Goal: Task Accomplishment & Management: Use online tool/utility

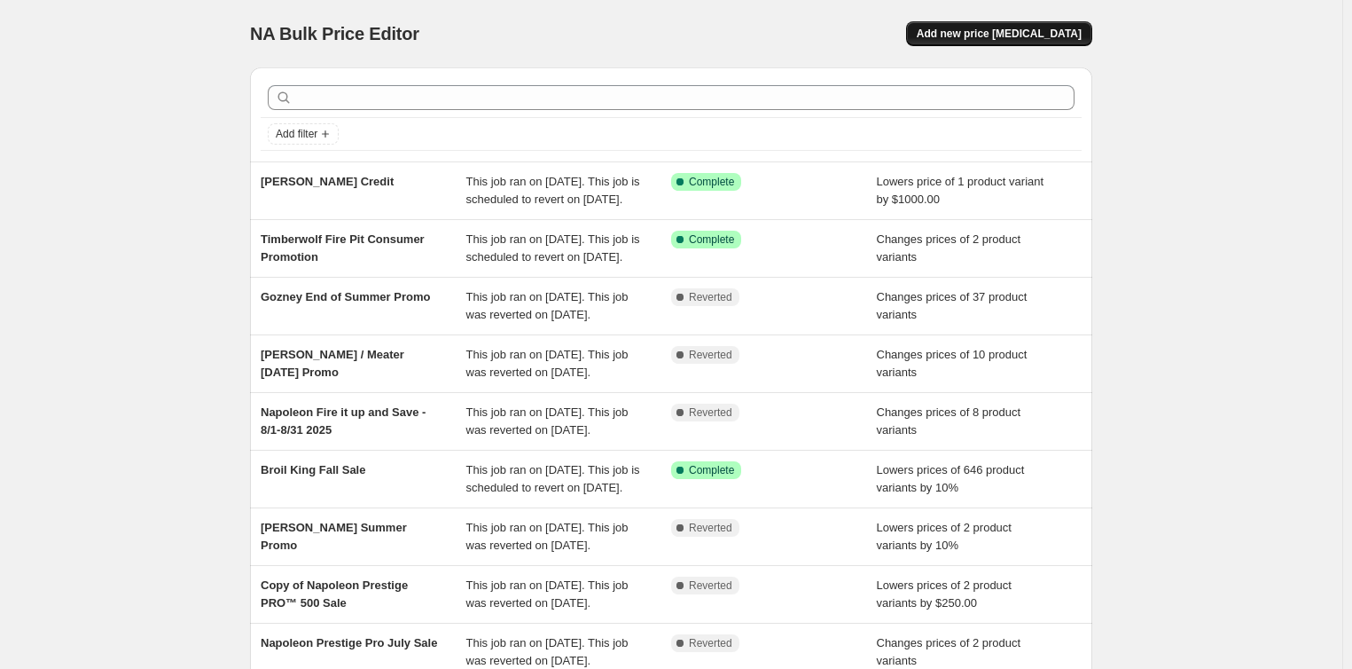
click at [1016, 32] on span "Add new price [MEDICAL_DATA]" at bounding box center [999, 34] width 165 height 14
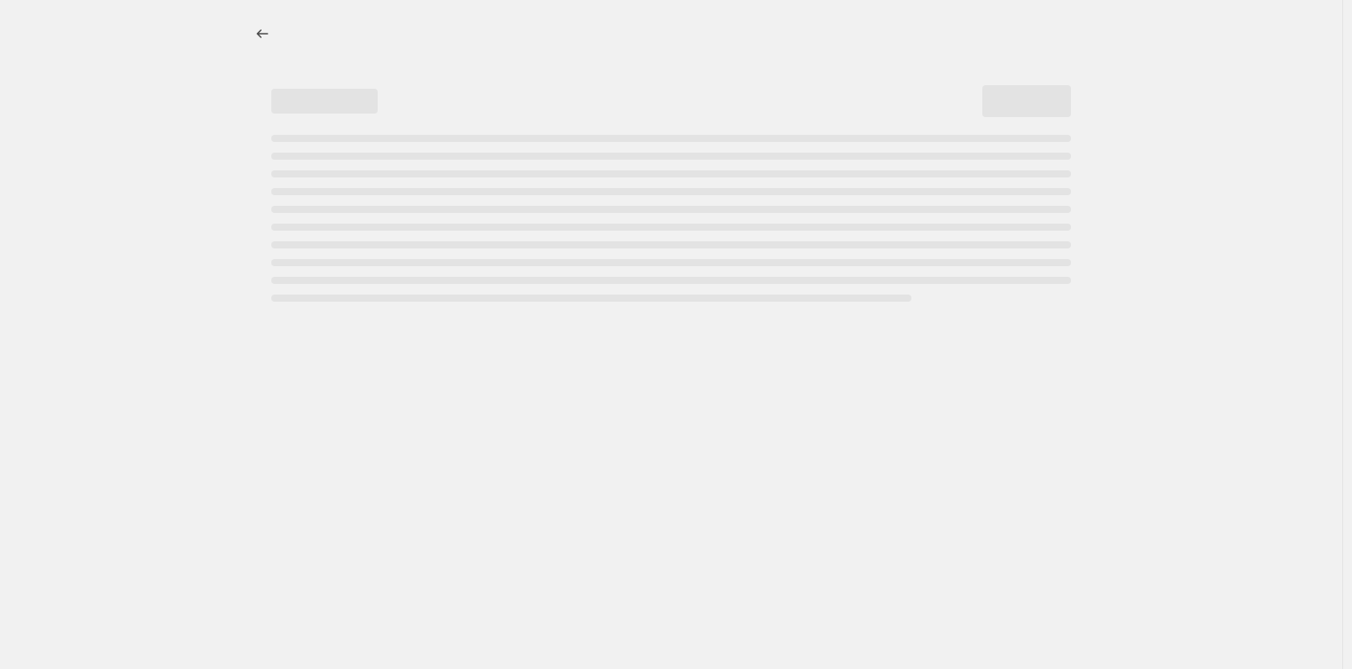
select select "percentage"
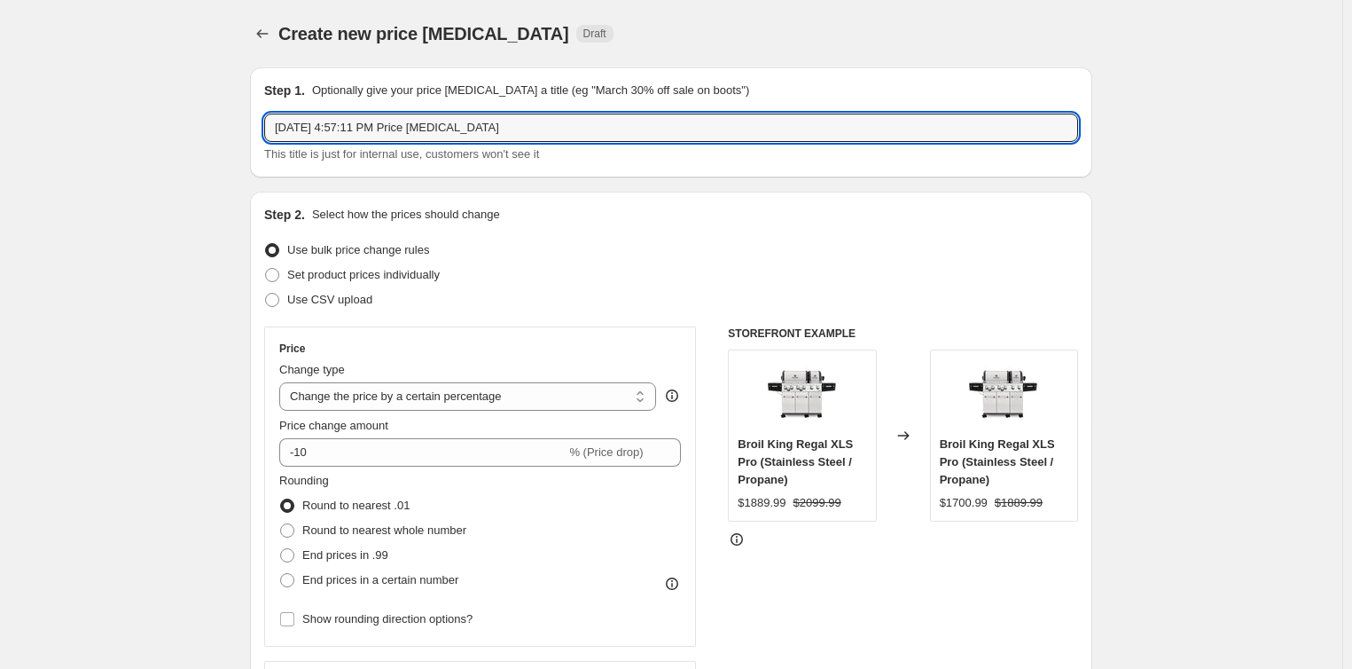
drag, startPoint x: 609, startPoint y: 124, endPoint x: 79, endPoint y: 121, distance: 530.2
type input "Napoleon Fireplace Fall Savings"
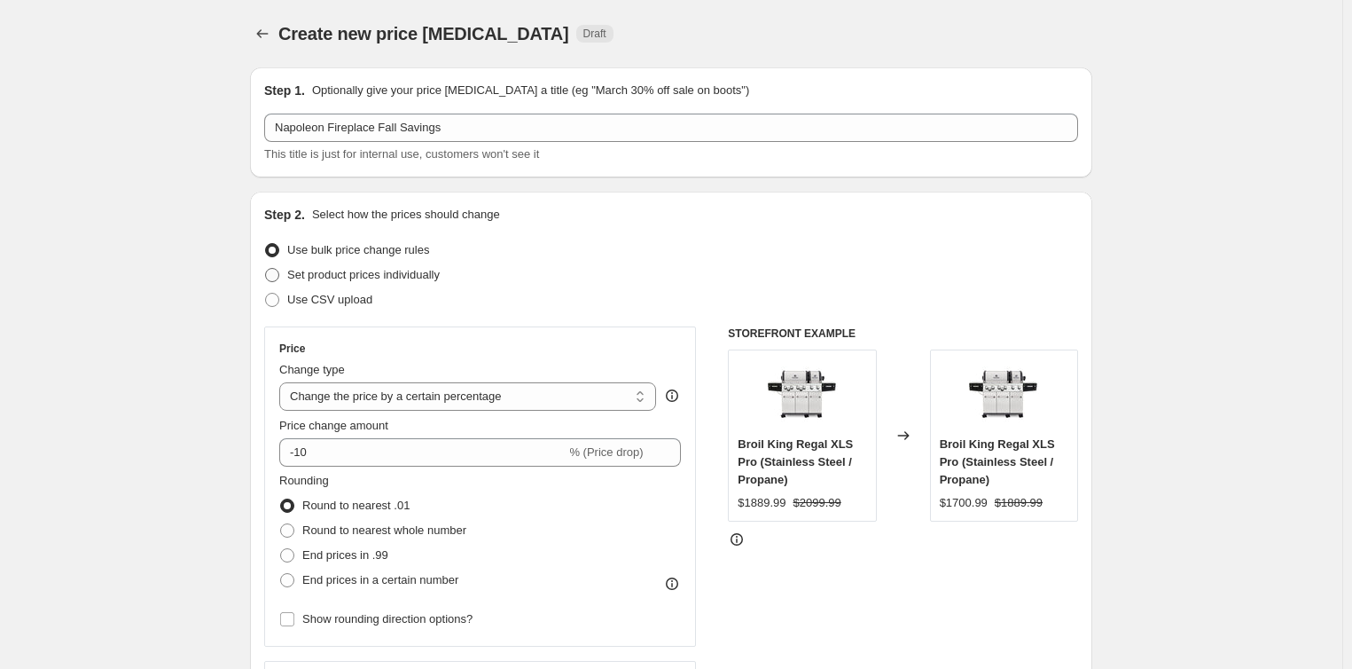
click at [408, 278] on span "Set product prices individually" at bounding box center [363, 274] width 152 height 13
click at [266, 269] on input "Set product prices individually" at bounding box center [265, 268] width 1 height 1
radio input "true"
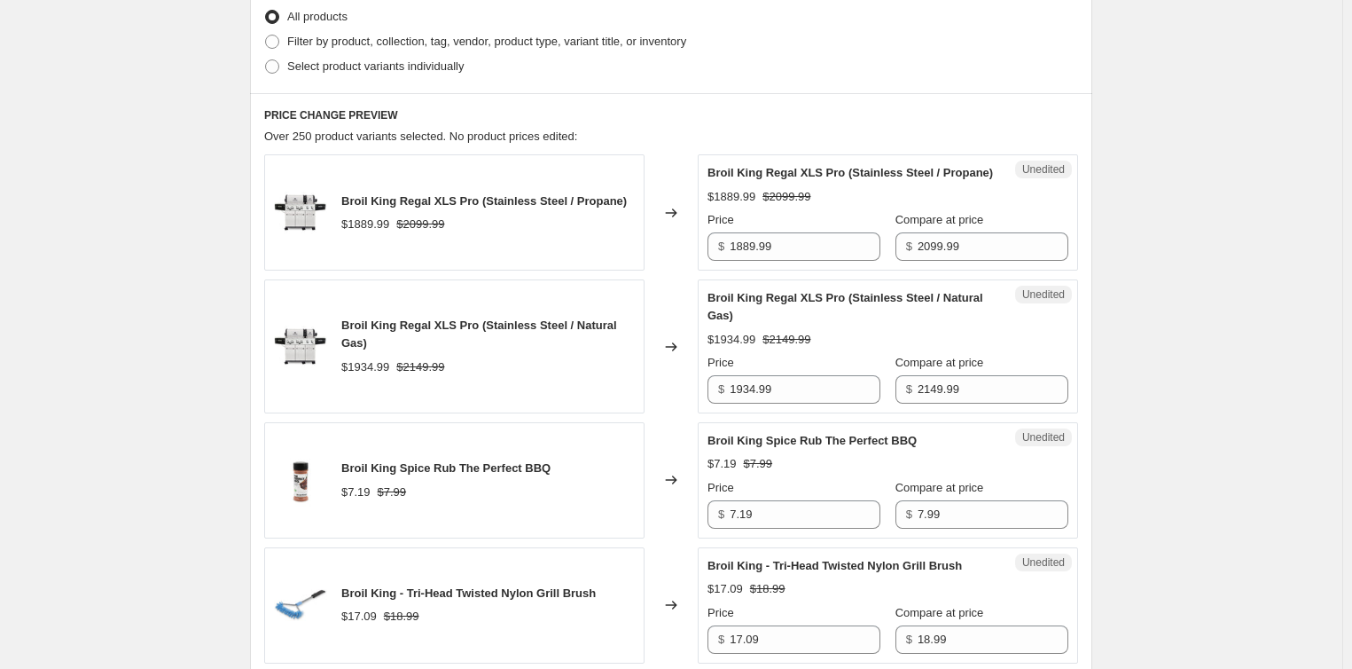
scroll to position [443, 0]
click at [324, 44] on span "Filter by product, collection, tag, vendor, product type, variant title, or inv…" at bounding box center [486, 40] width 399 height 13
click at [266, 35] on input "Filter by product, collection, tag, vendor, product type, variant title, or inv…" at bounding box center [265, 34] width 1 height 1
radio input "true"
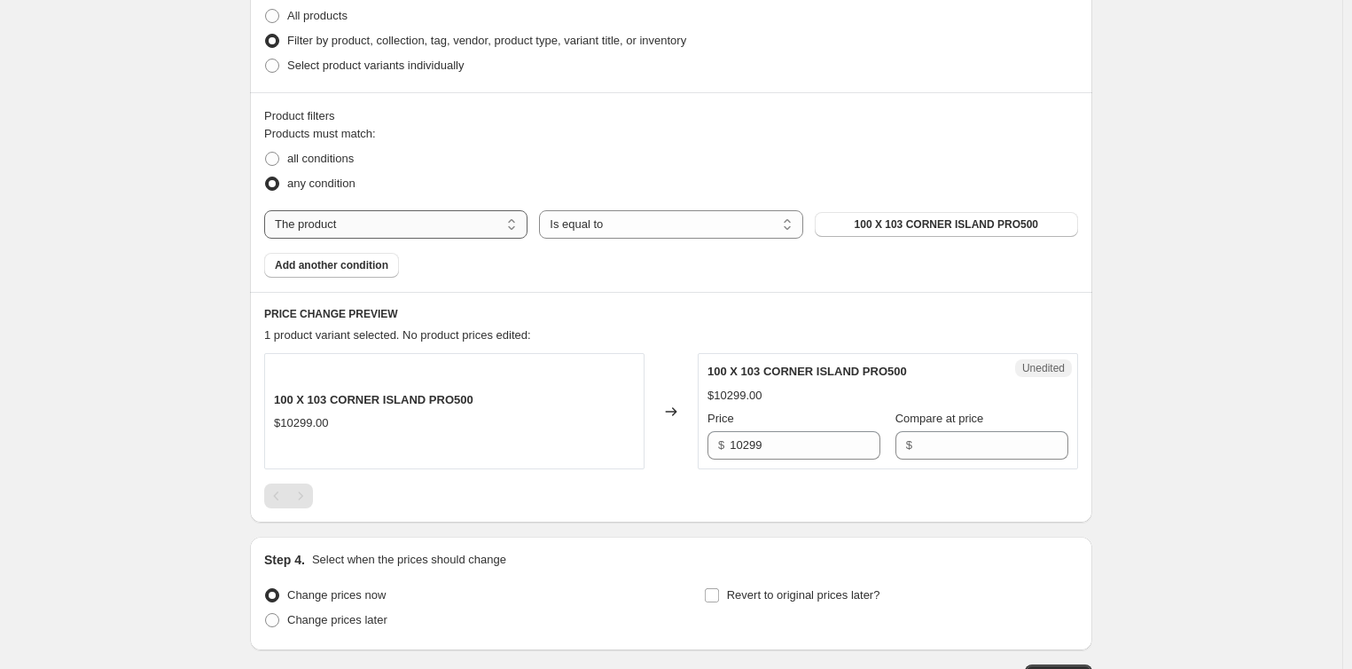
click at [406, 229] on select "The product The product's collection The product's tag The product's vendor The…" at bounding box center [395, 224] width 263 height 28
select select "collection"
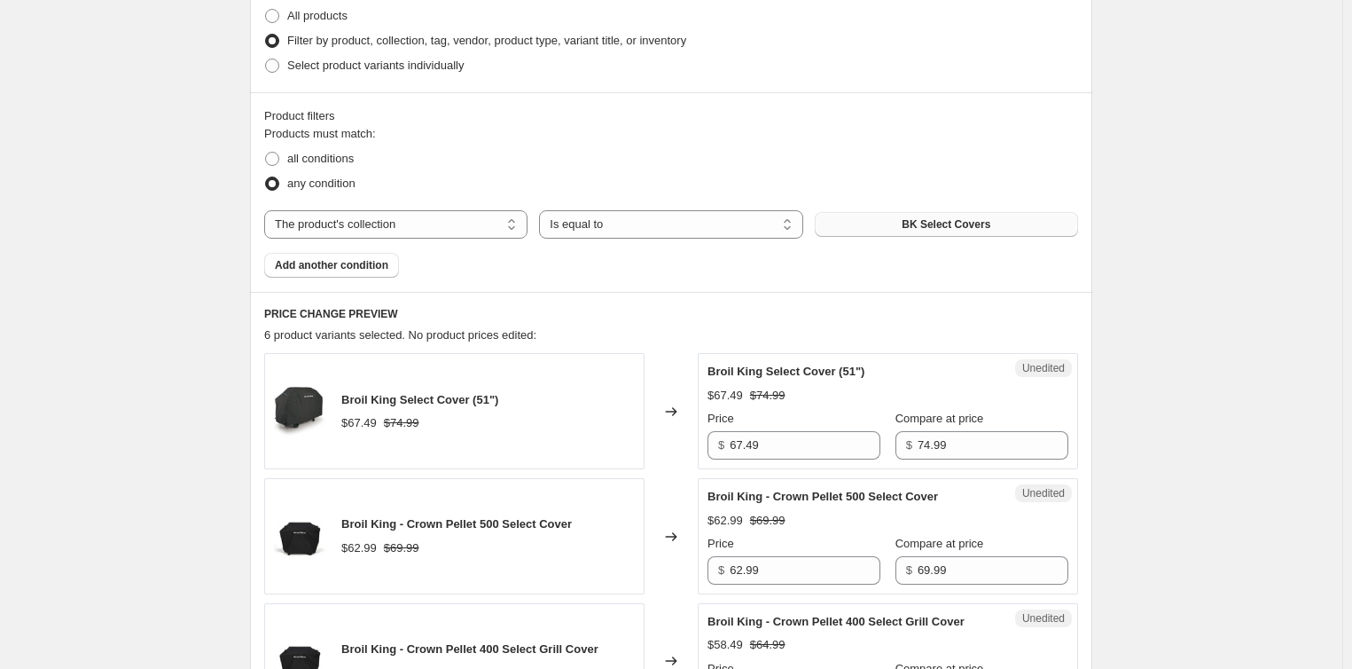
click at [983, 228] on span "BK Select Covers" at bounding box center [946, 224] width 89 height 14
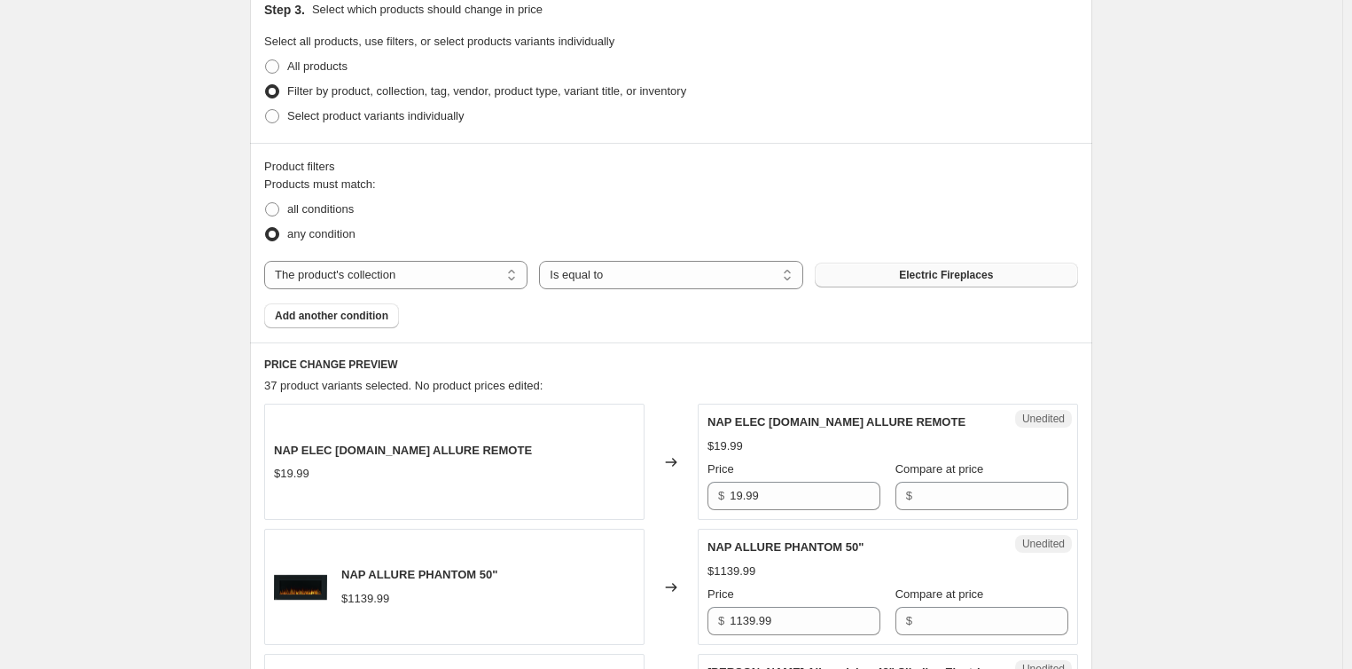
scroll to position [89, 0]
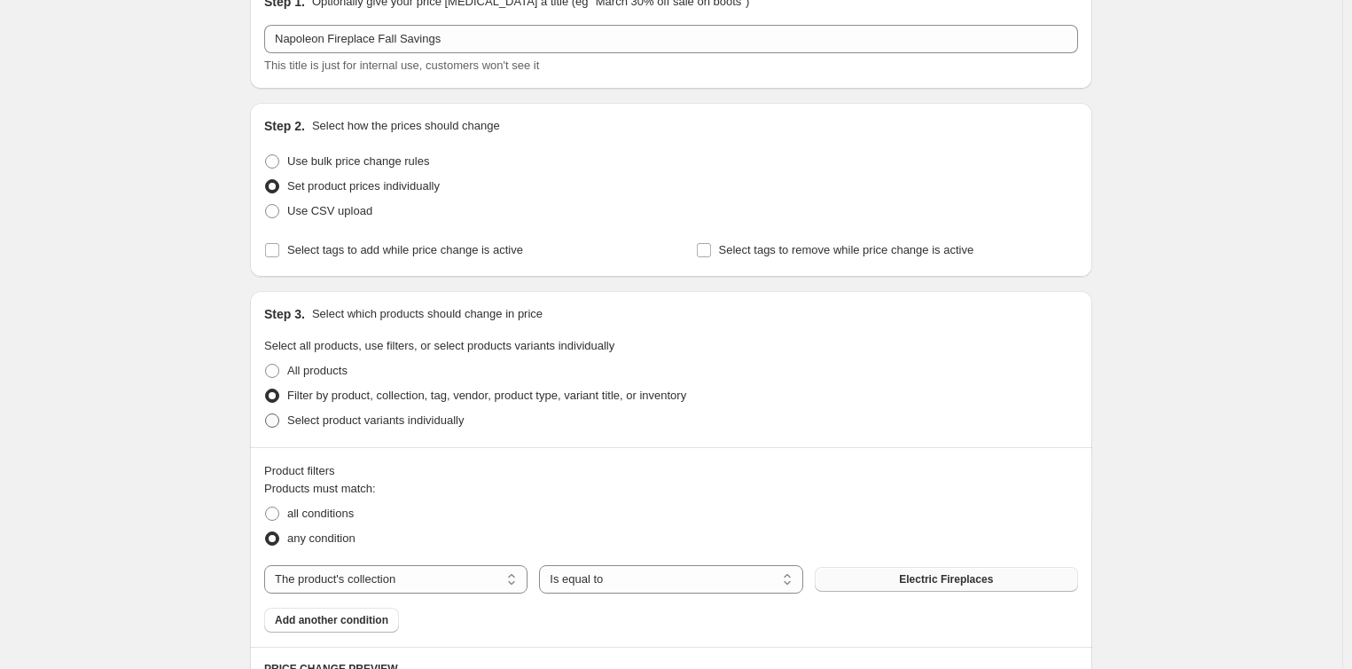
click at [384, 415] on span "Select product variants individually" at bounding box center [375, 419] width 176 height 13
click at [266, 414] on input "Select product variants individually" at bounding box center [265, 413] width 1 height 1
radio input "true"
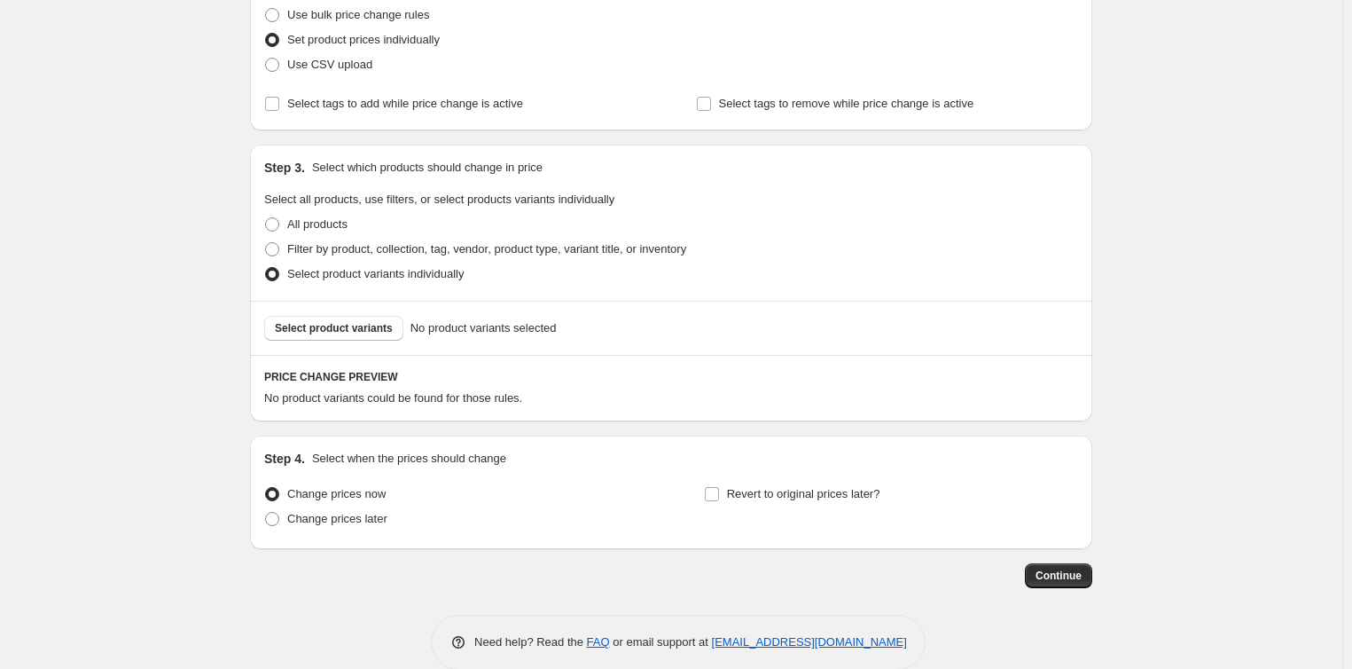
scroll to position [262, 0]
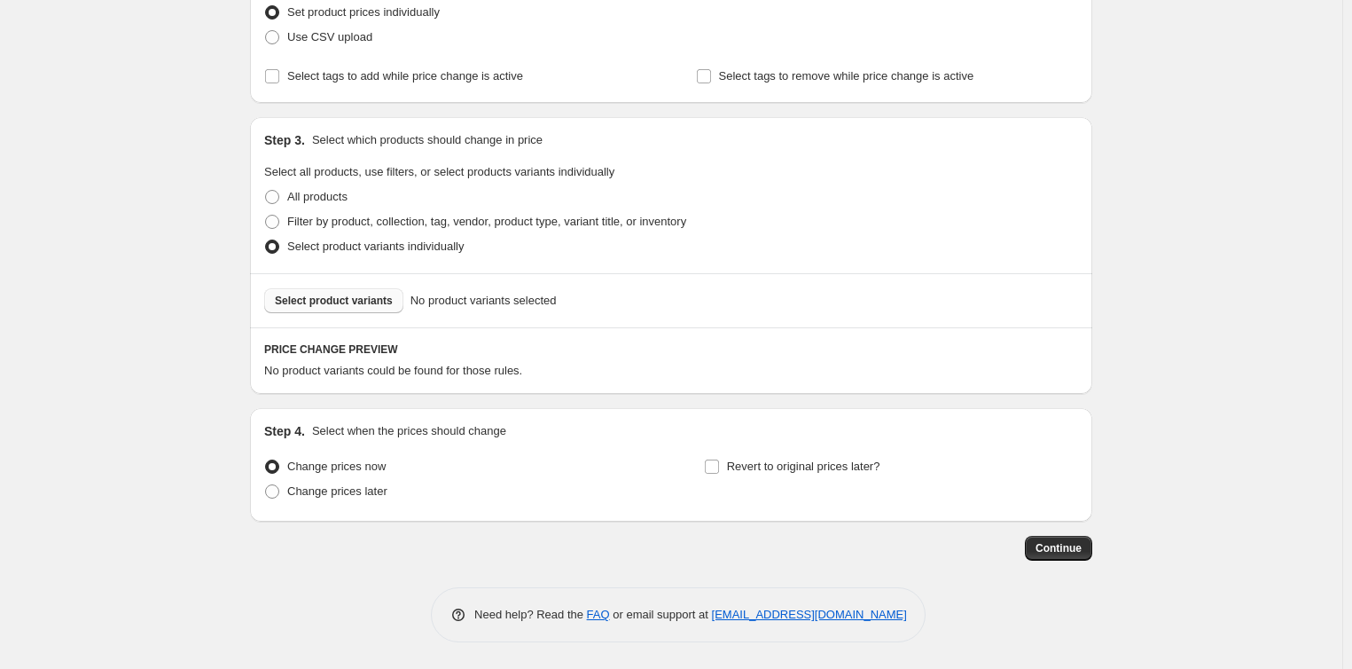
click at [324, 297] on span "Select product variants" at bounding box center [334, 300] width 118 height 14
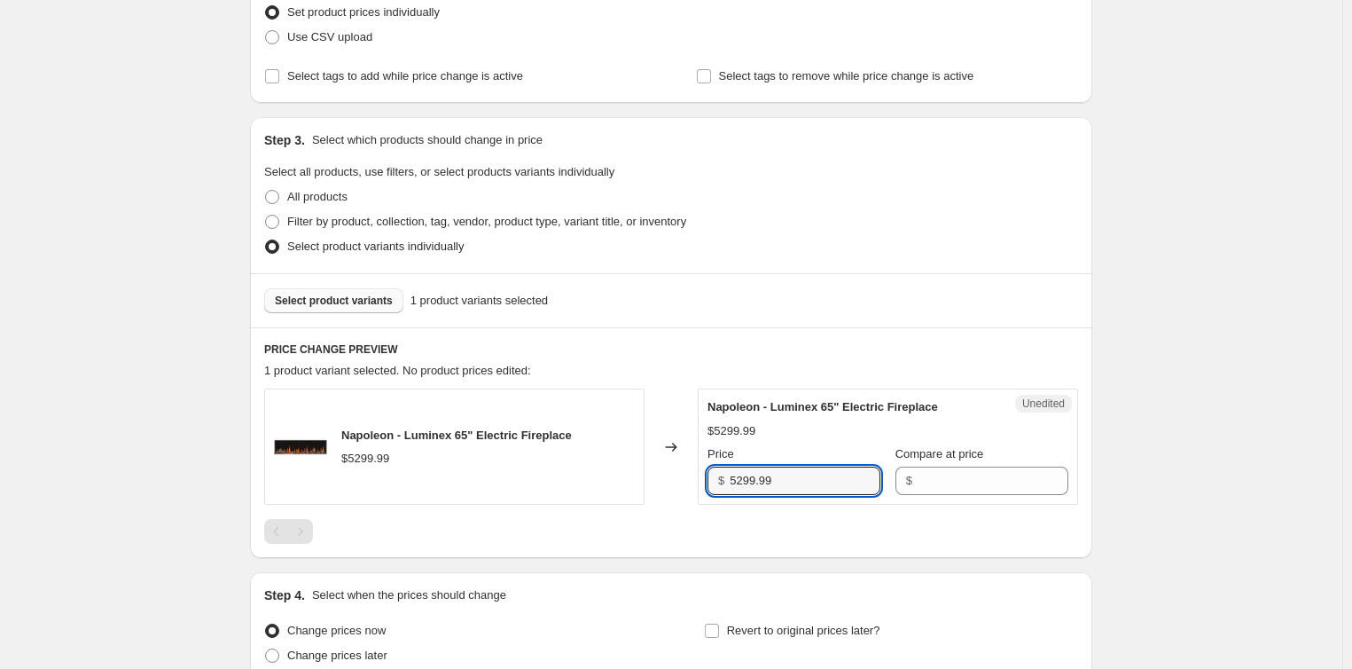
drag, startPoint x: 804, startPoint y: 479, endPoint x: 689, endPoint y: 486, distance: 115.5
click at [689, 486] on div "Napoleon - Luminex 65" Electric Fireplace $5299.99 Changed to Unedited Napoleon…" at bounding box center [671, 446] width 814 height 116
click at [929, 484] on input "Compare at price" at bounding box center [993, 480] width 151 height 28
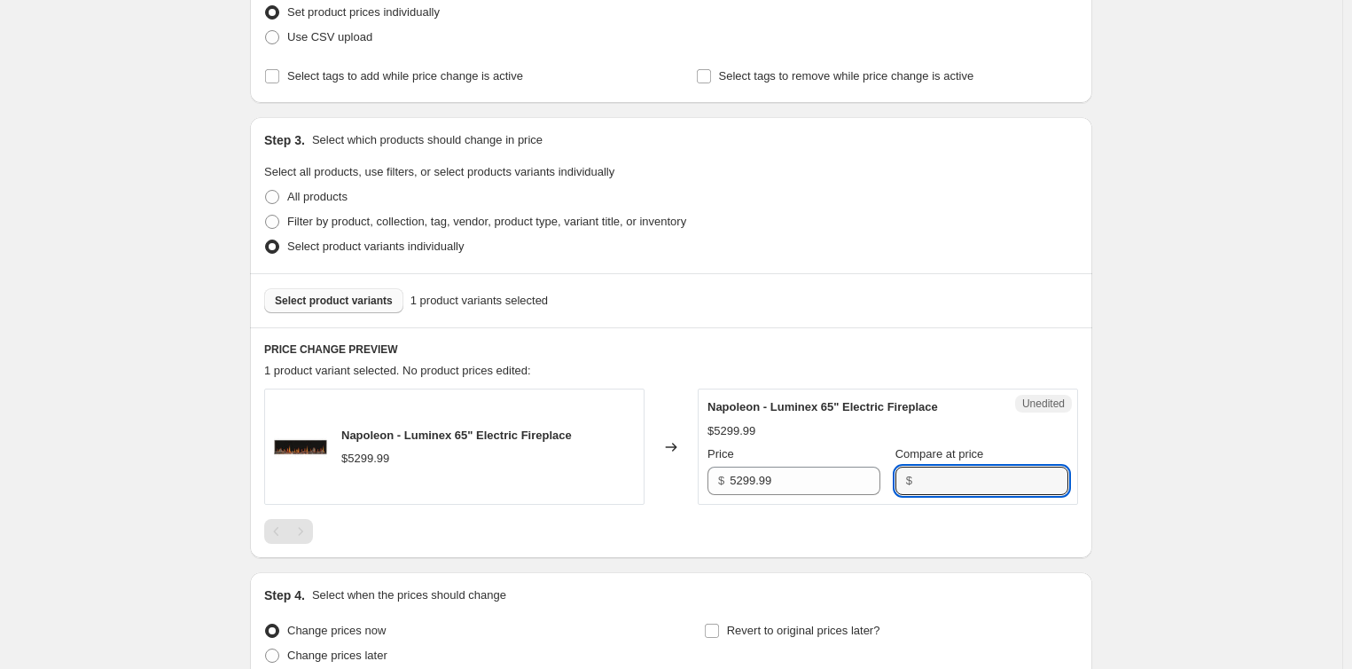
paste input "5299.99"
type input "5299.99"
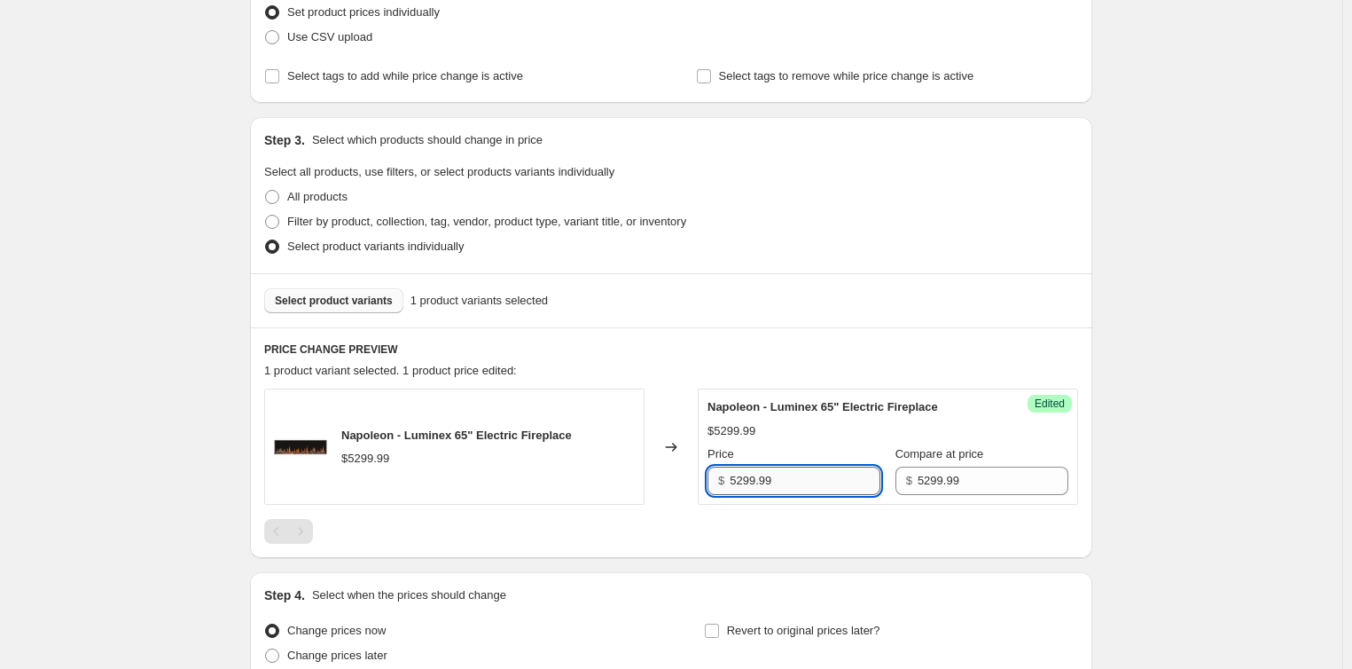
click at [745, 483] on input "5299.99" at bounding box center [805, 480] width 151 height 28
type input "5049.99"
click at [312, 293] on button "Select product variants" at bounding box center [333, 300] width 139 height 25
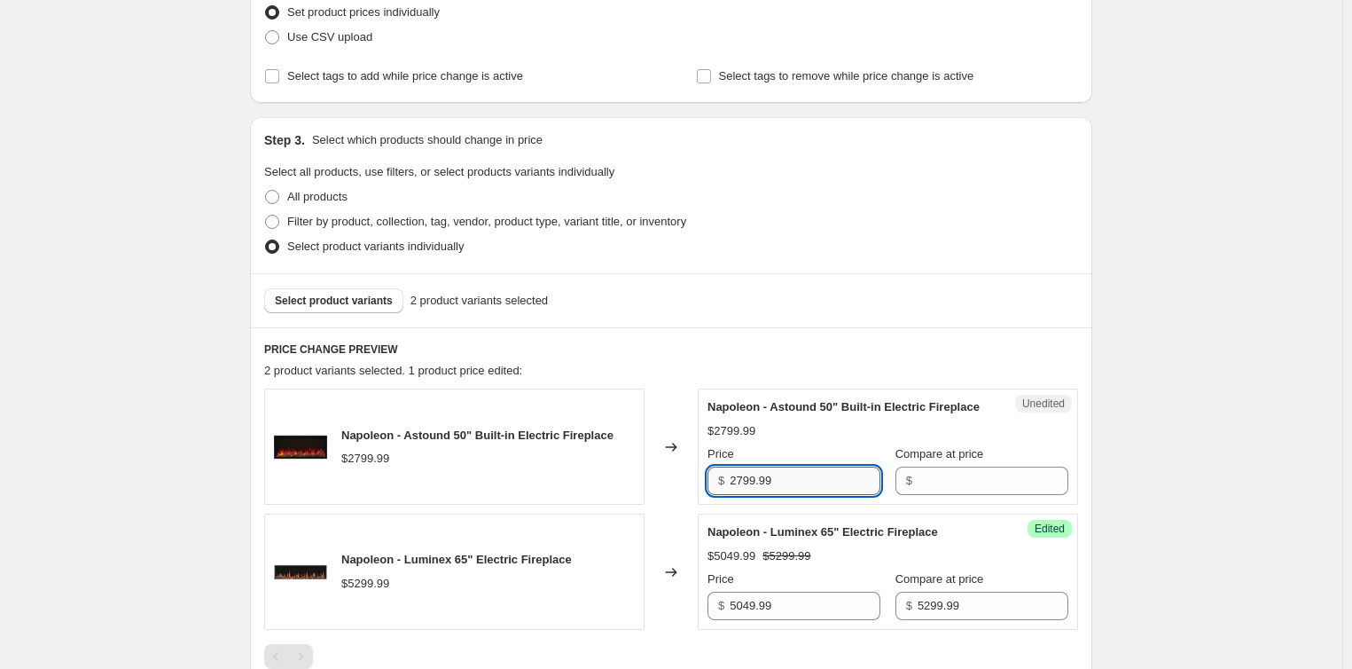
click at [745, 495] on input "2799.99" at bounding box center [805, 480] width 151 height 28
type input "2699.99"
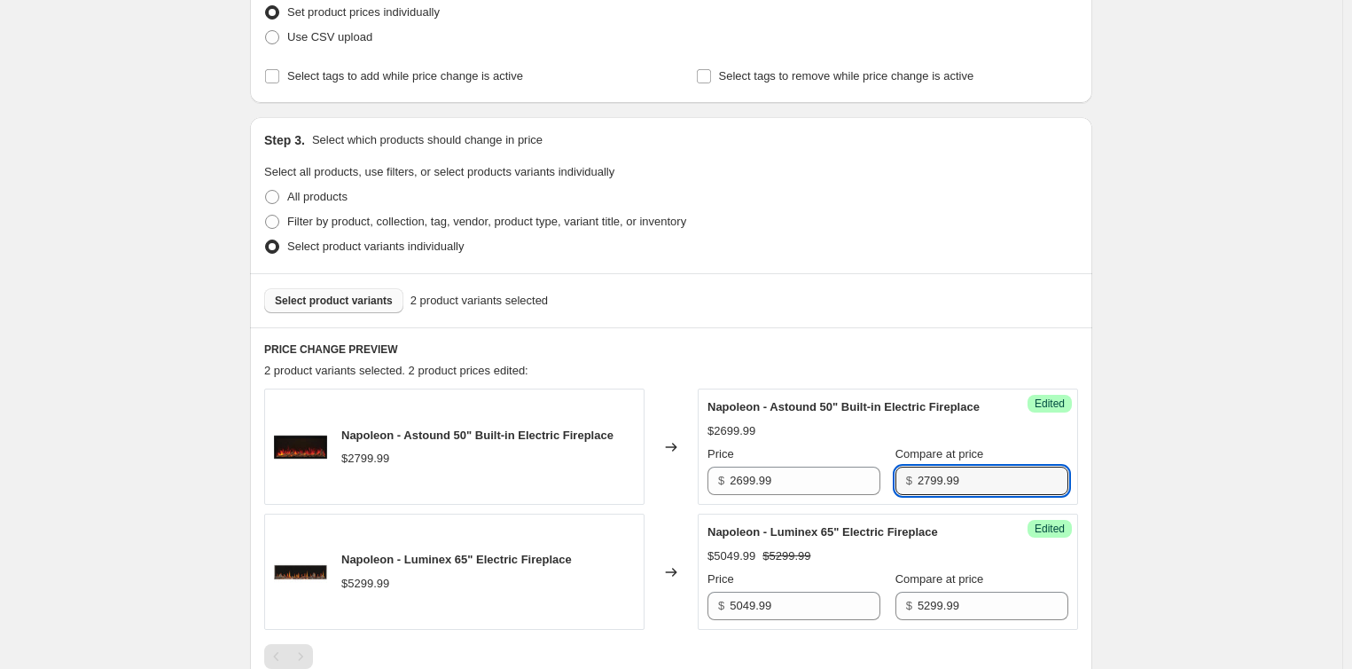
type input "2799.99"
click at [326, 301] on span "Select product variants" at bounding box center [334, 300] width 118 height 14
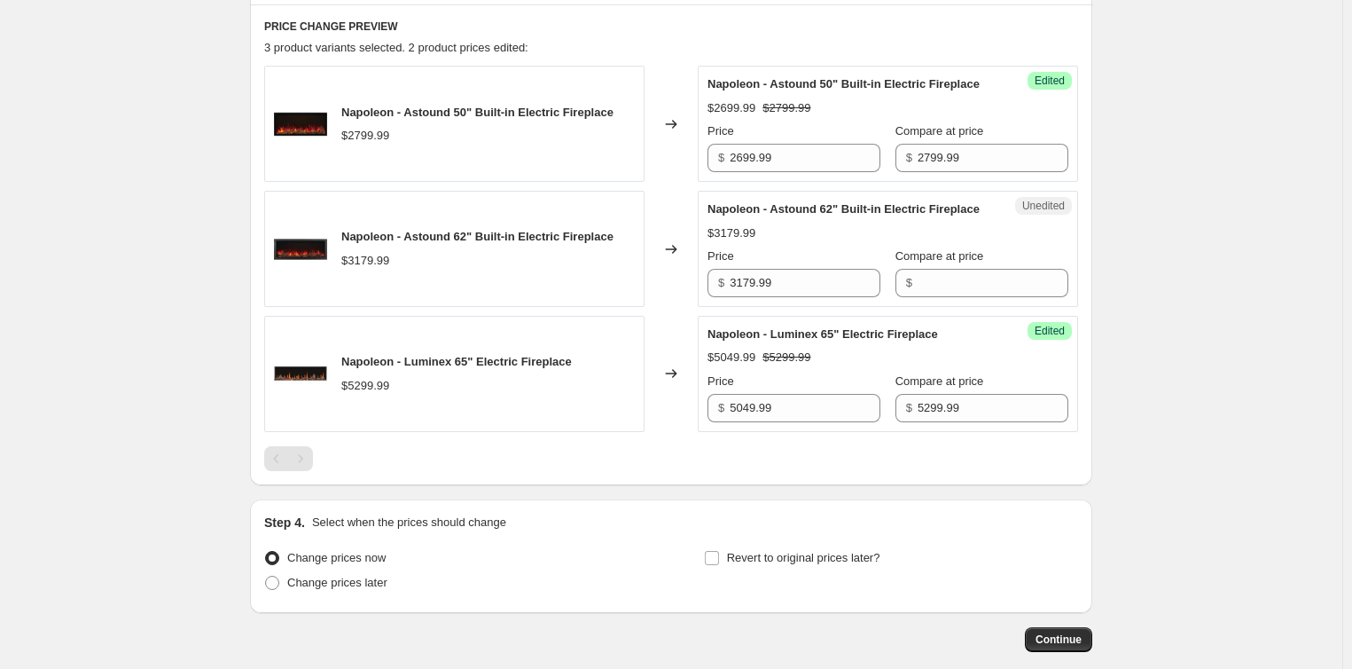
scroll to position [617, 0]
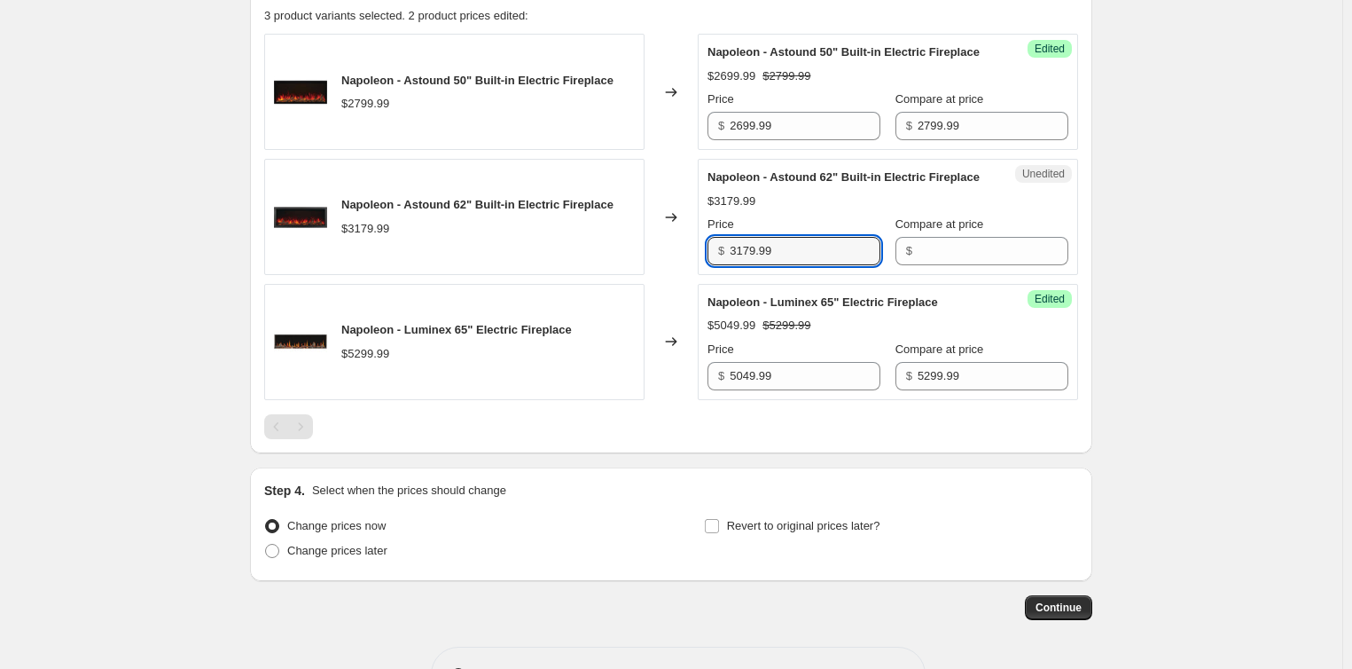
drag, startPoint x: 800, startPoint y: 289, endPoint x: 663, endPoint y: 290, distance: 136.5
click at [663, 275] on div "Napoleon - Astound 62" Built-in Electric Fireplace $3179.99 Changed to Unedited…" at bounding box center [671, 217] width 814 height 116
click at [935, 265] on input "Compare at price" at bounding box center [993, 251] width 151 height 28
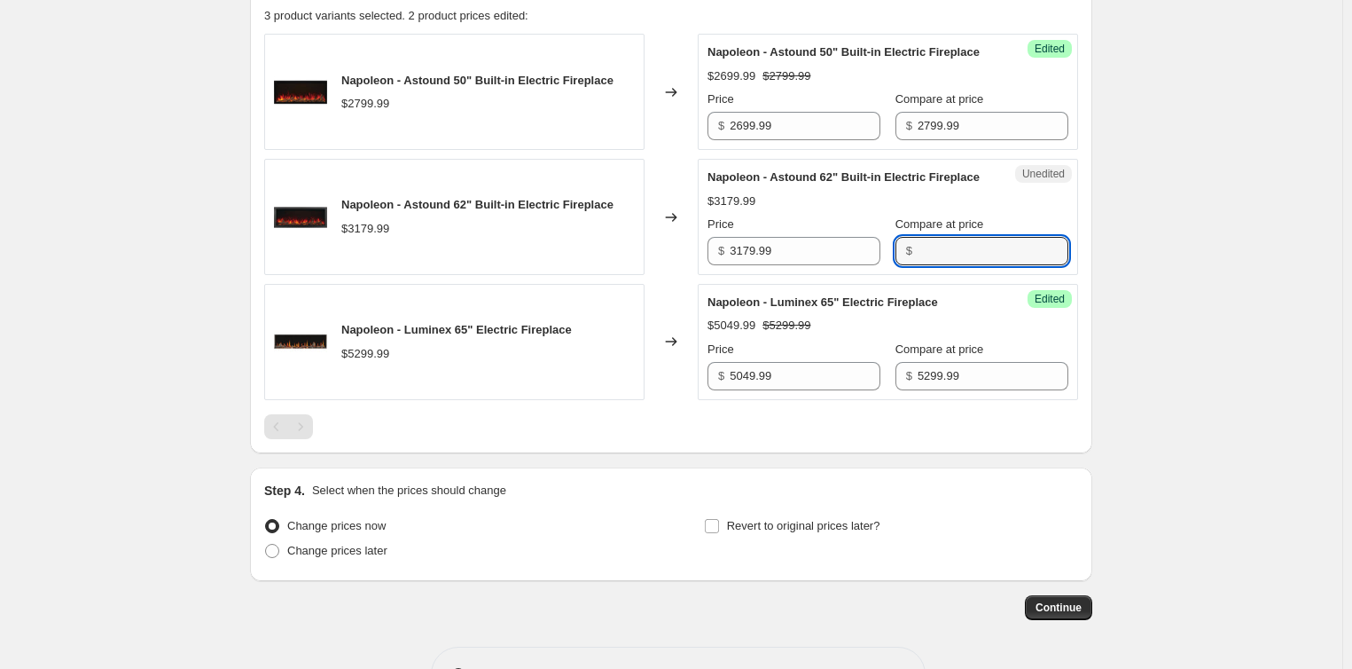
paste input "3179.99"
type input "3179.99"
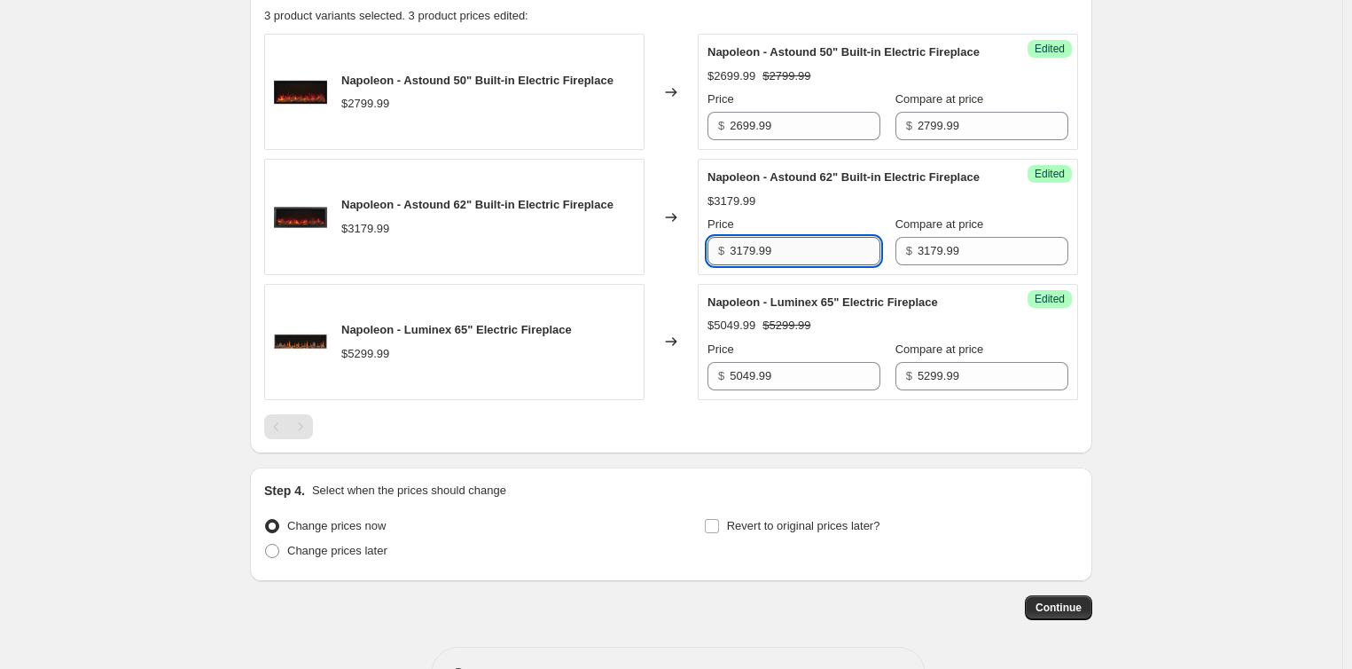
click at [747, 265] on input "3179.99" at bounding box center [805, 251] width 151 height 28
type input "3079.99"
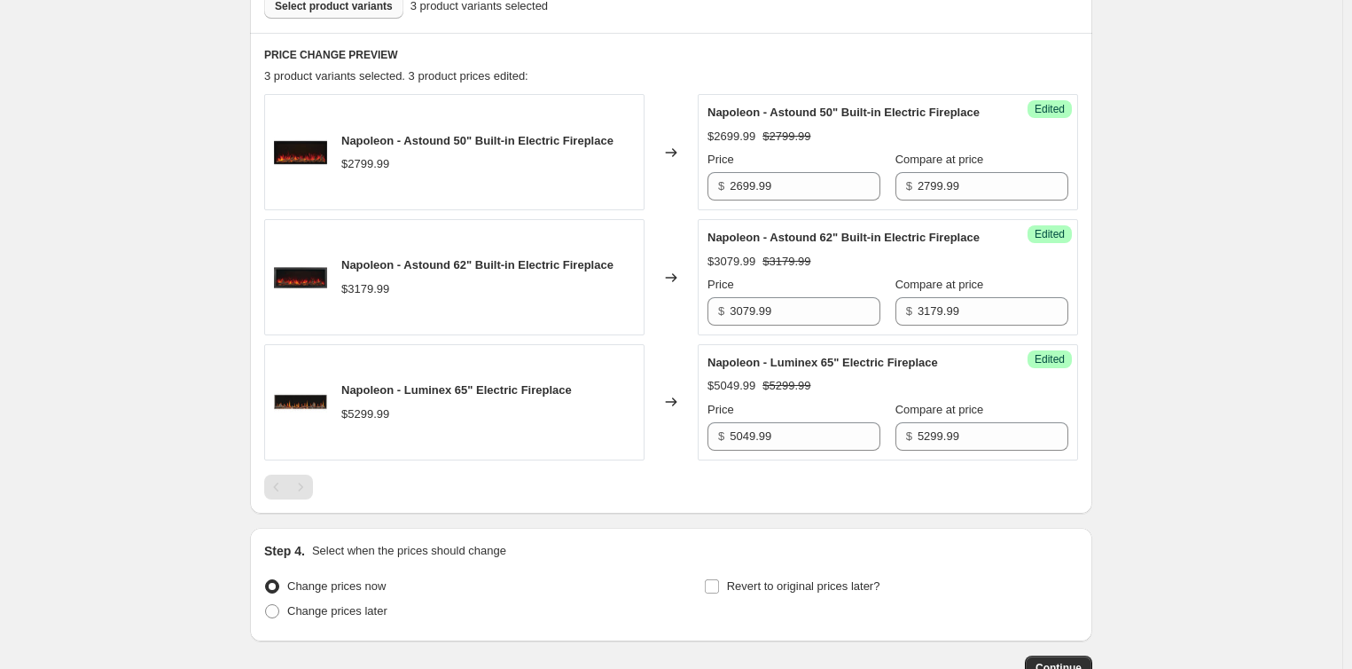
scroll to position [528, 0]
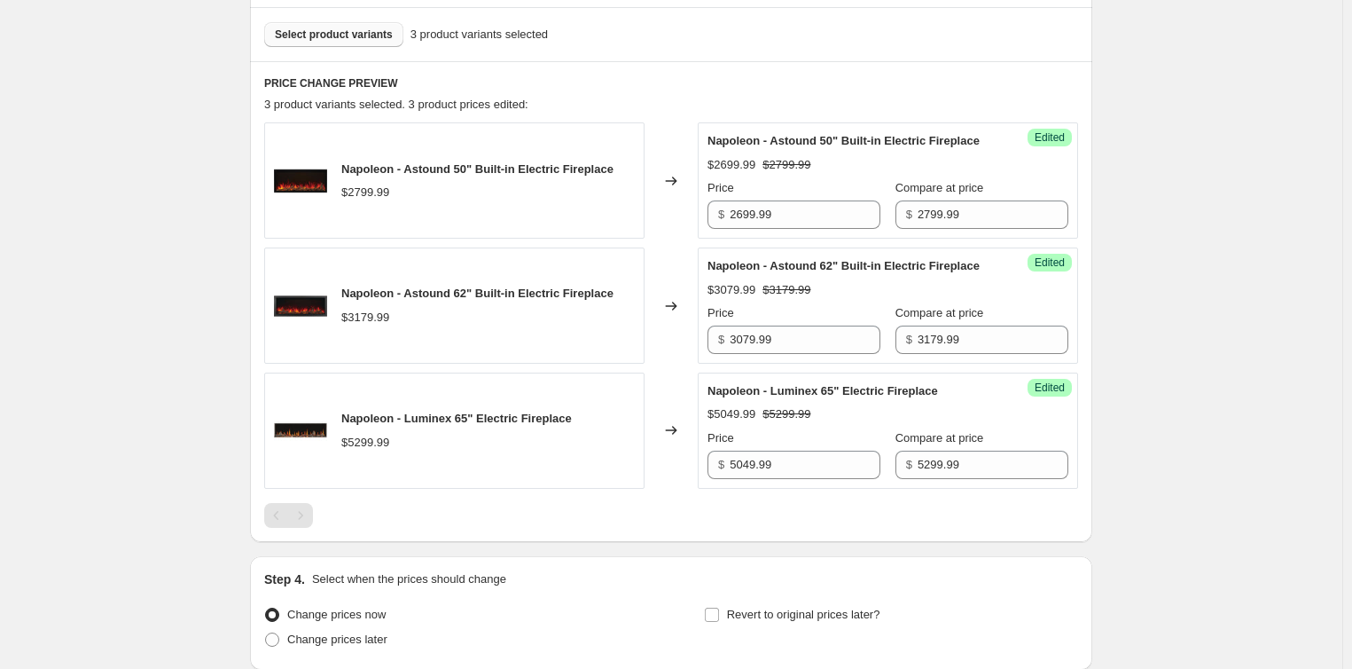
click at [368, 45] on button "Select product variants" at bounding box center [333, 34] width 139 height 25
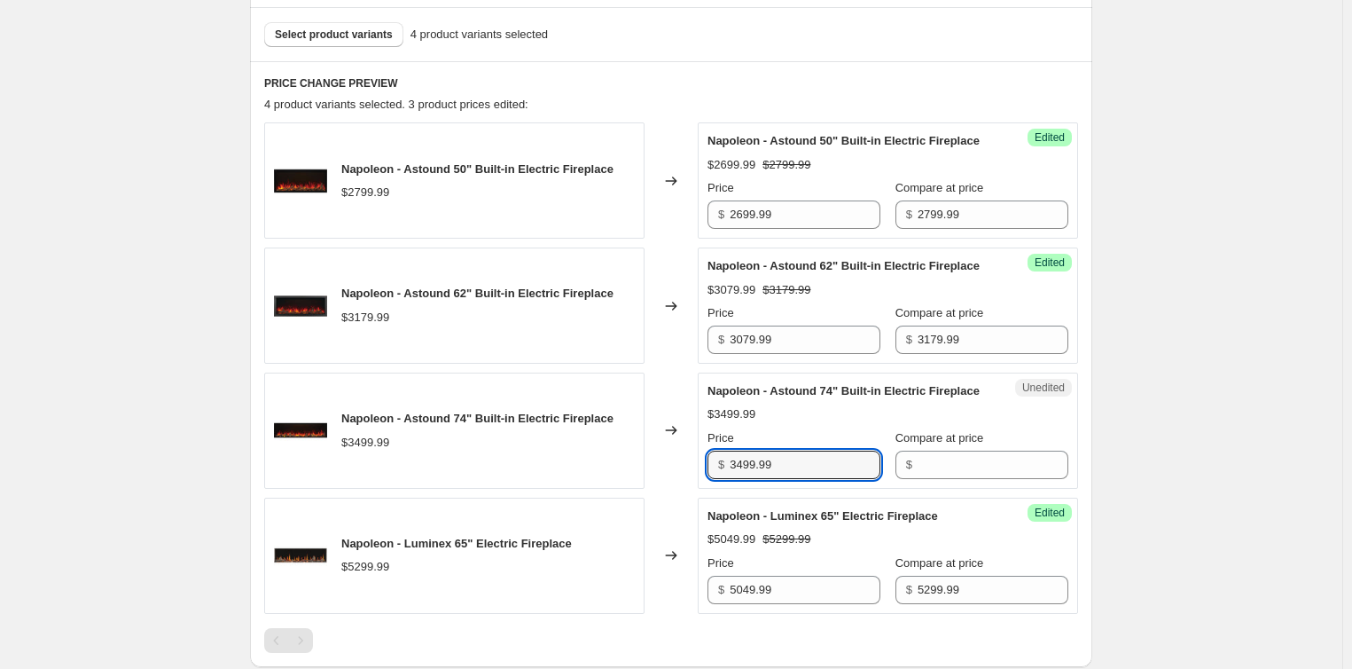
drag, startPoint x: 808, startPoint y: 509, endPoint x: 653, endPoint y: 507, distance: 155.2
click at [653, 489] on div "Napoleon - Astound 74" Built-in Electric Fireplace $3499.99 Changed to Unedited…" at bounding box center [671, 430] width 814 height 116
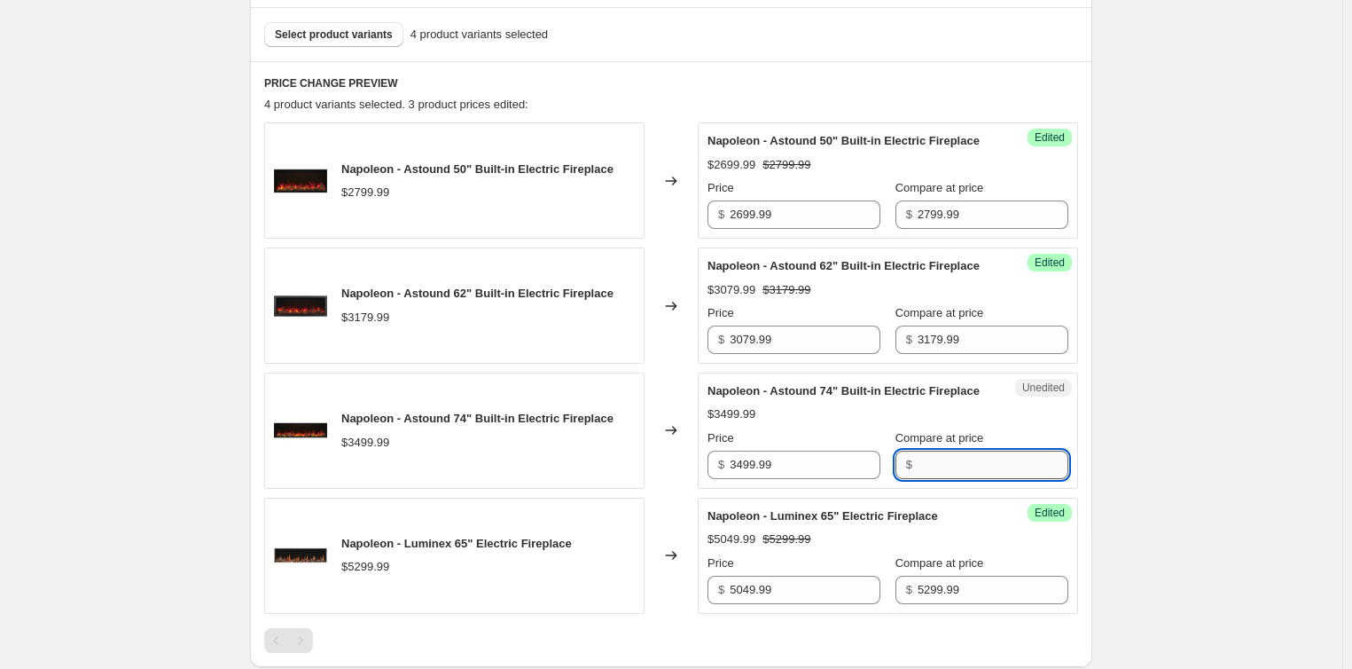
click at [1002, 479] on input "Compare at price" at bounding box center [993, 464] width 151 height 28
paste input "3499.99"
type input "3499.99"
click at [745, 479] on input "3499.99" at bounding box center [805, 464] width 151 height 28
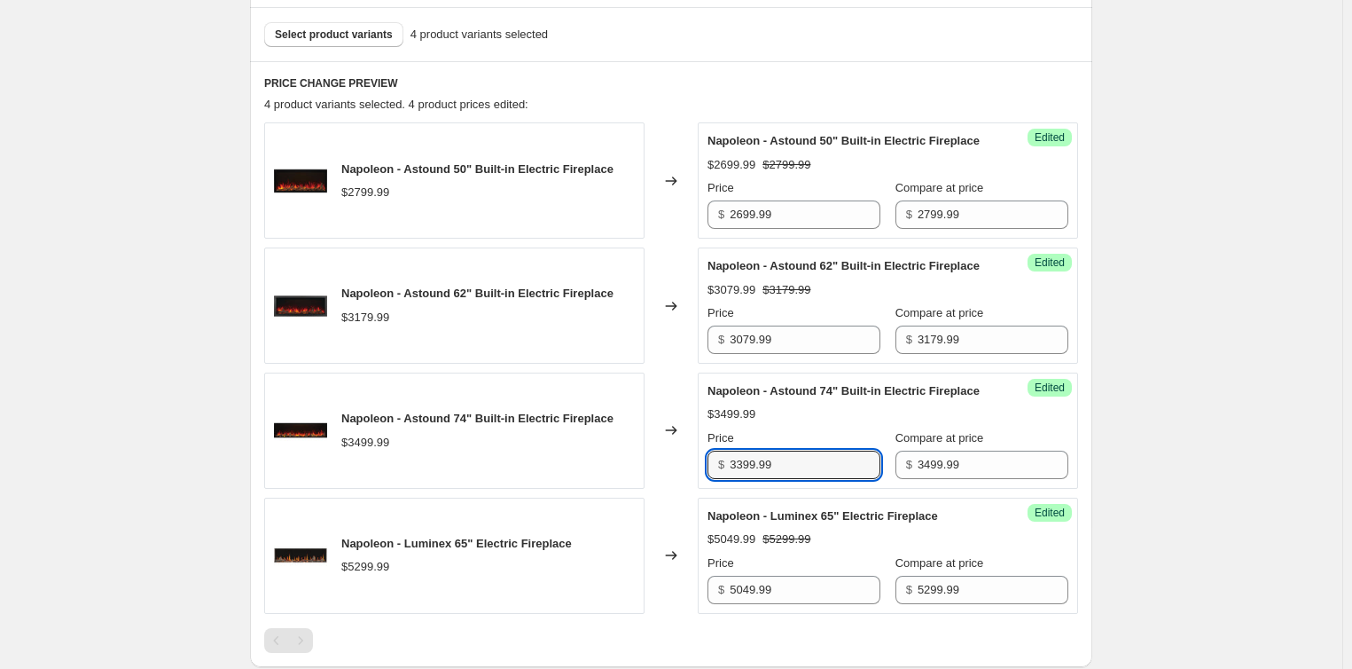
type input "3399.99"
click at [332, 35] on span "Select product variants" at bounding box center [334, 34] width 118 height 14
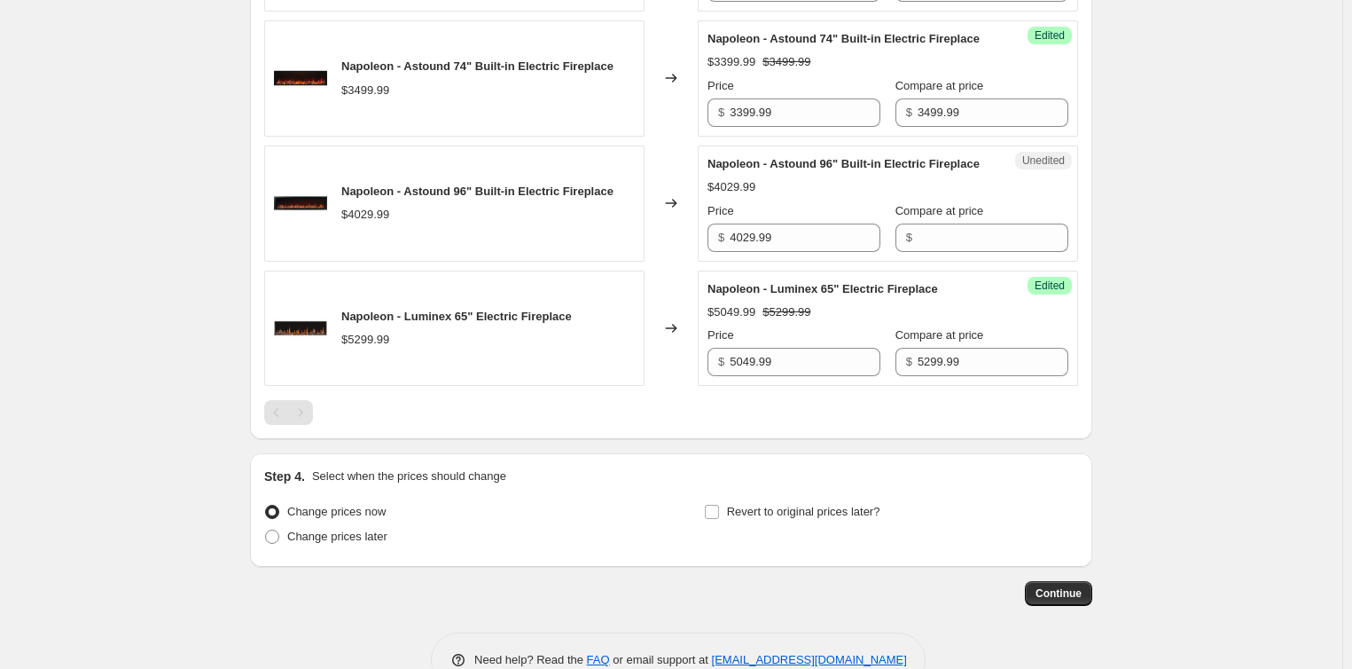
scroll to position [883, 0]
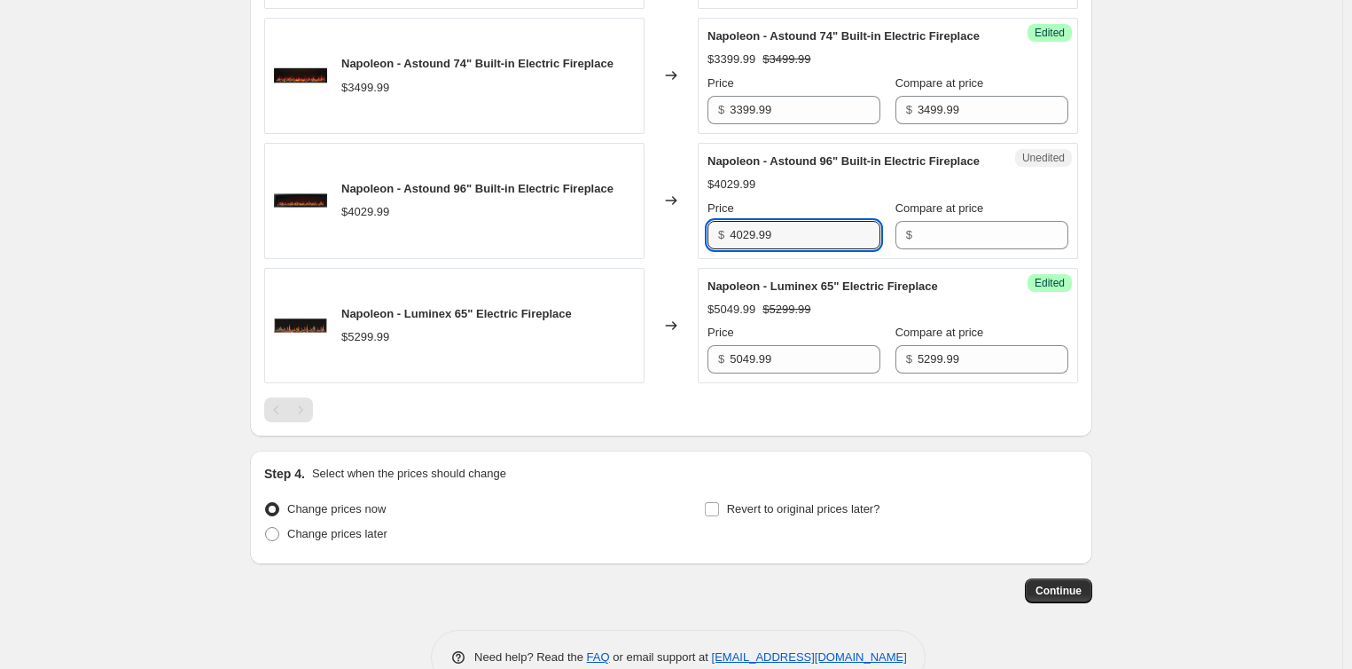
drag, startPoint x: 789, startPoint y: 297, endPoint x: 543, endPoint y: 332, distance: 248.9
click at [528, 332] on div "Napoleon - Astound 50" Built-in Electric Fireplace $2799.99 Changed to Success …" at bounding box center [671, 75] width 814 height 615
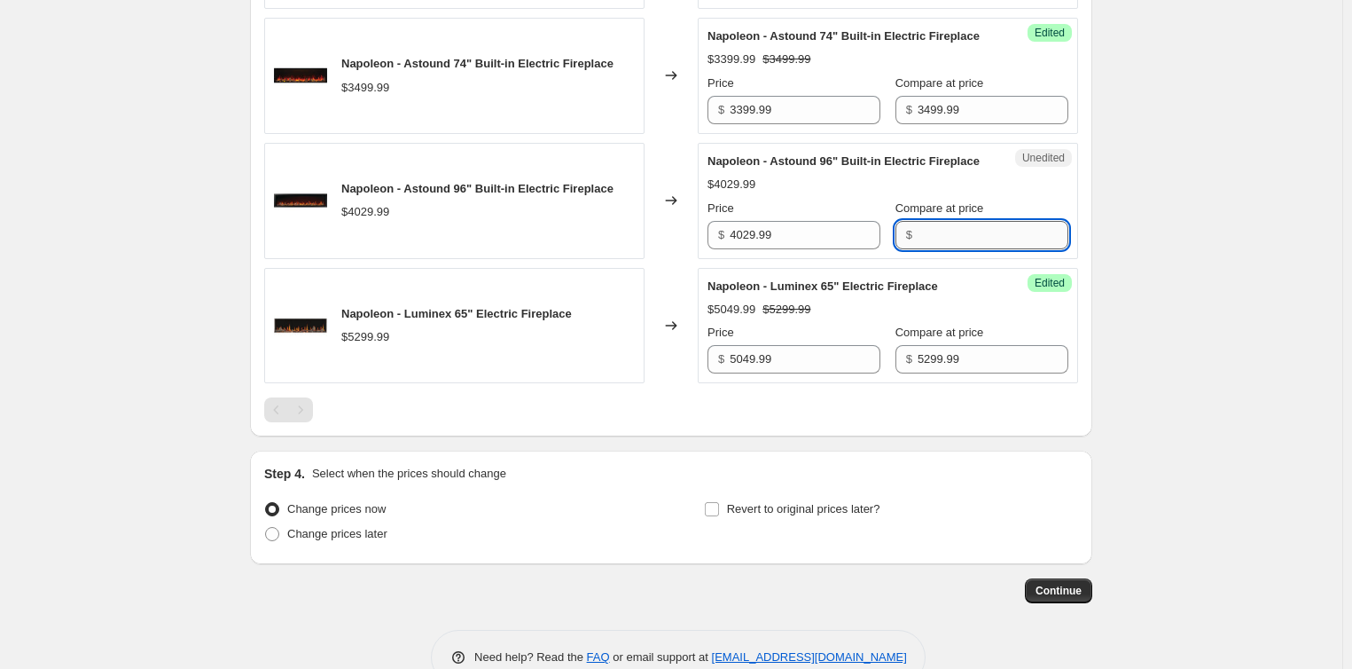
click at [925, 249] on input "Compare at price" at bounding box center [993, 235] width 151 height 28
paste input "4029.99"
type input "4029.99"
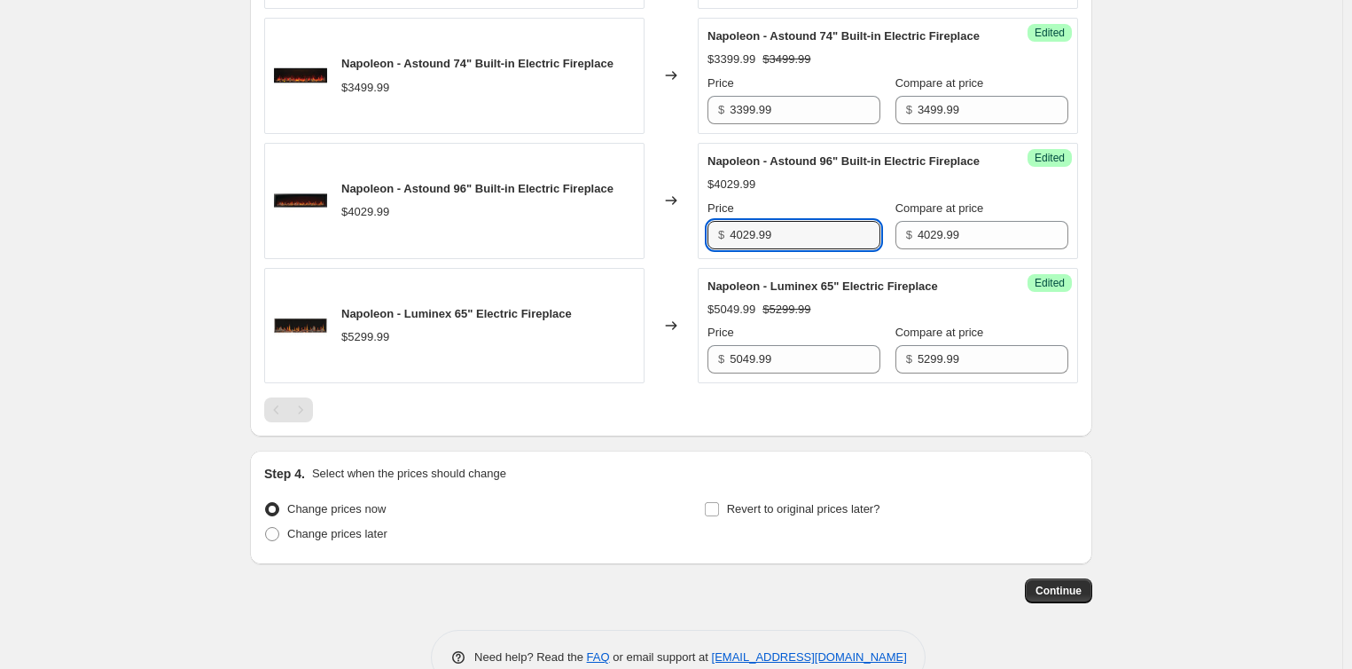
drag, startPoint x: 748, startPoint y: 301, endPoint x: 731, endPoint y: 305, distance: 18.1
click at [731, 249] on div "$ 4029.99" at bounding box center [794, 235] width 173 height 28
type input "3929.99"
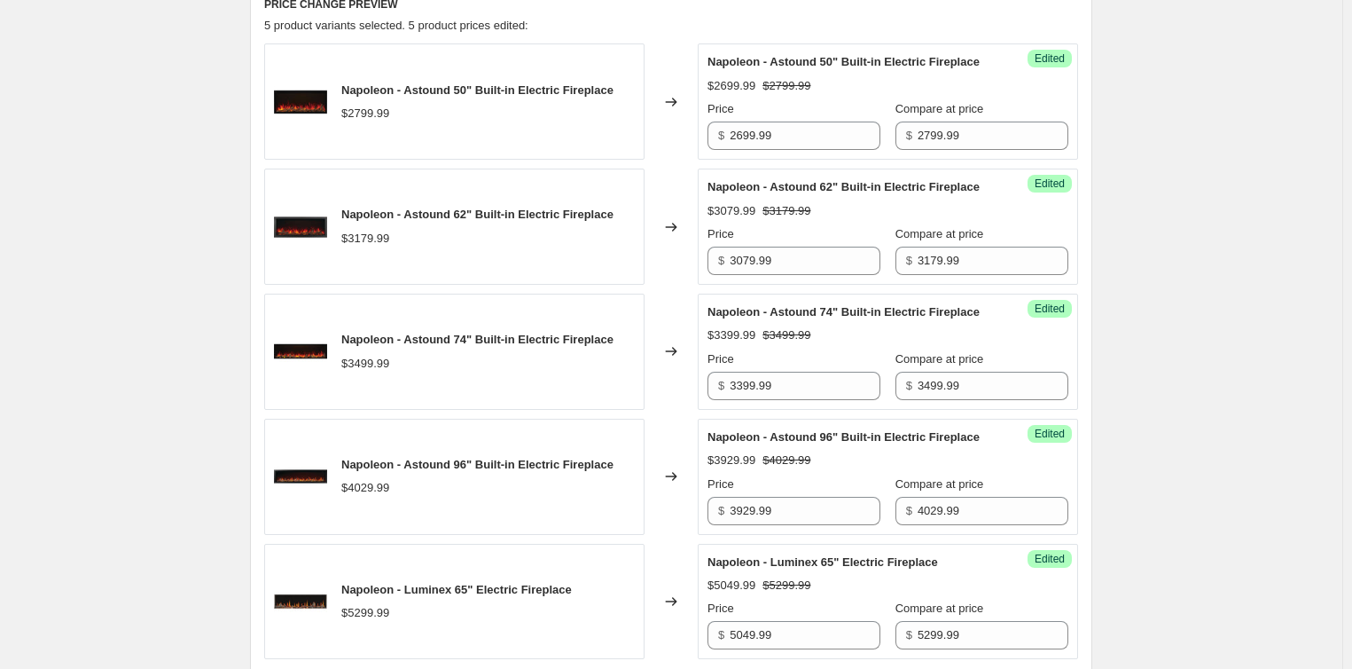
scroll to position [528, 0]
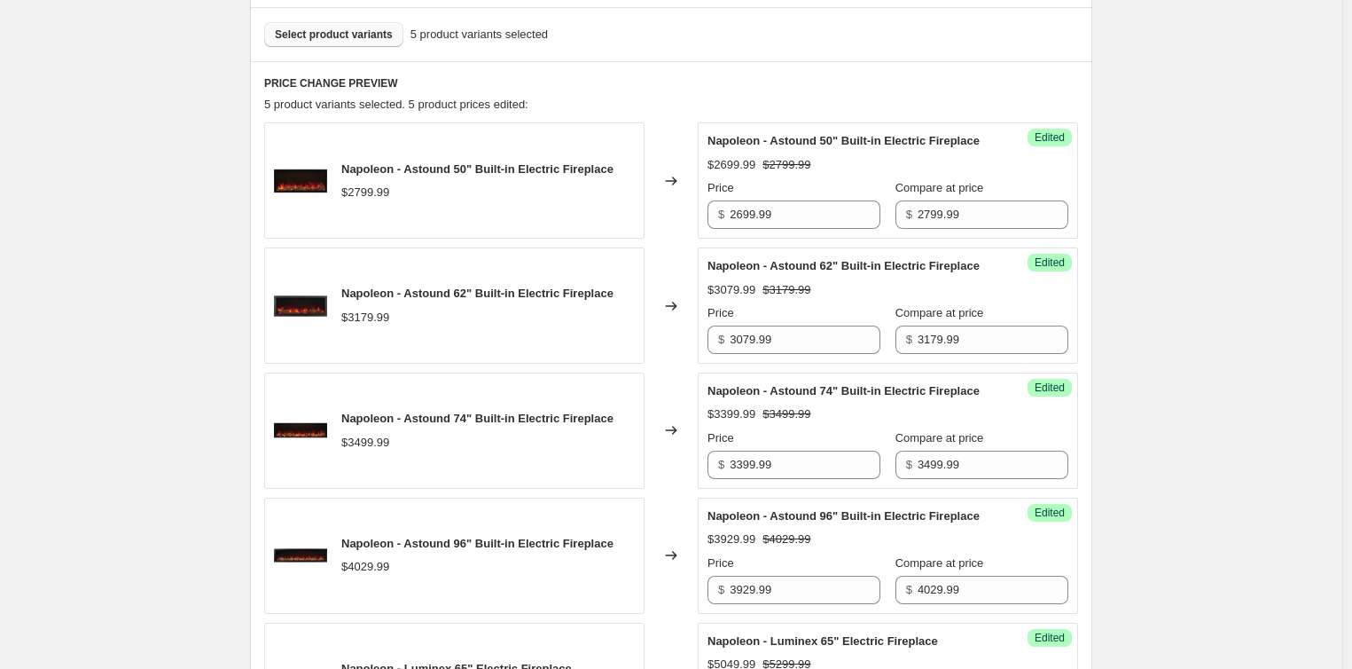
click at [367, 37] on span "Select product variants" at bounding box center [334, 34] width 118 height 14
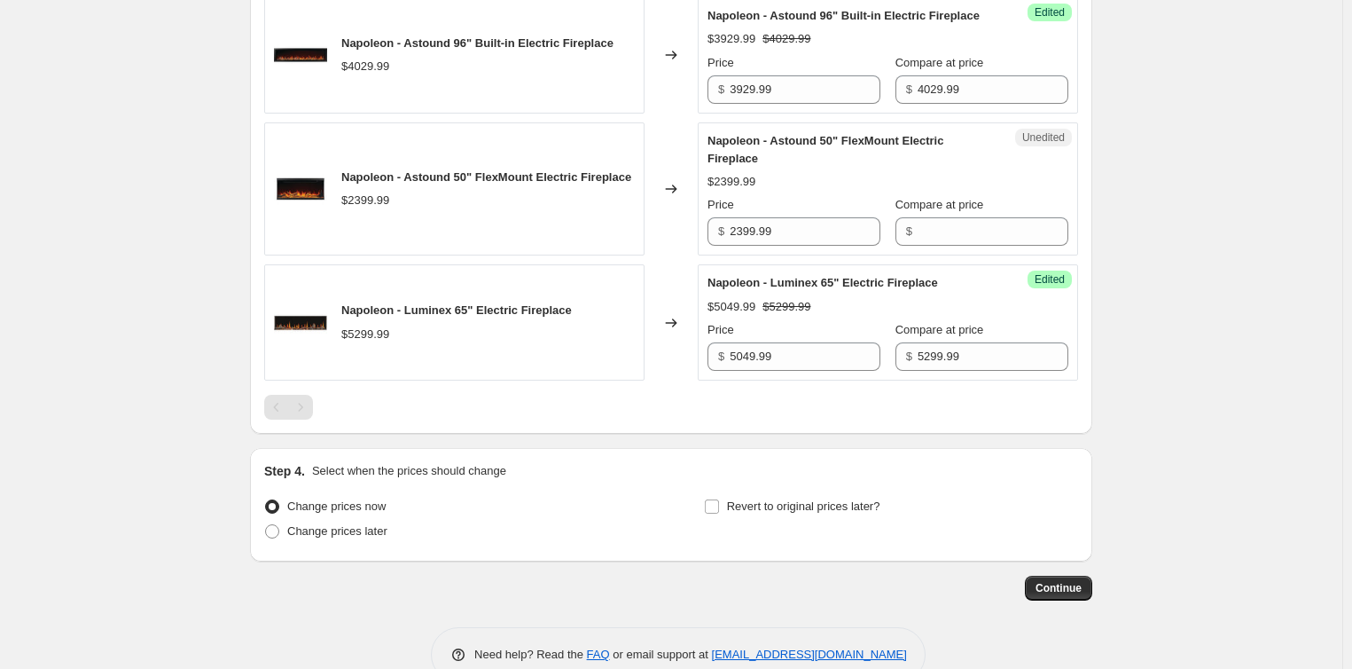
scroll to position [1060, 0]
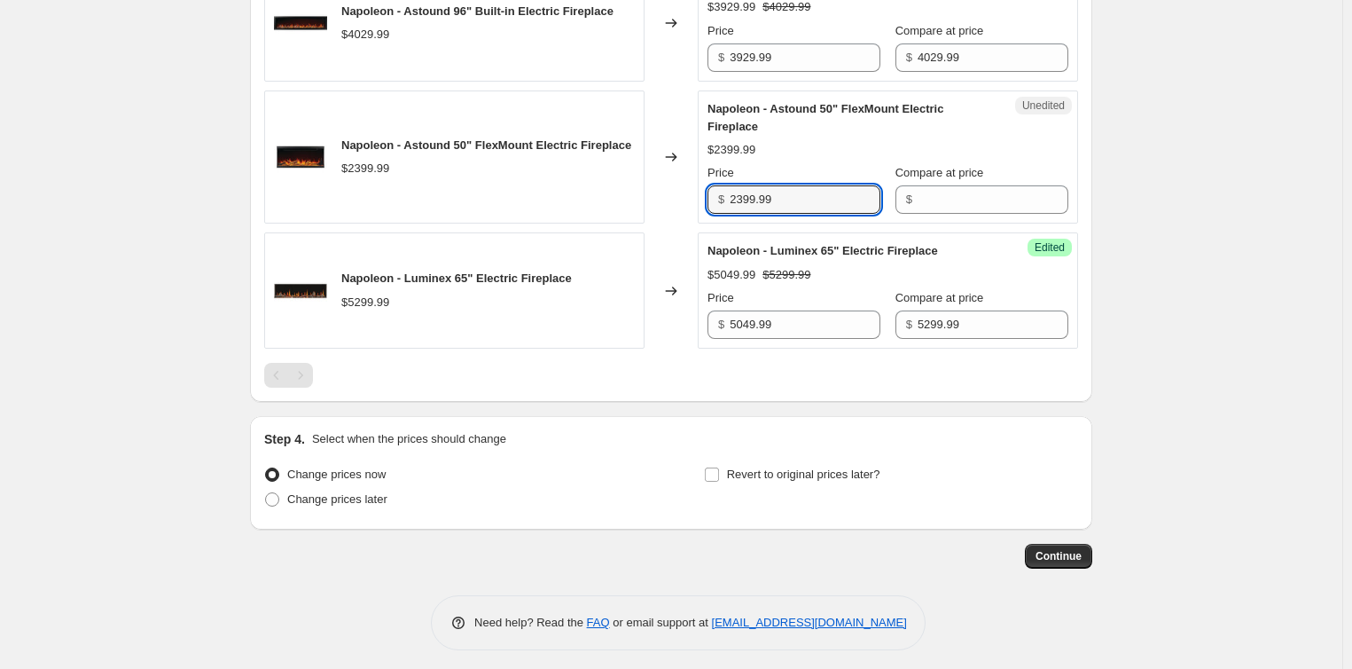
drag, startPoint x: 819, startPoint y: 277, endPoint x: 669, endPoint y: 265, distance: 150.3
click at [669, 224] on div "Napoleon - Astound 50" FlexMount Electric Fireplace $2399.99 Changed to Unedite…" at bounding box center [671, 157] width 814 height 134
click at [938, 214] on input "Compare at price" at bounding box center [993, 199] width 151 height 28
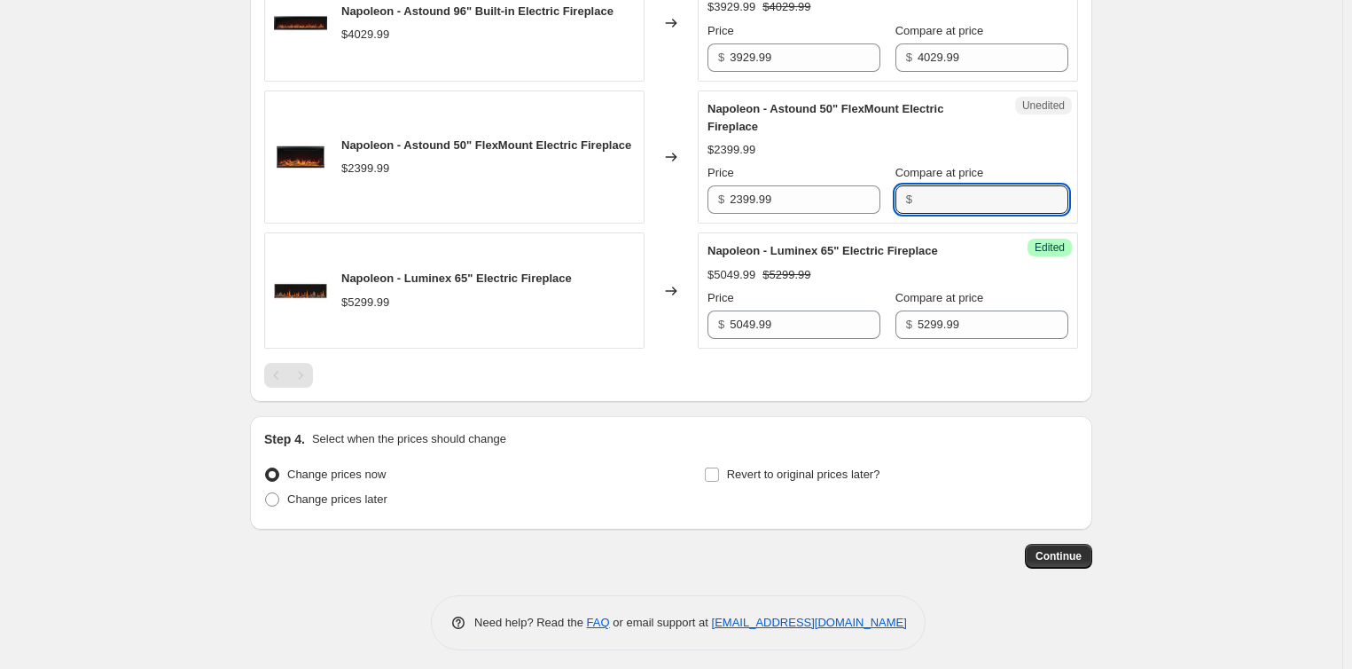
paste input "2399.99"
type input "2399.99"
click at [747, 214] on input "2399.99" at bounding box center [805, 199] width 151 height 28
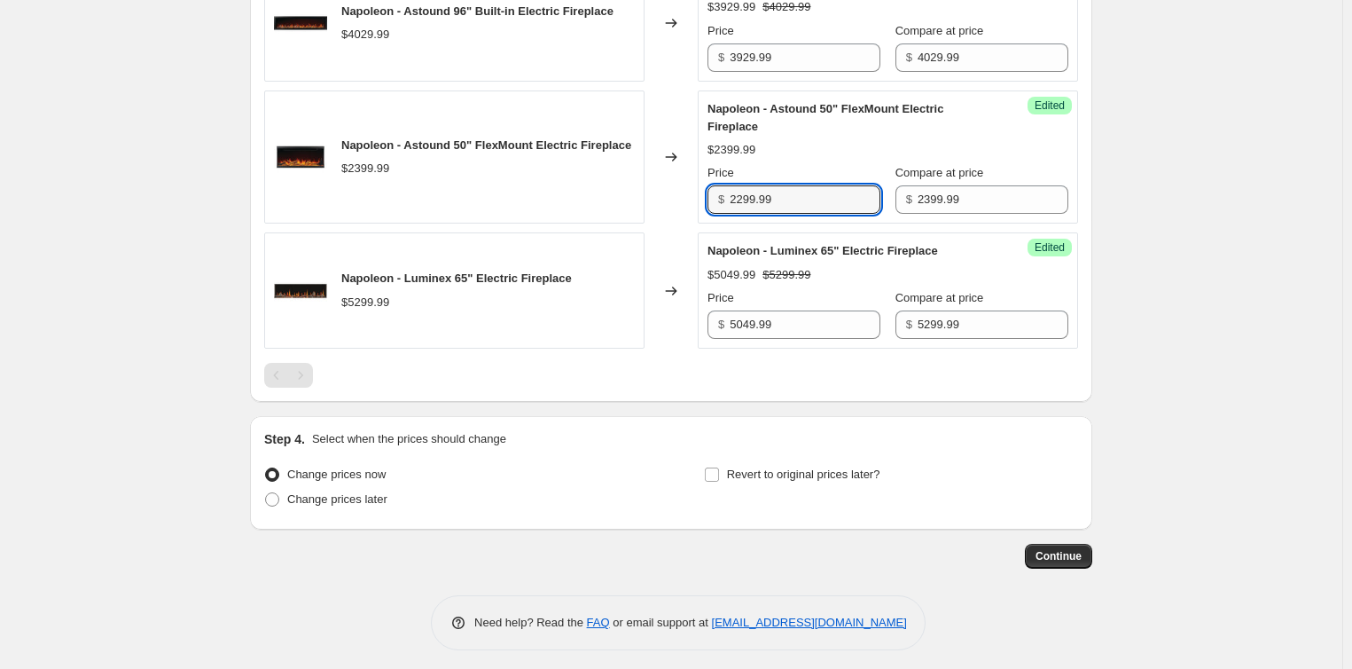
type input "2299.99"
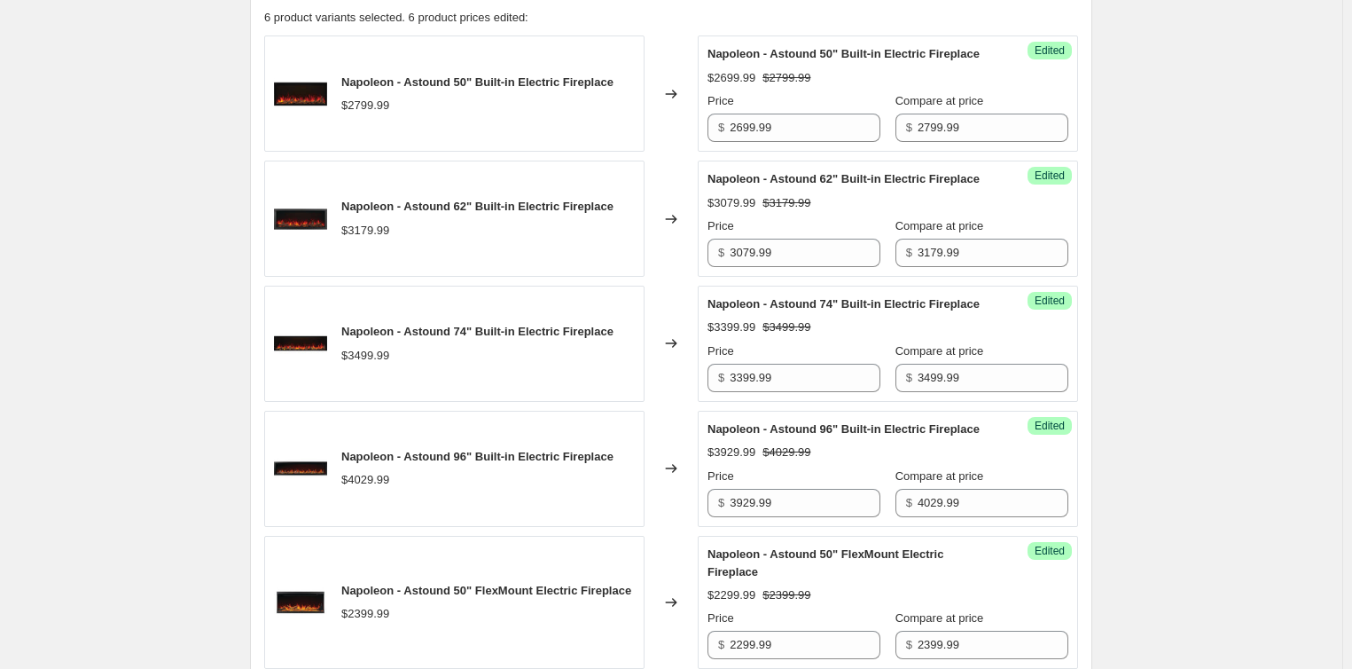
scroll to position [440, 0]
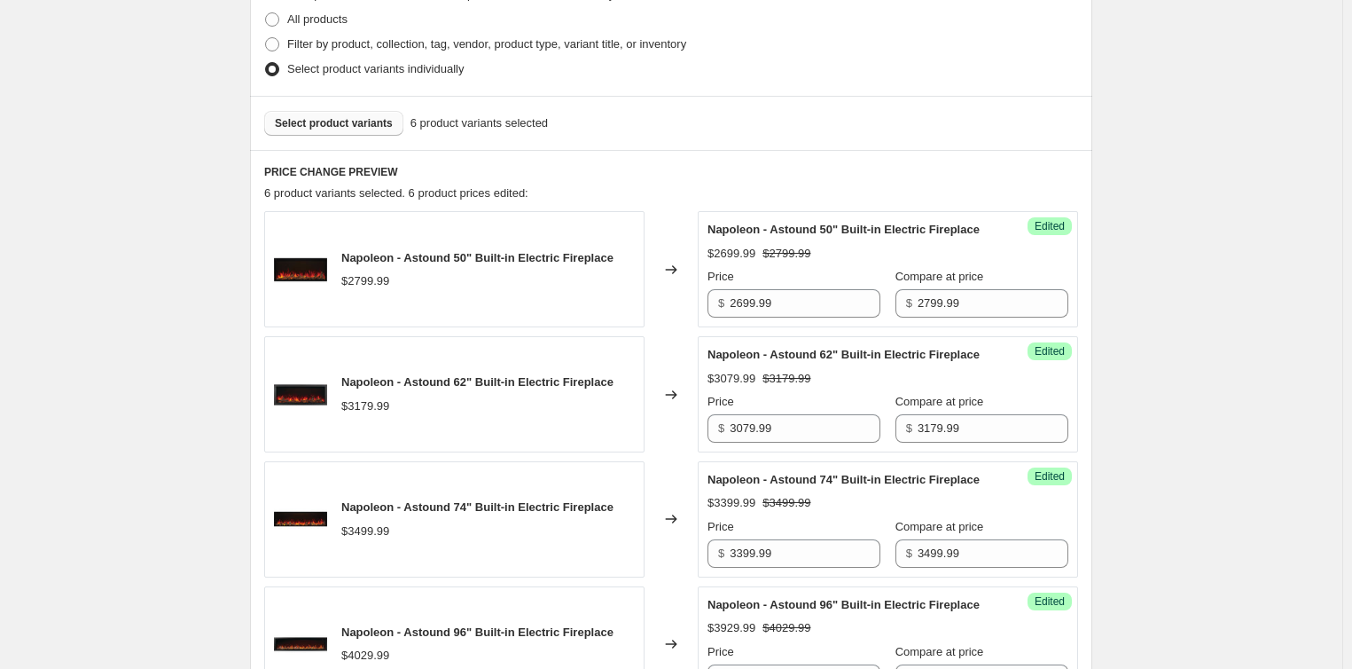
click at [318, 122] on span "Select product variants" at bounding box center [334, 123] width 118 height 14
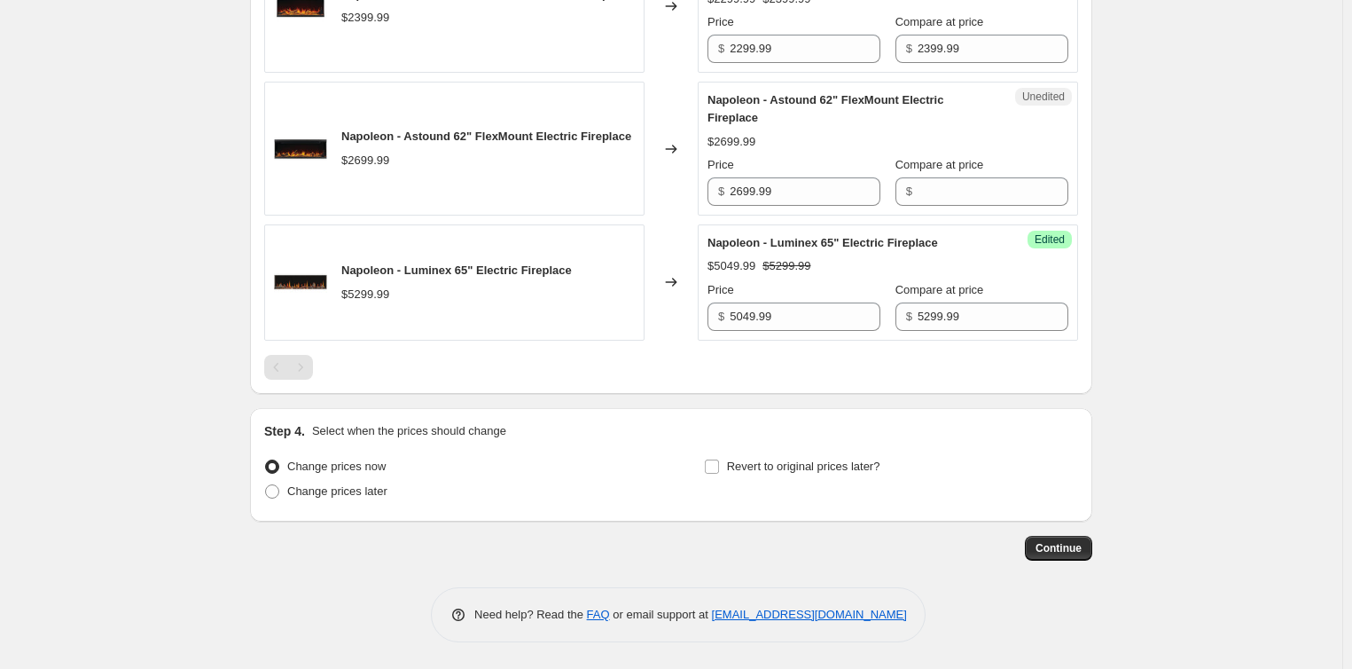
scroll to position [1238, 0]
drag, startPoint x: 791, startPoint y: 233, endPoint x: 533, endPoint y: 250, distance: 258.6
click at [533, 215] on div "Napoleon - Astound 62" FlexMount Electric Fireplace $2699.99 Changed to Unedite…" at bounding box center [671, 149] width 814 height 134
drag, startPoint x: 957, startPoint y: 233, endPoint x: 932, endPoint y: 238, distance: 25.2
click at [957, 206] on input "Compare at price" at bounding box center [993, 191] width 151 height 28
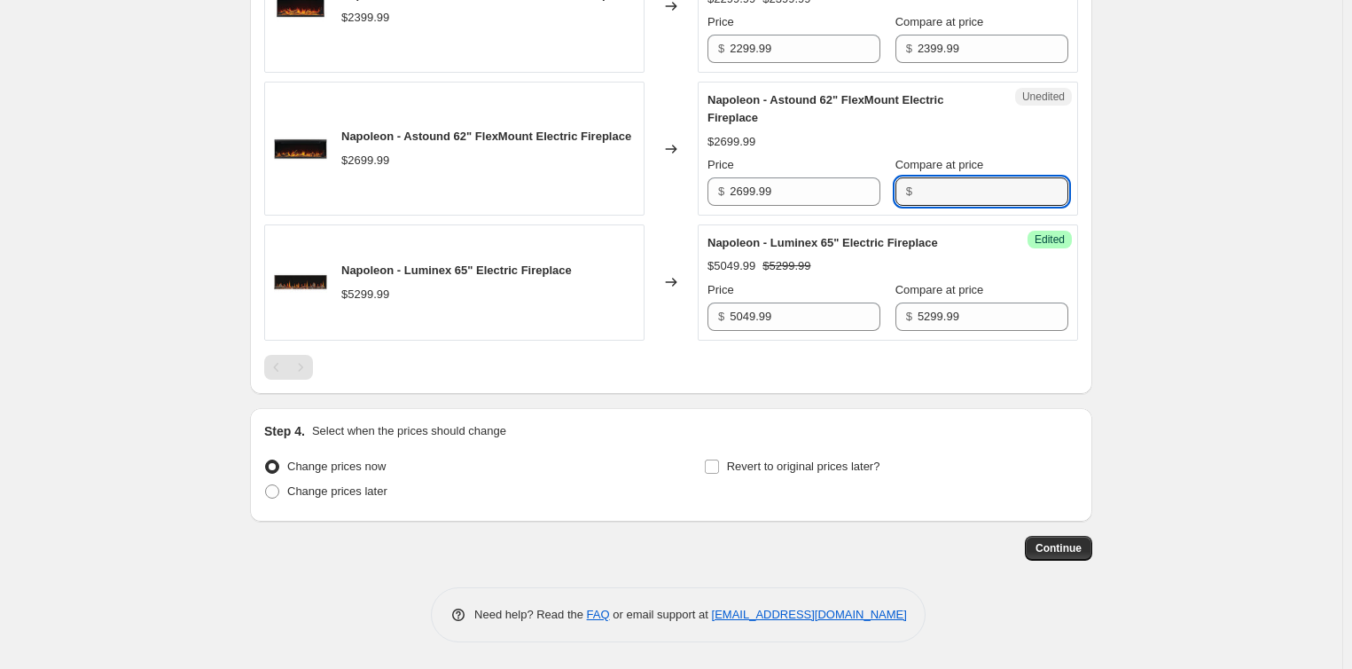
paste input "2699.99"
type input "2699.99"
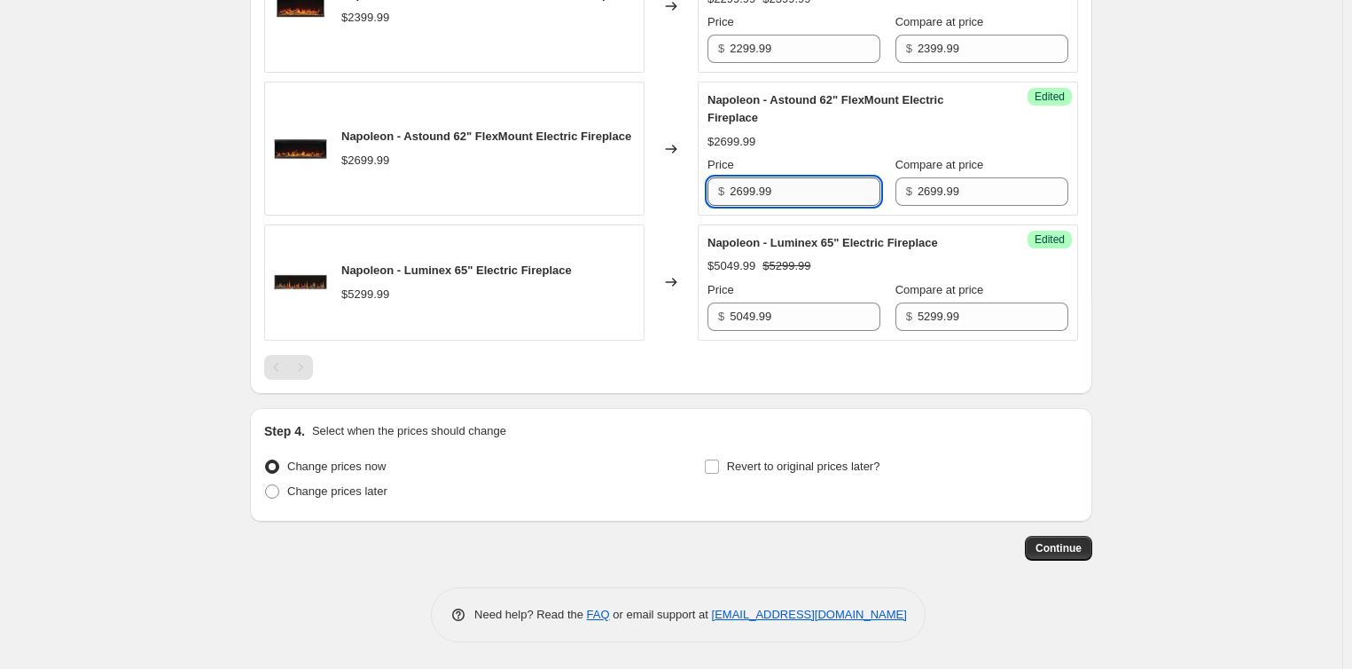
click at [742, 206] on input "2699.99" at bounding box center [805, 191] width 151 height 28
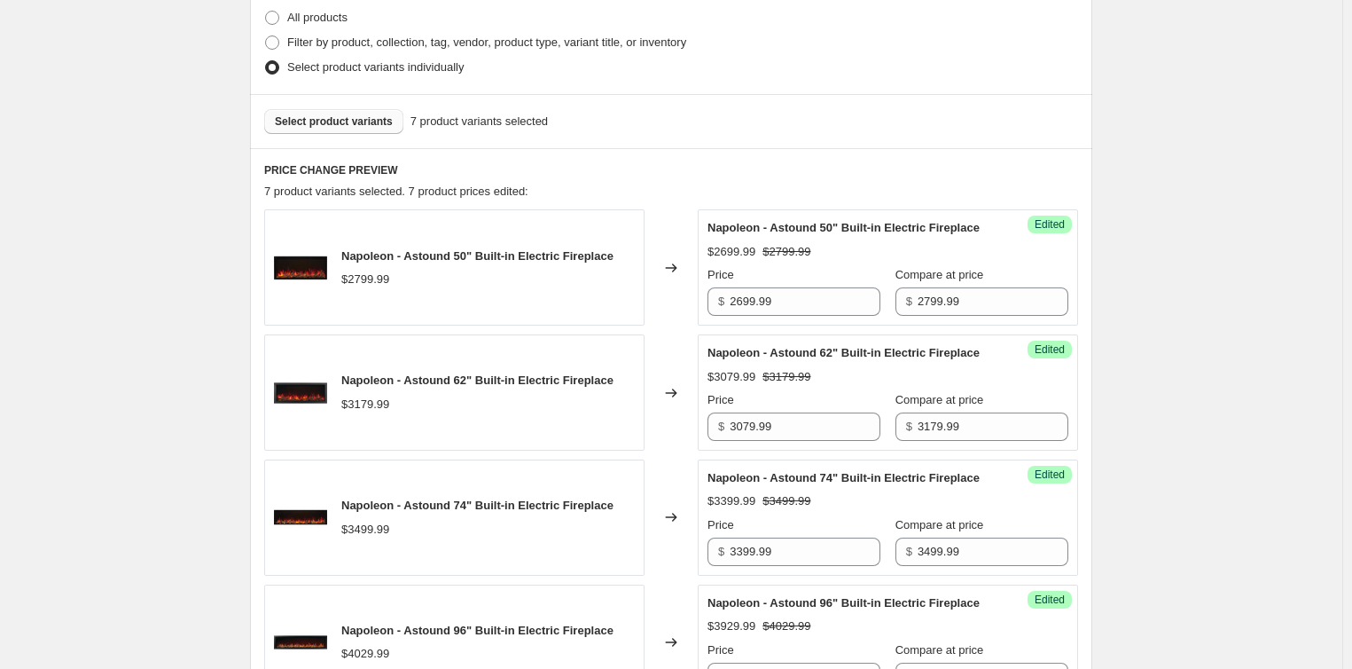
scroll to position [440, 0]
type input "2599.99"
click at [355, 121] on span "Select product variants" at bounding box center [334, 123] width 118 height 14
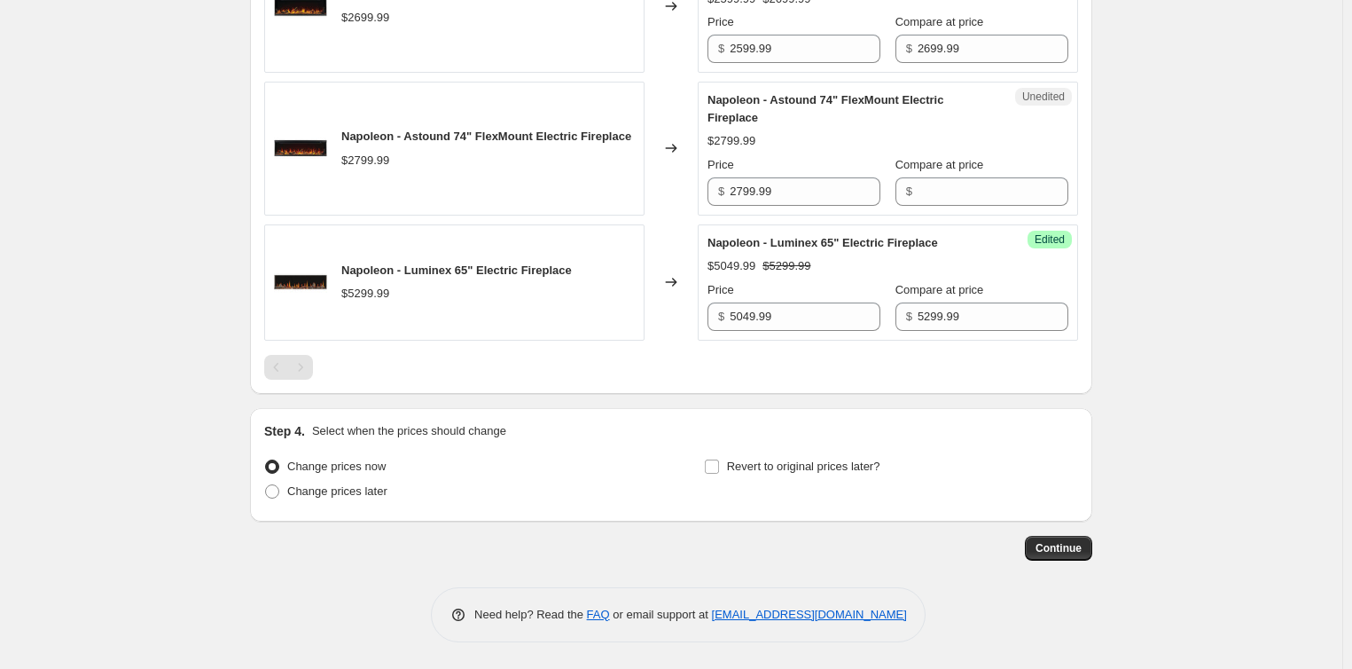
scroll to position [1415, 0]
drag, startPoint x: 804, startPoint y: 207, endPoint x: 622, endPoint y: 204, distance: 182.7
click at [622, 204] on div "Napoleon - Astound 74" FlexMount Electric Fireplace $2799.99 Changed to Unedite…" at bounding box center [671, 149] width 814 height 134
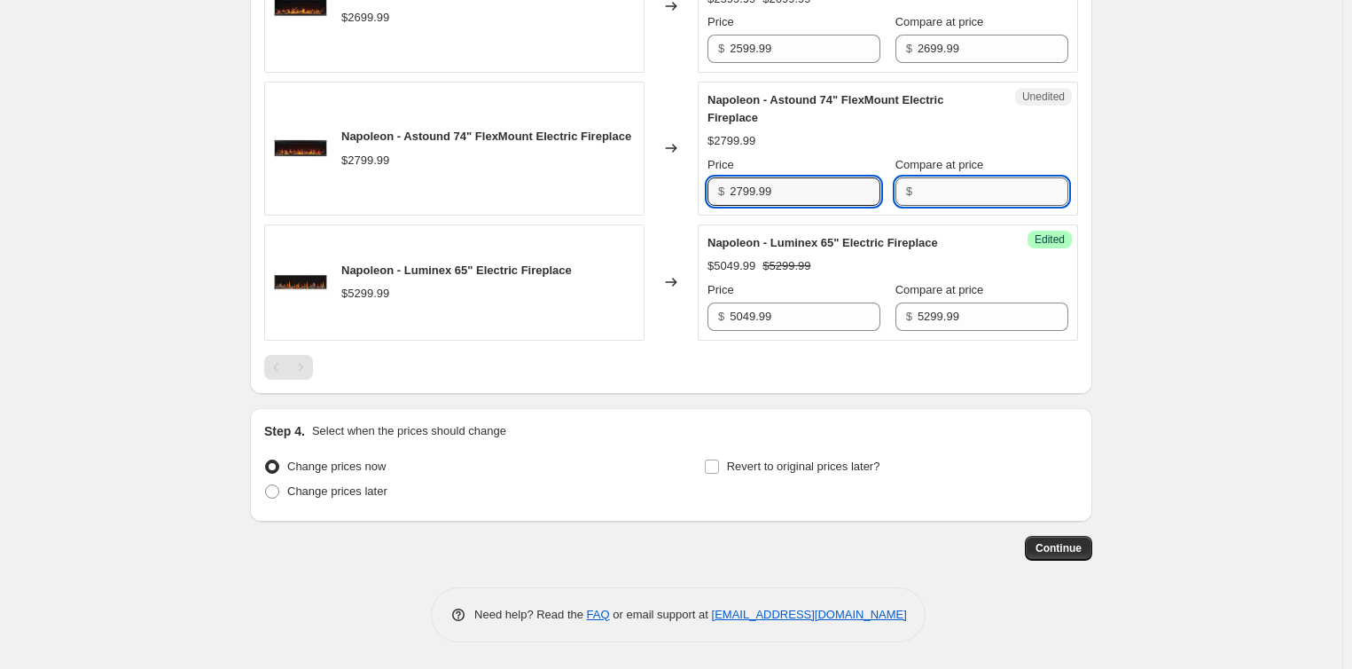
drag, startPoint x: 955, startPoint y: 203, endPoint x: 913, endPoint y: 203, distance: 41.7
click at [955, 202] on input "Compare at price" at bounding box center [993, 191] width 151 height 28
paste input "2799.99"
type input "2799.99"
click at [741, 204] on input "2799.99" at bounding box center [805, 191] width 151 height 28
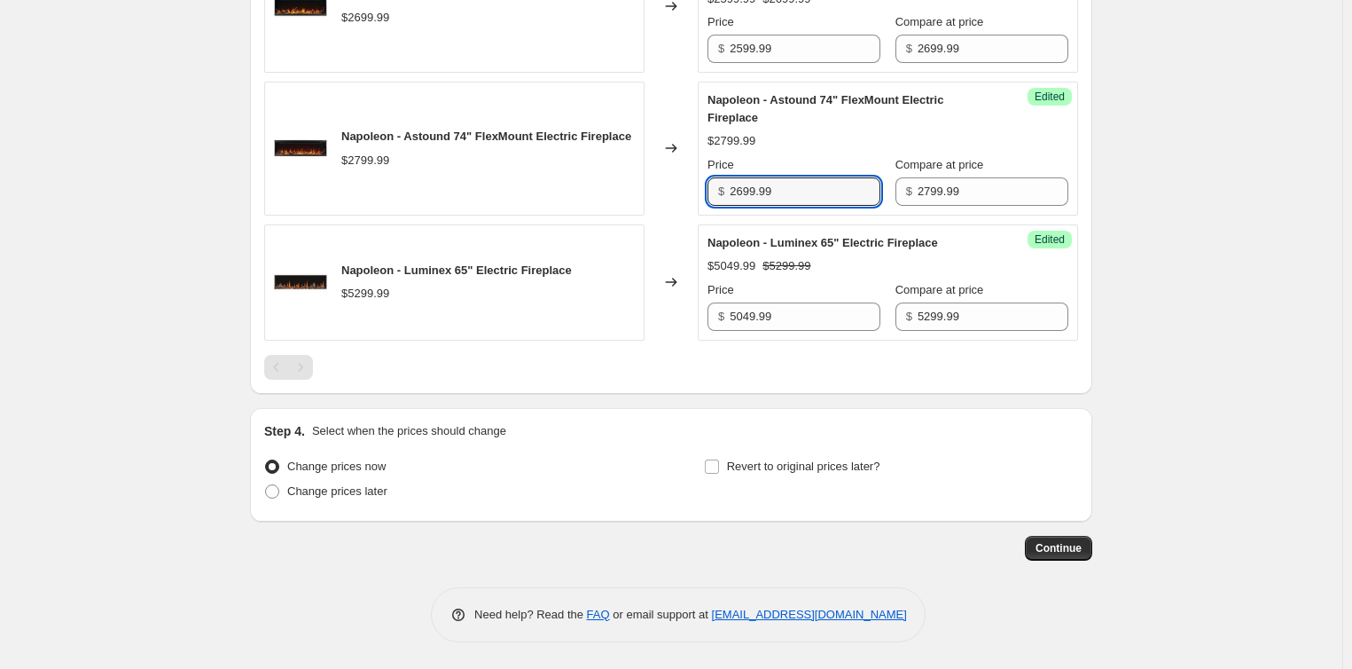
type input "2699.99"
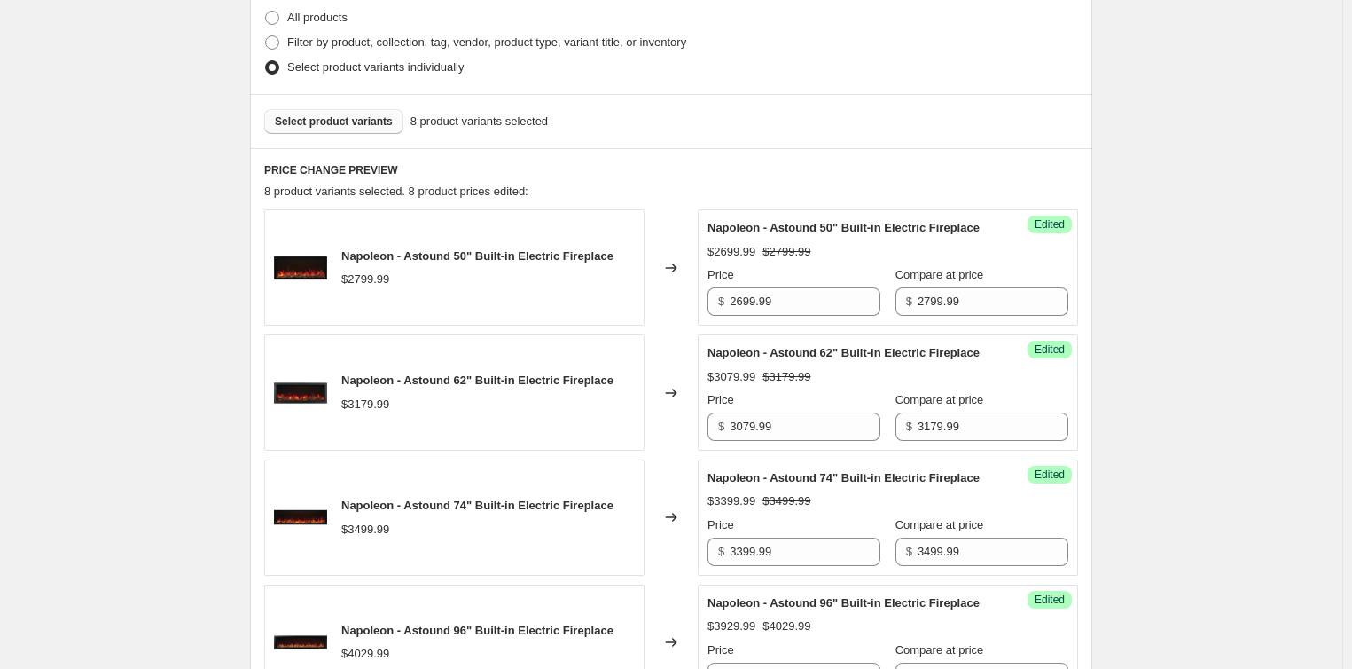
scroll to position [440, 0]
click at [347, 121] on span "Select product variants" at bounding box center [334, 123] width 118 height 14
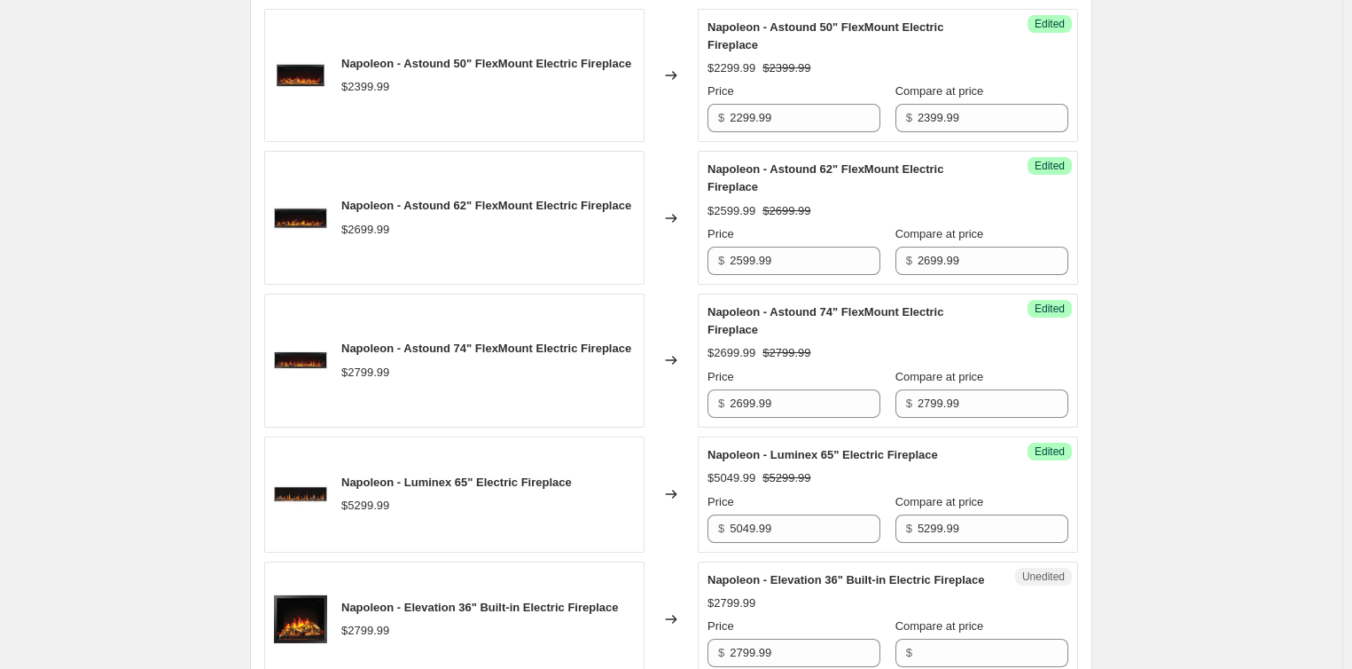
scroll to position [1567, 0]
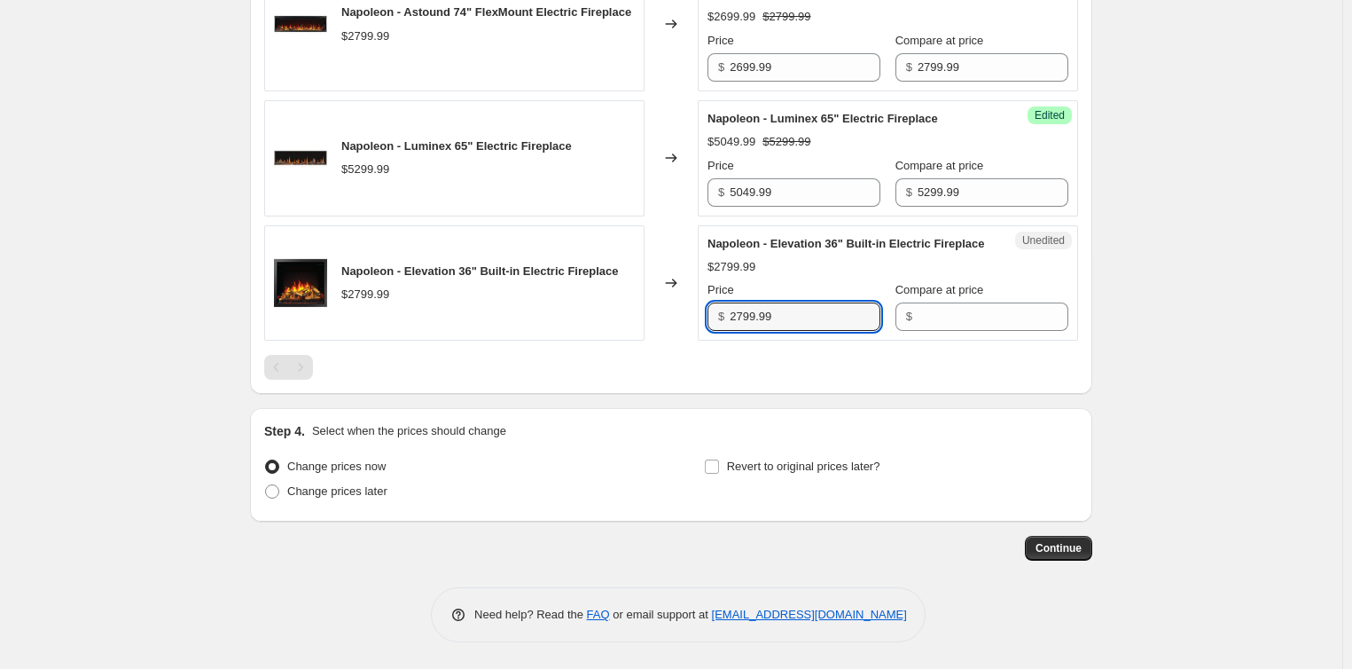
drag, startPoint x: 784, startPoint y: 308, endPoint x: 565, endPoint y: 329, distance: 220.0
click at [565, 329] on div "Napoleon - Elevation 36" Built-in Electric Fireplace $2799.99 Changed to Unedit…" at bounding box center [671, 283] width 814 height 116
click at [950, 312] on input "Compare at price" at bounding box center [993, 316] width 151 height 28
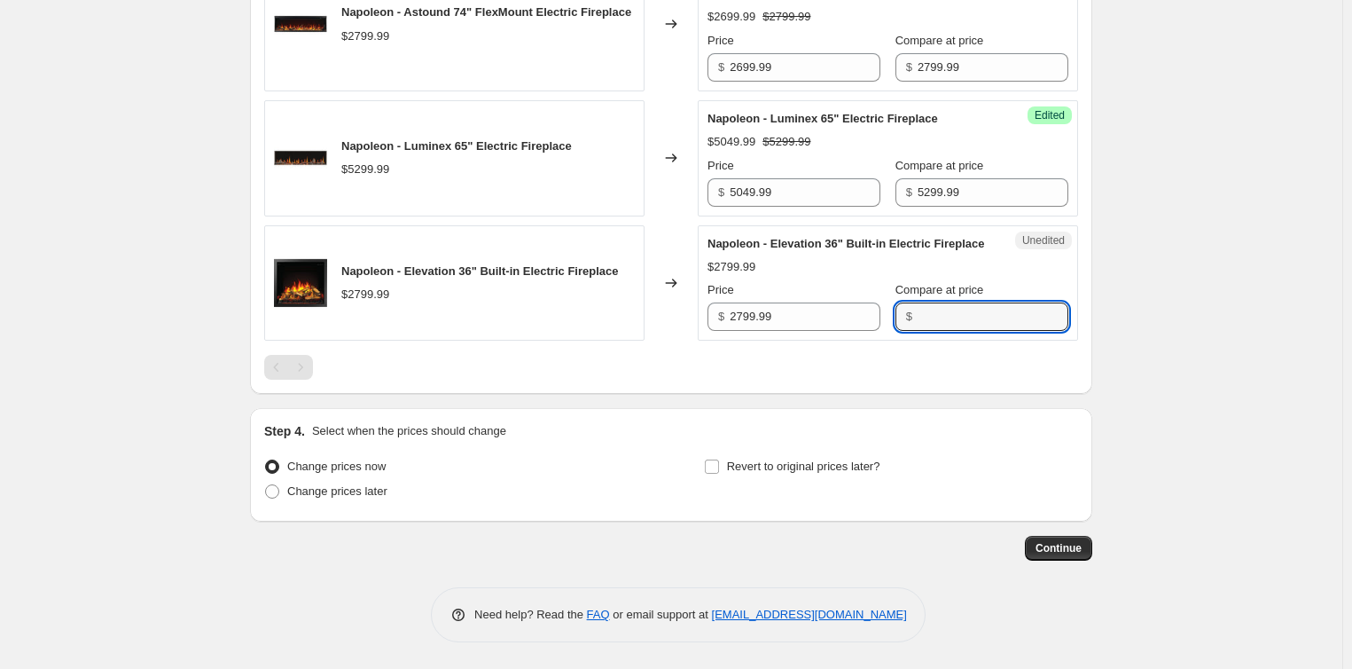
paste input "2799.99"
type input "2799.99"
click at [746, 316] on input "2799.99" at bounding box center [805, 316] width 151 height 28
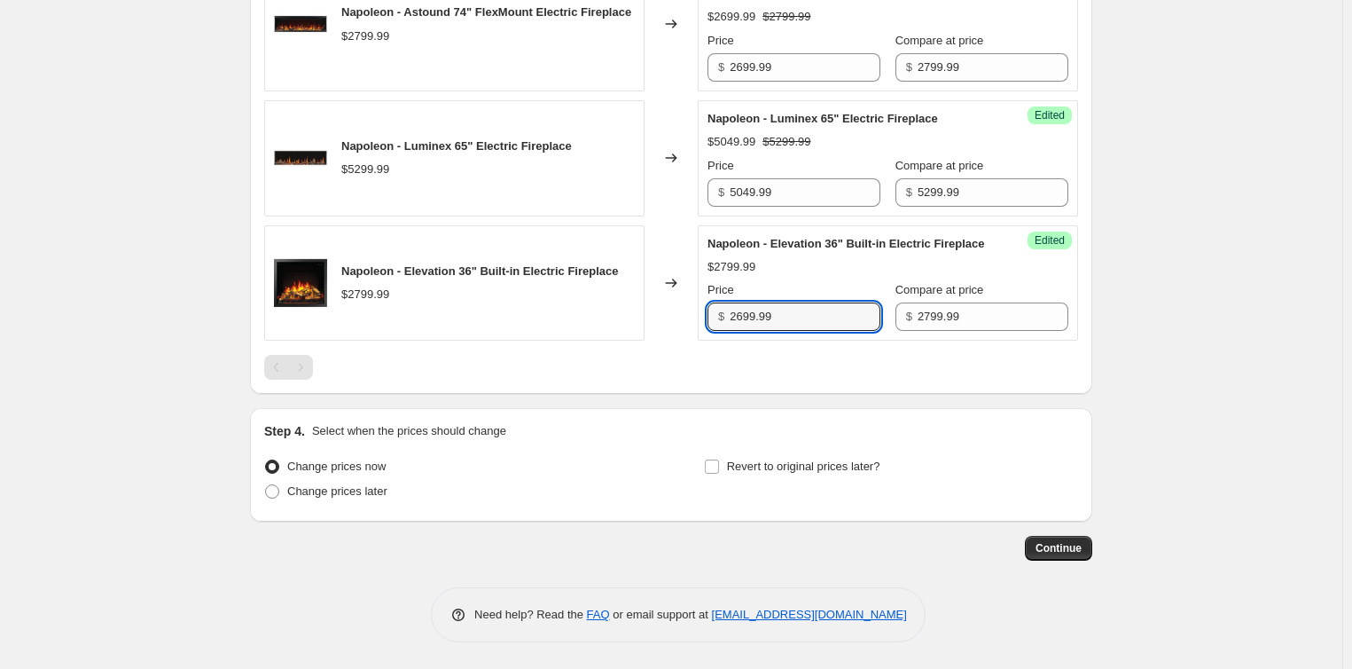
type input "2699.99"
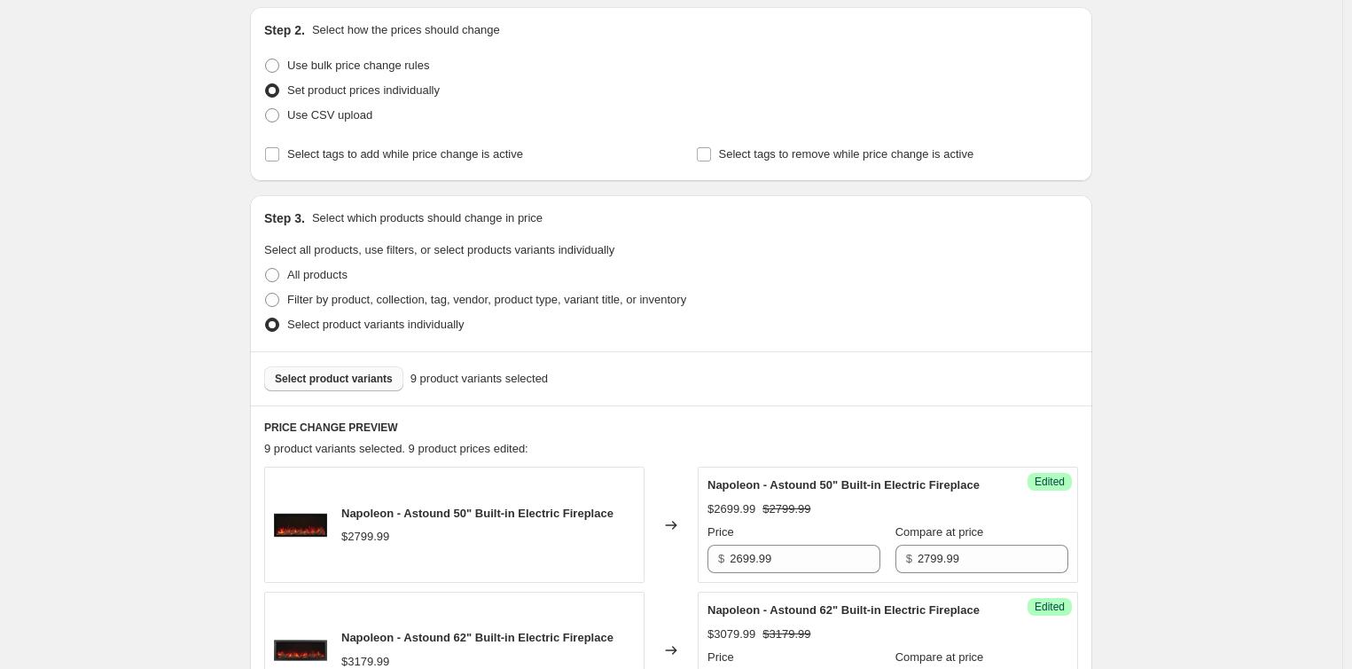
scroll to position [355, 0]
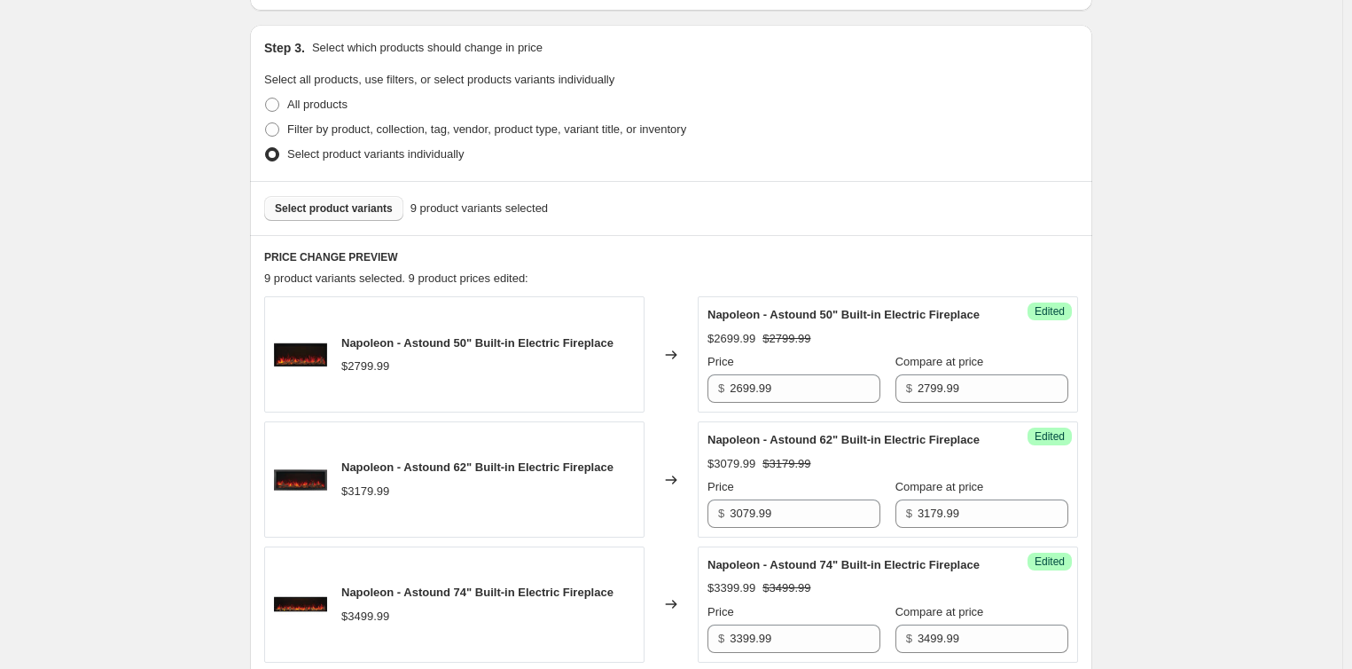
click at [337, 217] on button "Select product variants" at bounding box center [333, 208] width 139 height 25
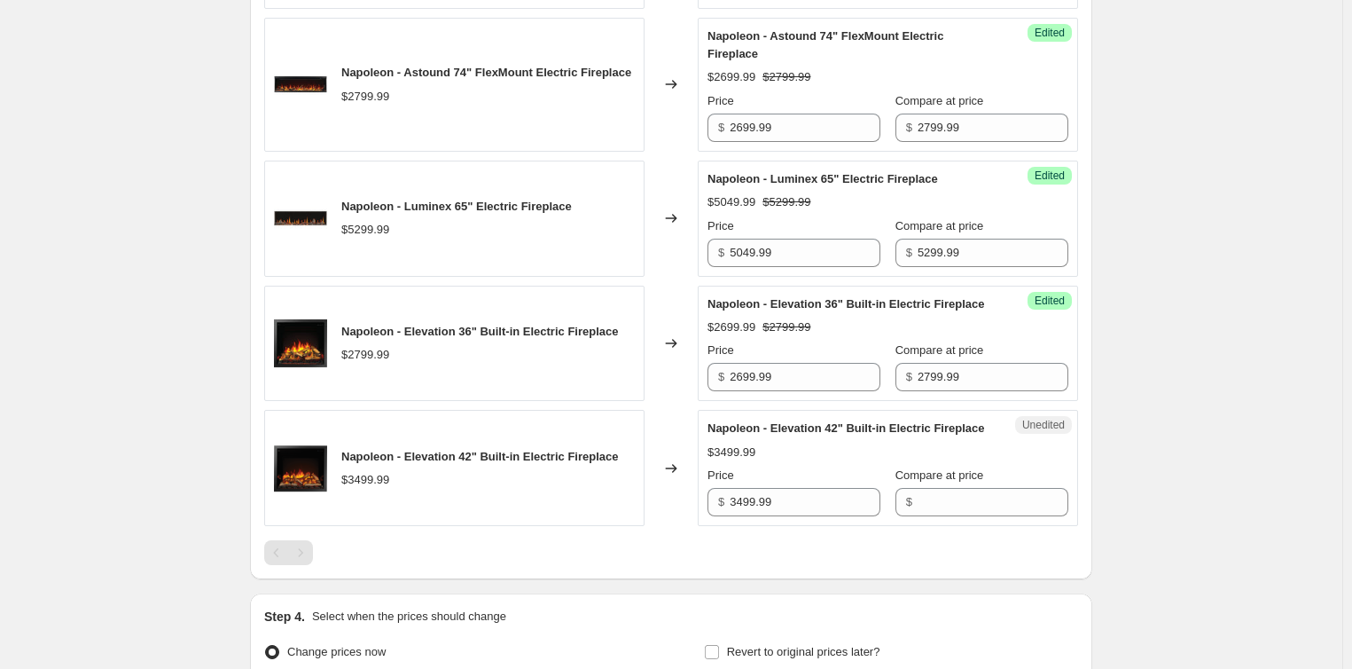
scroll to position [1685, 0]
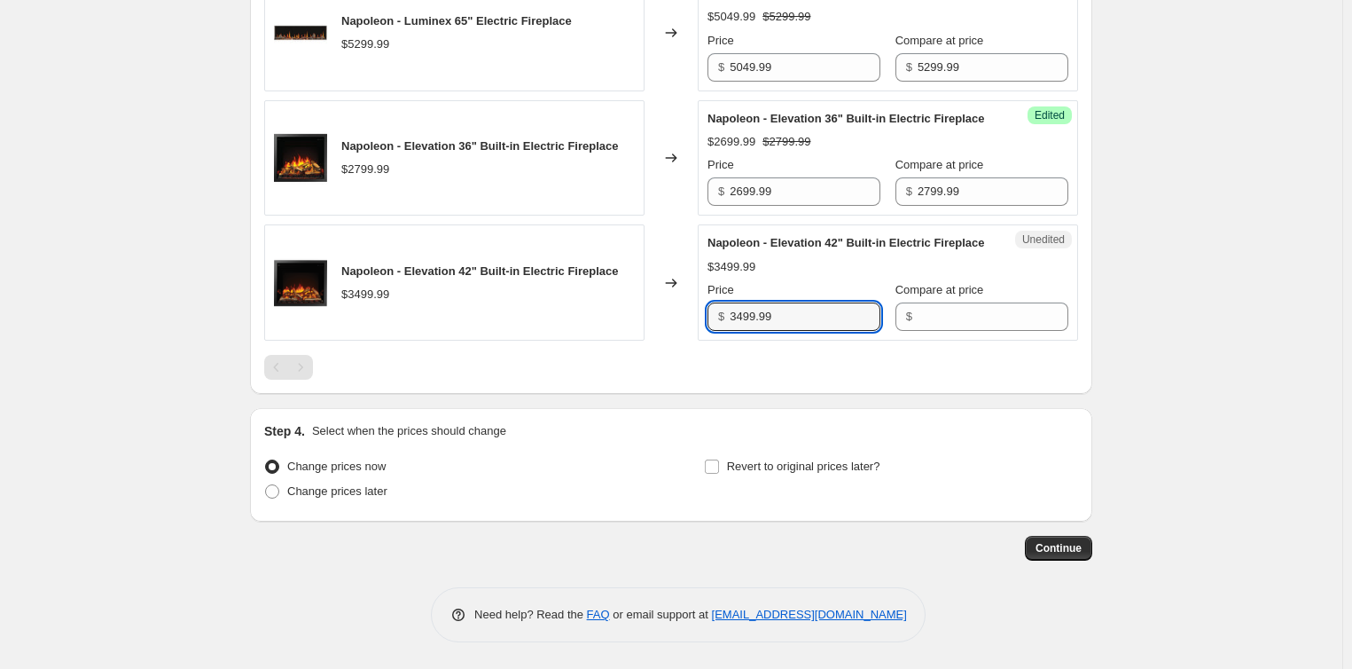
drag, startPoint x: 632, startPoint y: 341, endPoint x: 594, endPoint y: 340, distance: 38.2
click at [588, 340] on div "Napoleon - Elevation 42" Built-in Electric Fireplace $3499.99 Changed to Unedit…" at bounding box center [671, 282] width 814 height 116
drag, startPoint x: 957, startPoint y: 342, endPoint x: 920, endPoint y: 349, distance: 37.0
click at [957, 331] on input "Compare at price" at bounding box center [993, 316] width 151 height 28
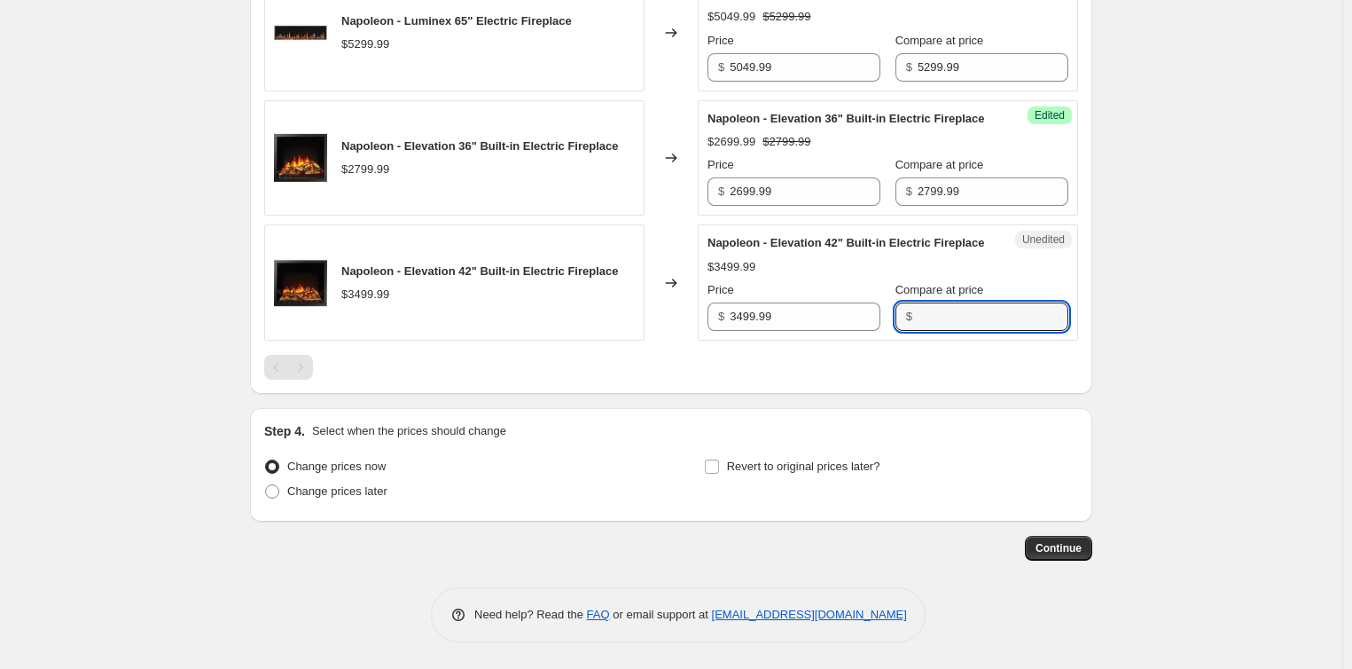
paste input "3499.99"
type input "3499.99"
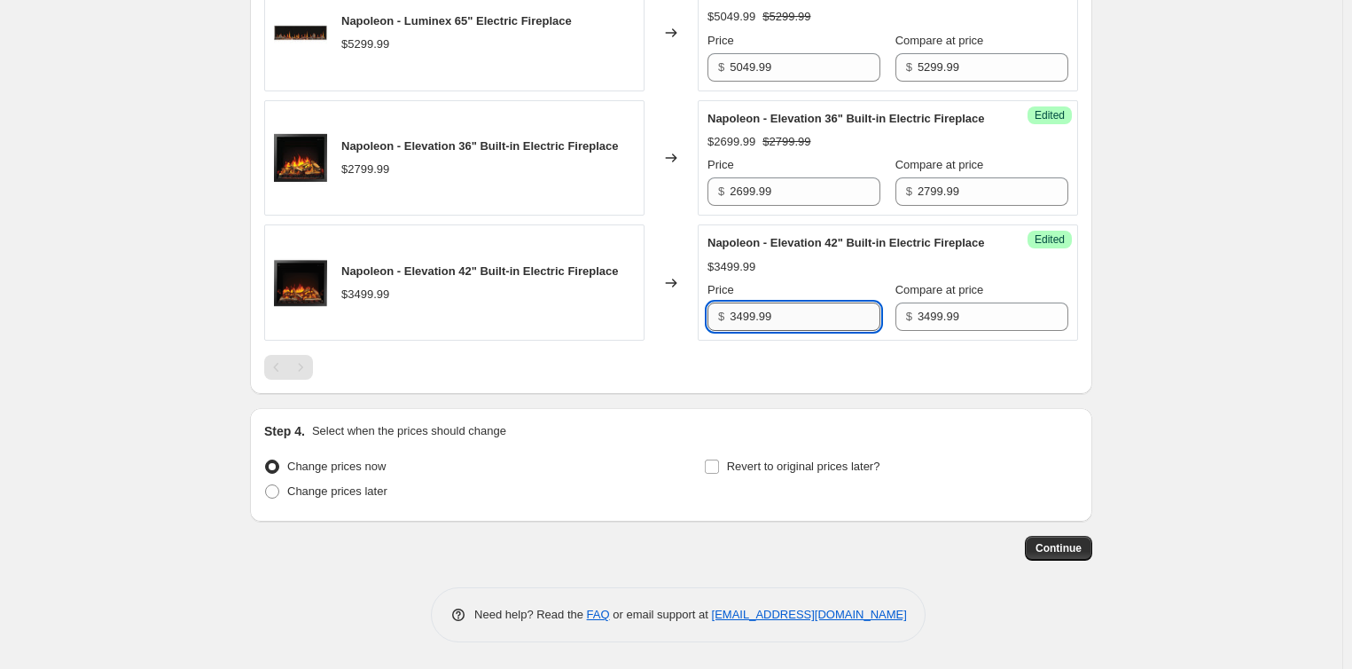
click at [747, 331] on input "3499.99" at bounding box center [805, 316] width 151 height 28
type input "3399.99"
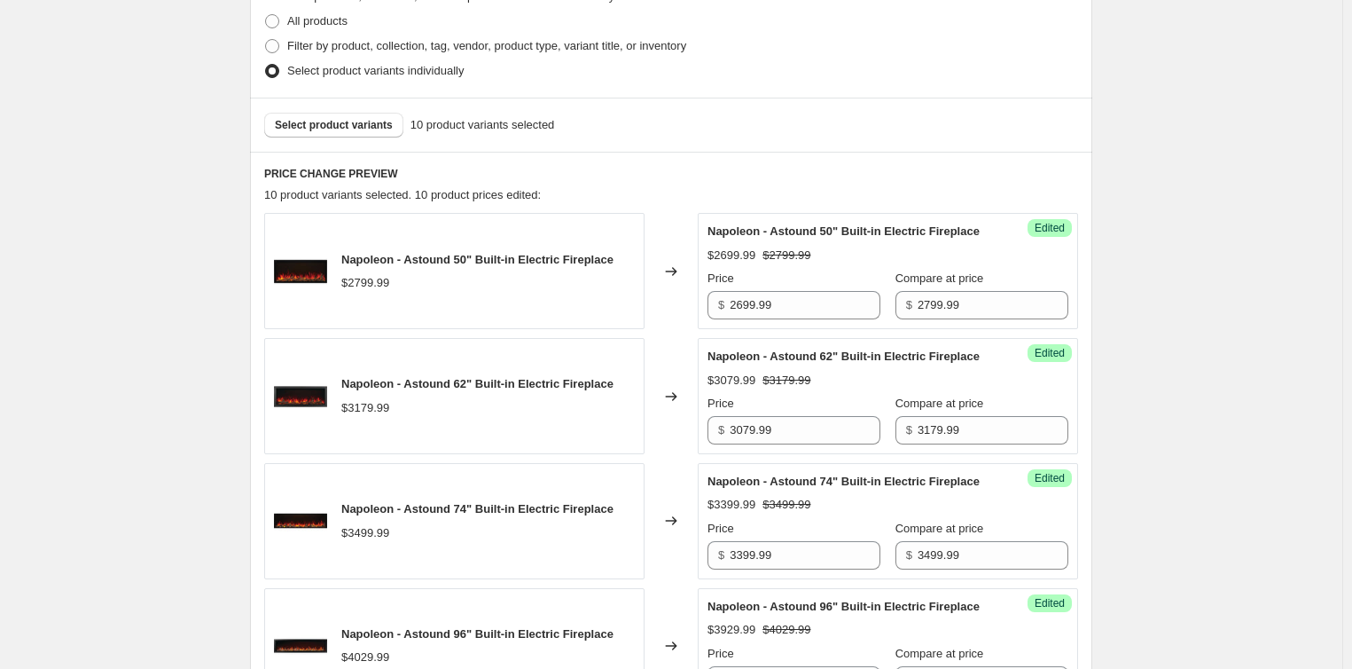
scroll to position [355, 0]
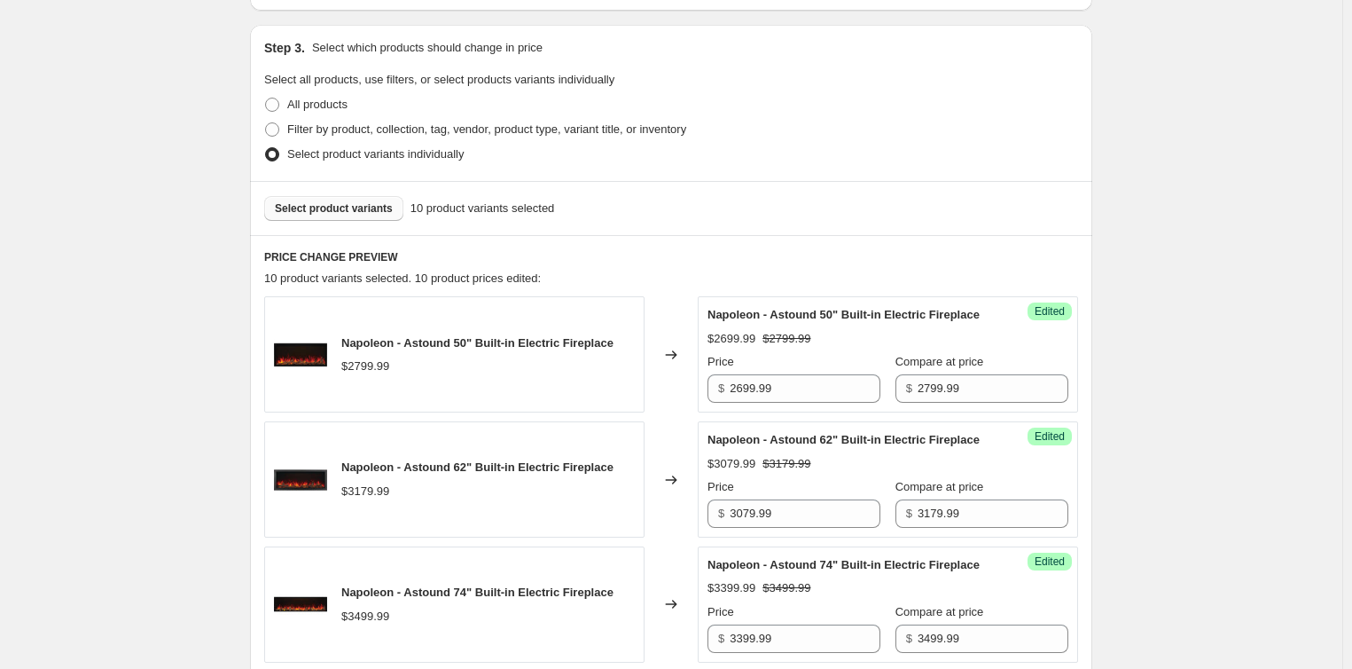
click at [343, 205] on span "Select product variants" at bounding box center [334, 208] width 118 height 14
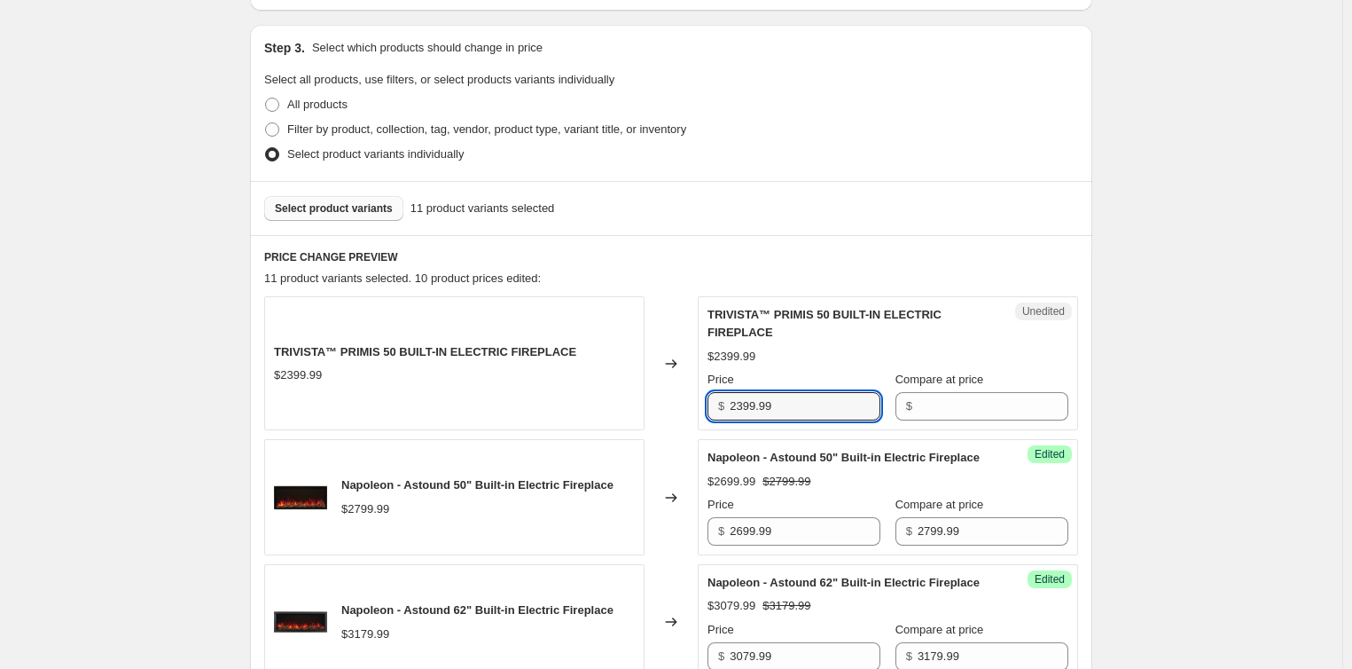
drag, startPoint x: 798, startPoint y: 413, endPoint x: 590, endPoint y: 414, distance: 208.4
click at [590, 414] on div "TRIVISTA™ PRIMIS 50 BUILT-IN ELECTRIC FIREPLACE $2399.99 Changed to Unedited TR…" at bounding box center [671, 363] width 814 height 134
click at [804, 389] on div "Price $ 2399.99" at bounding box center [794, 396] width 173 height 50
drag, startPoint x: 797, startPoint y: 409, endPoint x: 630, endPoint y: 413, distance: 166.7
click at [630, 413] on div "TRIVISTA™ PRIMIS 50 BUILT-IN ELECTRIC FIREPLACE $2399.99 Changed to Unedited TR…" at bounding box center [671, 363] width 814 height 134
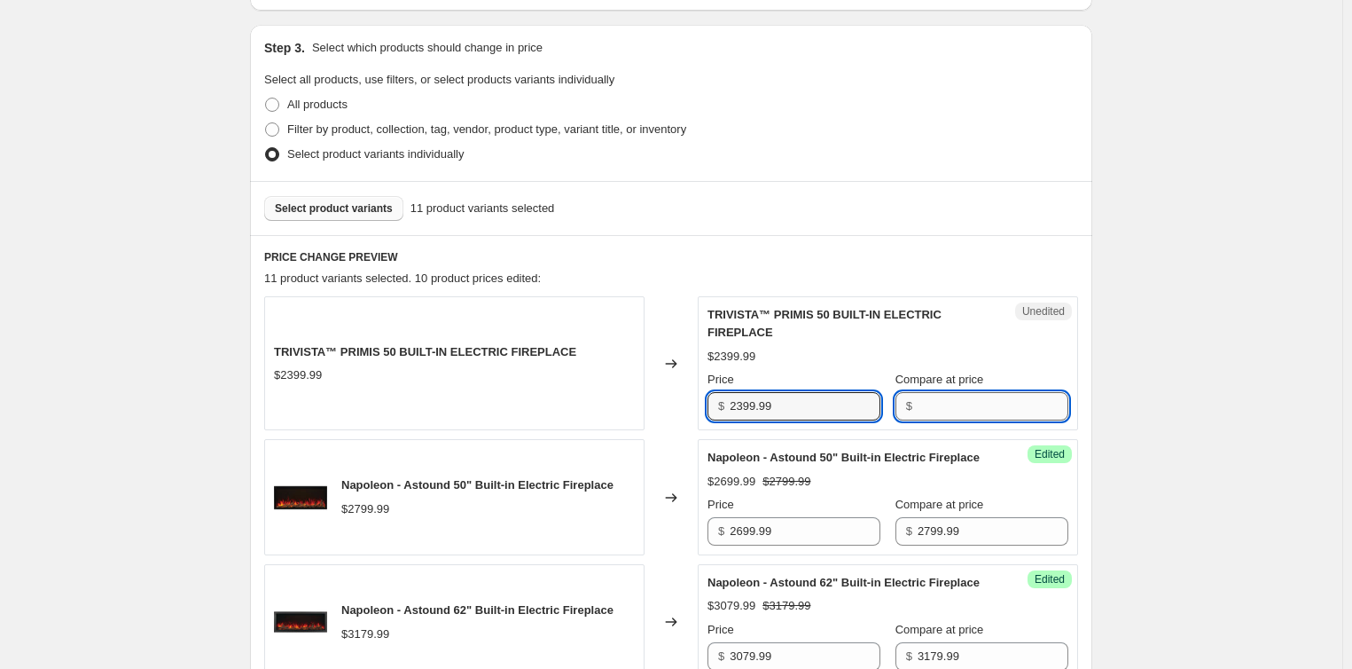
click at [965, 403] on input "Compare at price" at bounding box center [993, 406] width 151 height 28
paste input "2399.99"
type input "2399.99"
click at [743, 404] on input "2399.99" at bounding box center [805, 406] width 151 height 28
type input "2299.99"
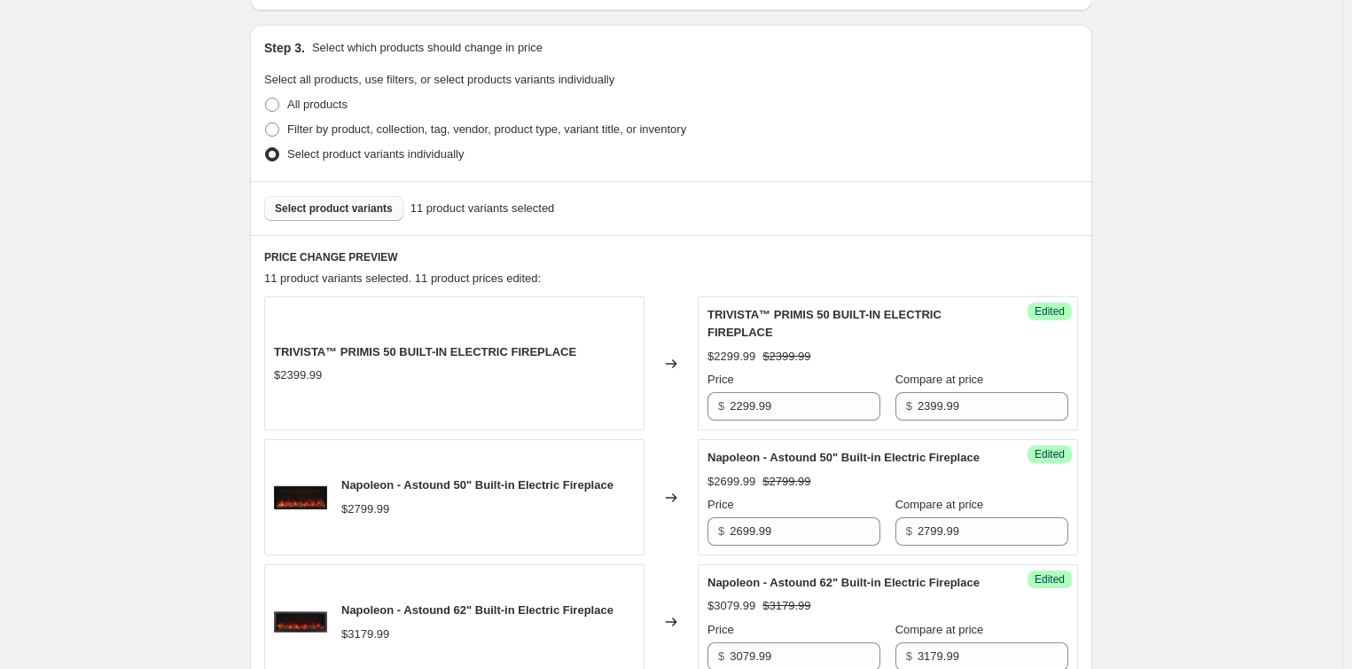
click at [341, 213] on span "Select product variants" at bounding box center [334, 208] width 118 height 14
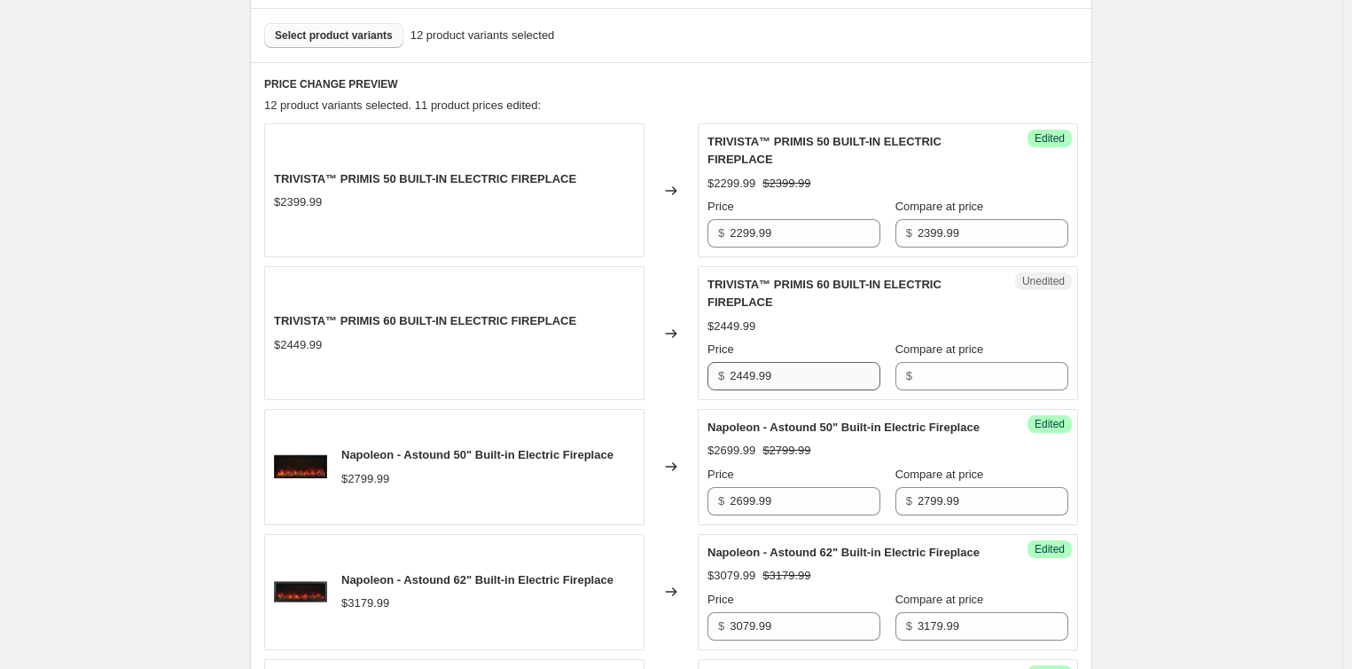
scroll to position [532, 0]
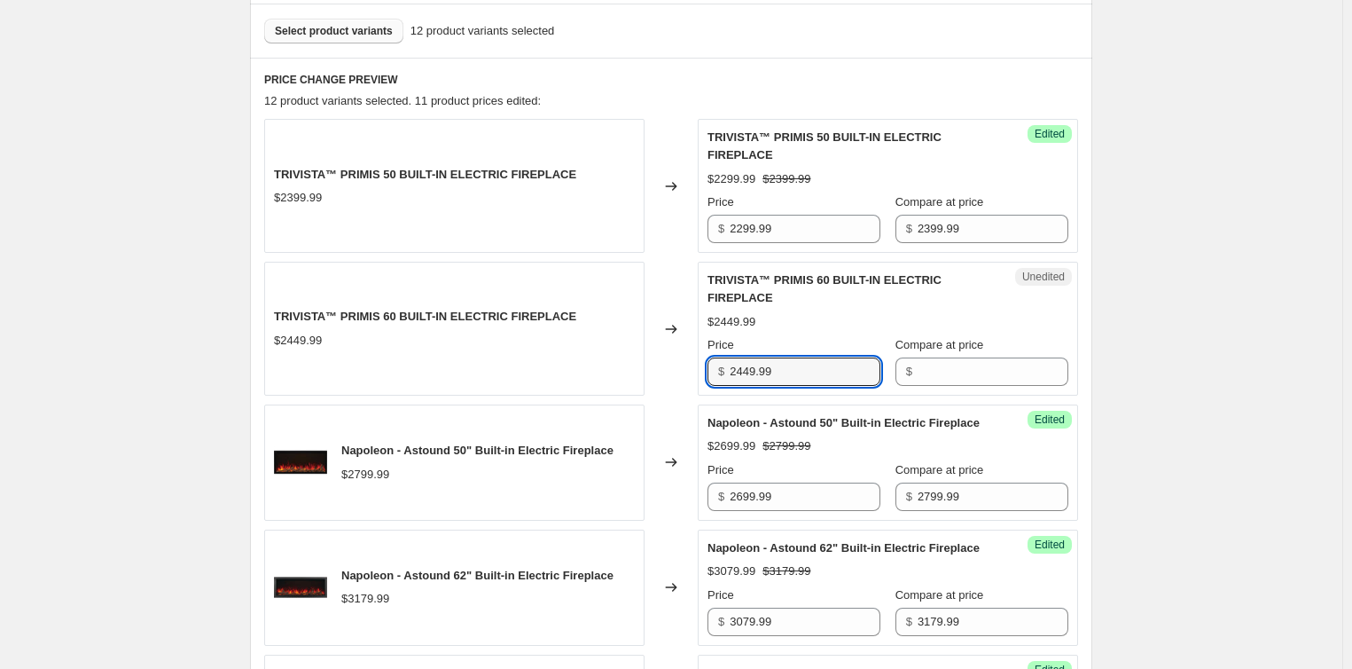
drag, startPoint x: 797, startPoint y: 375, endPoint x: 520, endPoint y: 381, distance: 277.6
click at [520, 381] on div "TRIVISTA™ PRIMIS 60 BUILT-IN ELECTRIC FIREPLACE $2449.99 Changed to Unedited TR…" at bounding box center [671, 329] width 814 height 134
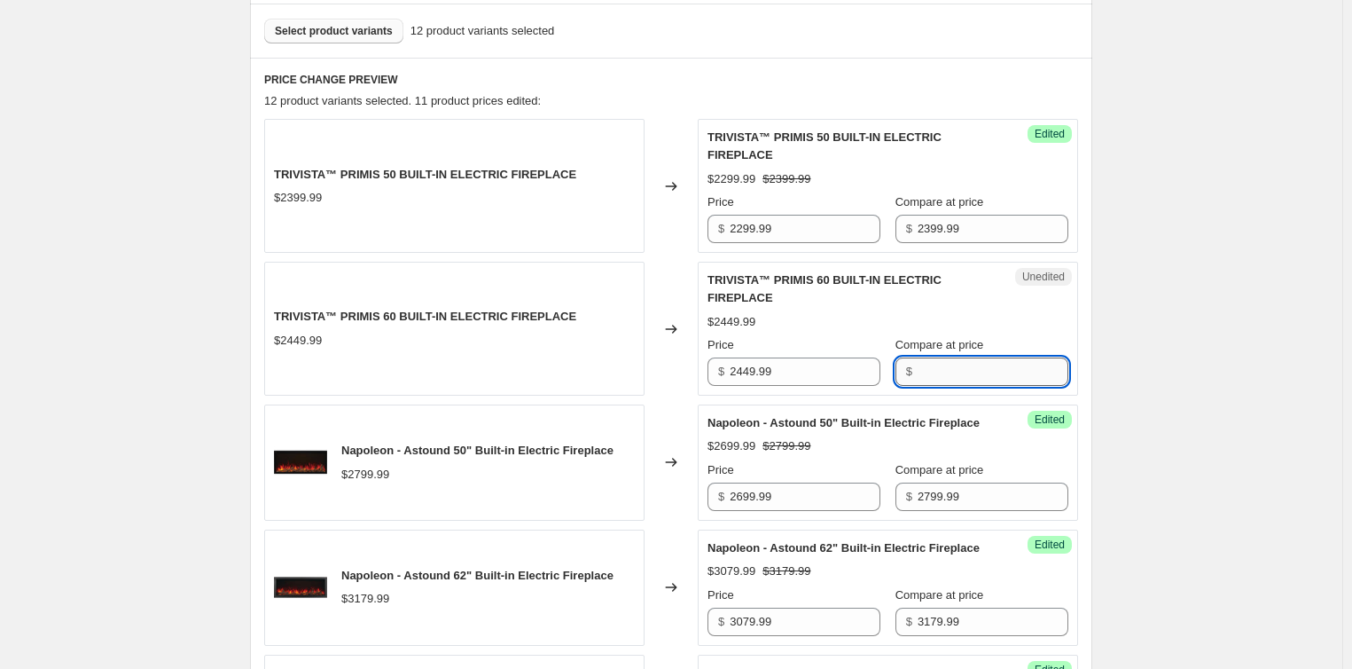
drag, startPoint x: 954, startPoint y: 373, endPoint x: 925, endPoint y: 377, distance: 29.5
click at [954, 373] on input "Compare at price" at bounding box center [993, 371] width 151 height 28
paste input "2449.99"
type input "2449.99"
drag, startPoint x: 746, startPoint y: 374, endPoint x: 956, endPoint y: 432, distance: 217.9
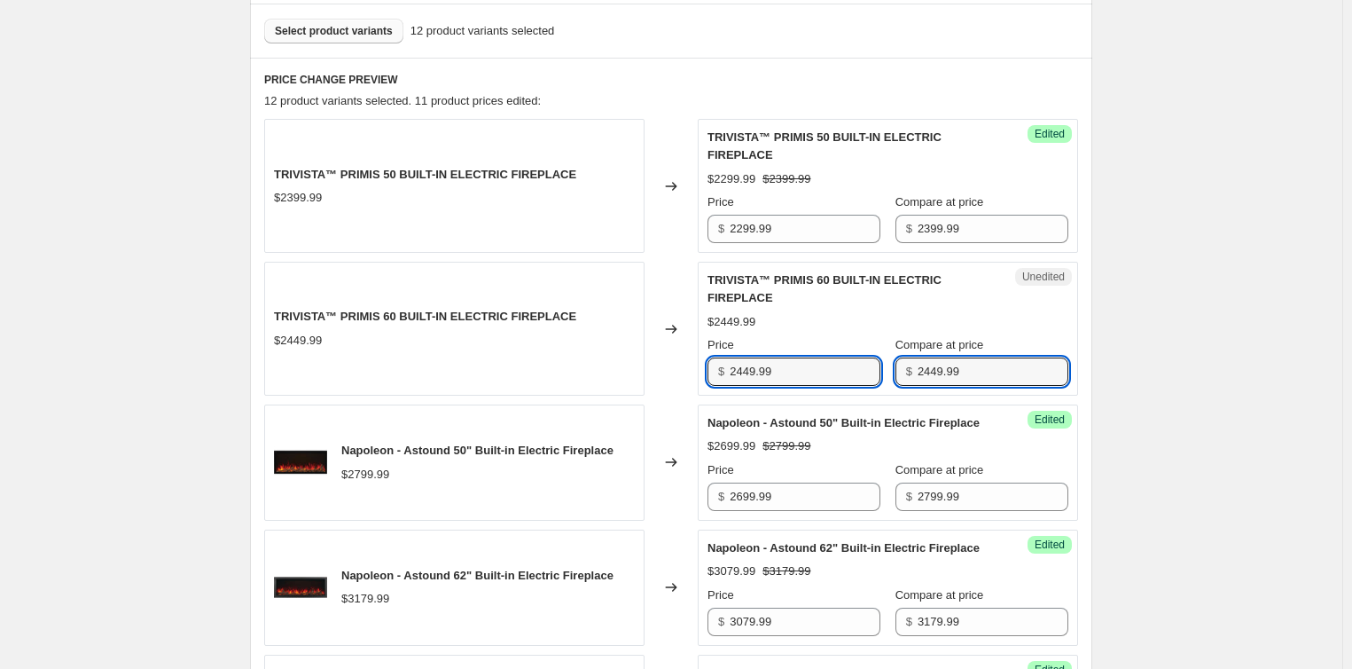
click at [746, 373] on input "2449.99" at bounding box center [805, 371] width 151 height 28
type input "2349.99"
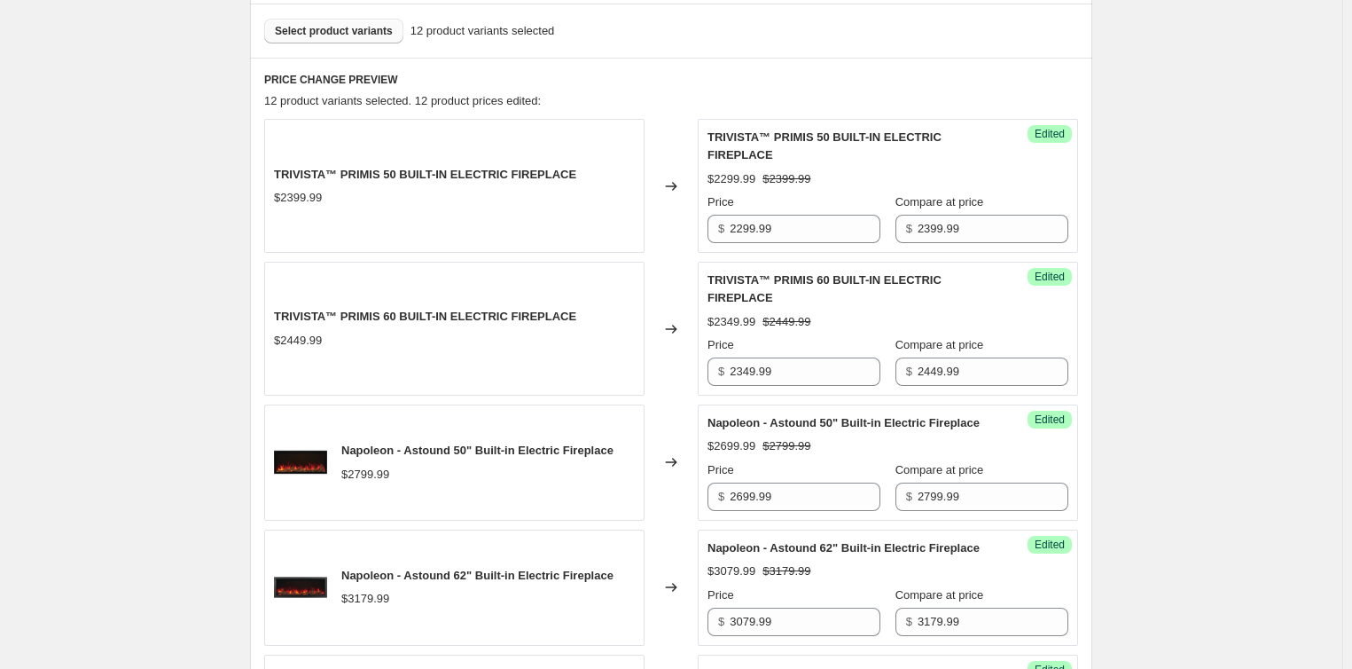
click at [321, 30] on span "Select product variants" at bounding box center [334, 31] width 118 height 14
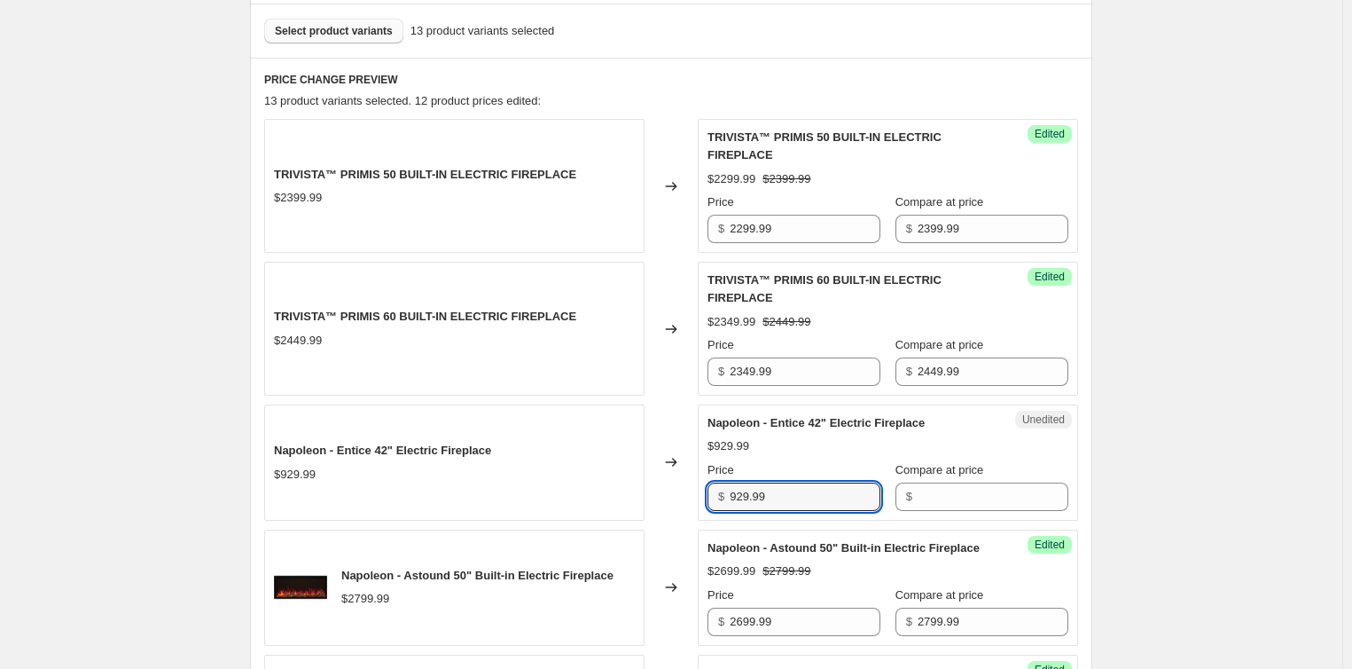
drag, startPoint x: 721, startPoint y: 497, endPoint x: 642, endPoint y: 497, distance: 78.9
click at [640, 497] on div "Napoleon - Entice 42" Electric Fireplace $929.99 Changed to Unedited Napoleon -…" at bounding box center [671, 462] width 814 height 116
drag, startPoint x: 958, startPoint y: 497, endPoint x: 939, endPoint y: 497, distance: 19.5
click at [958, 497] on input "Compare at price" at bounding box center [993, 496] width 151 height 28
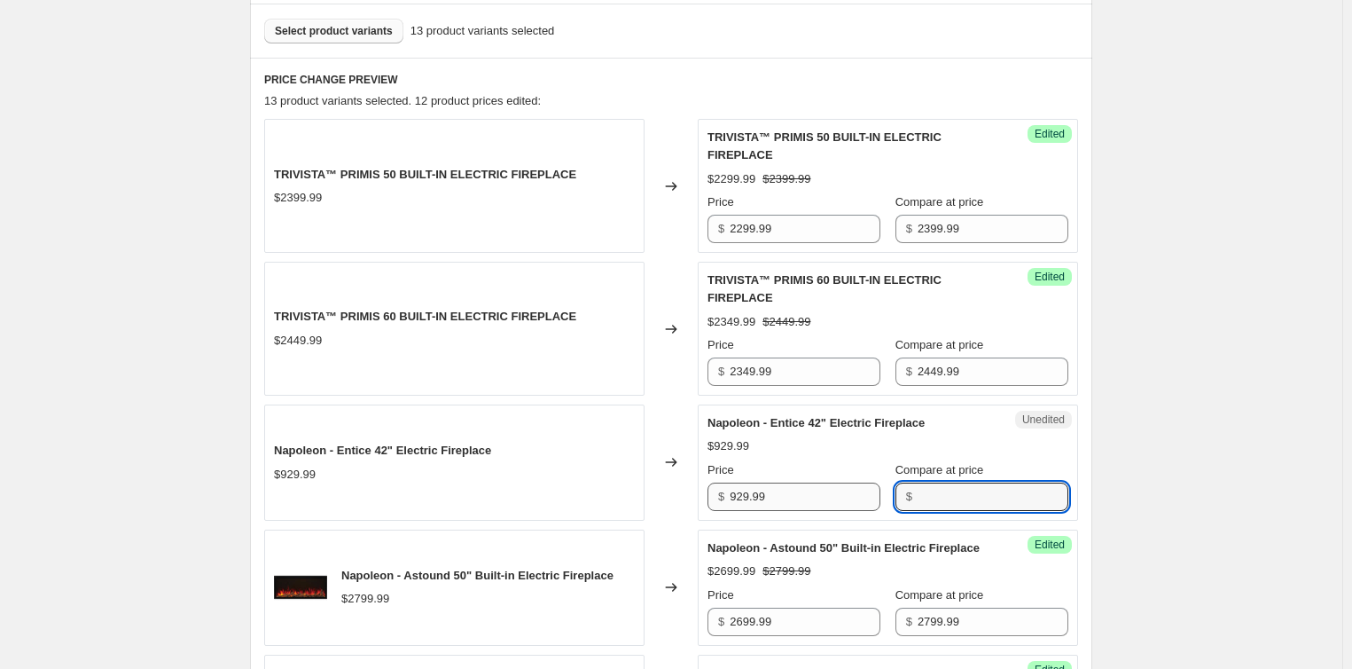
paste input "929.99"
type input "929.99"
drag, startPoint x: 772, startPoint y: 498, endPoint x: 530, endPoint y: 506, distance: 242.2
click at [550, 505] on div "Napoleon - Entice 42" Electric Fireplace $929.99 Changed to Unedited Napoleon -…" at bounding box center [671, 462] width 814 height 116
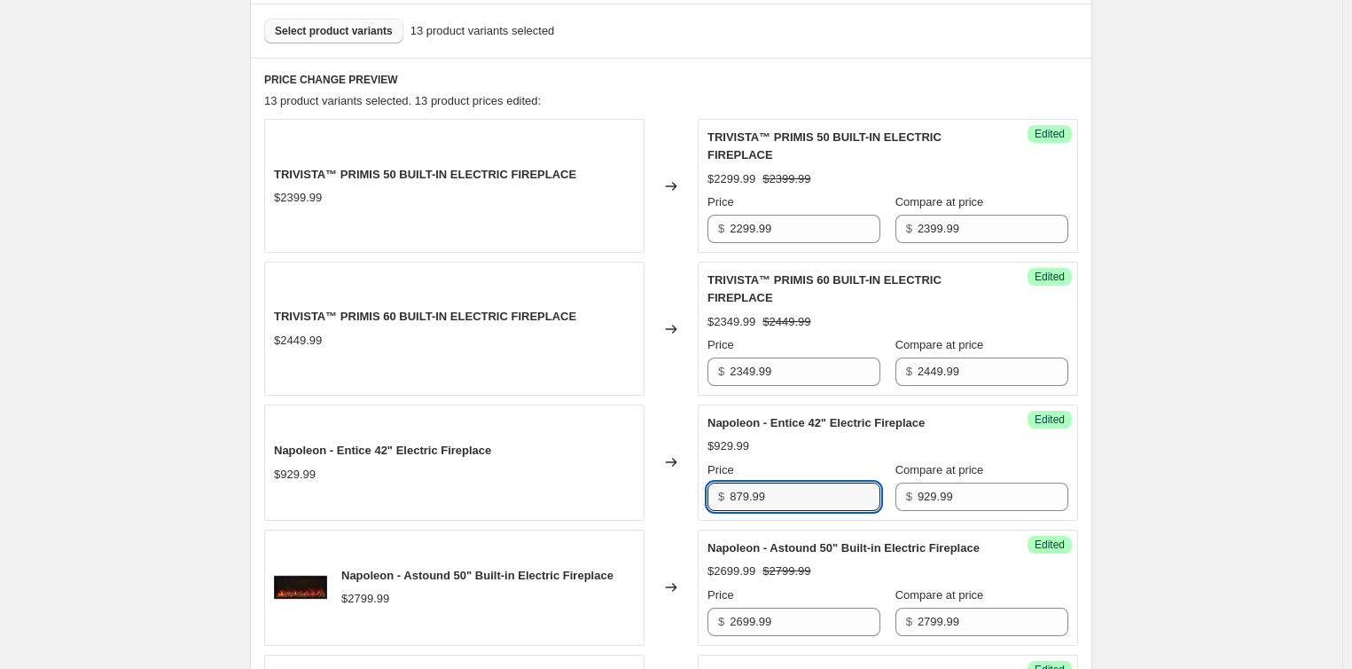
type input "879.99"
click at [329, 42] on button "Select product variants" at bounding box center [333, 31] width 139 height 25
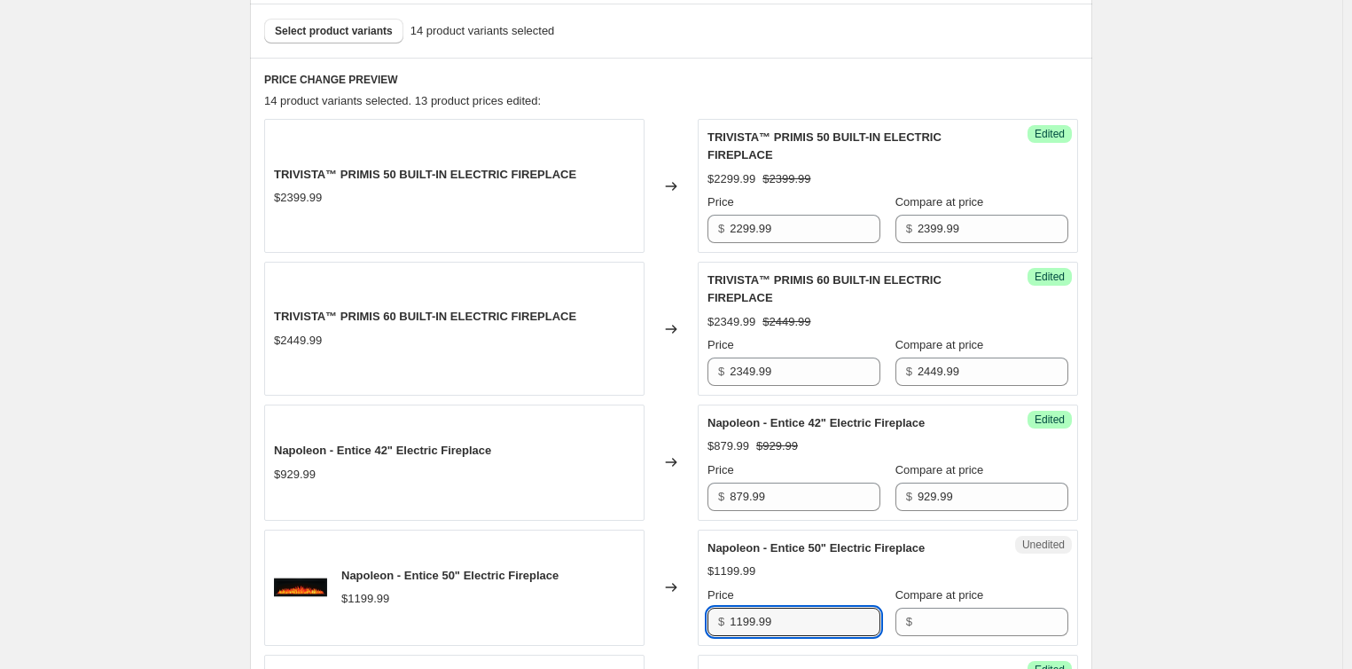
drag, startPoint x: 798, startPoint y: 627, endPoint x: 682, endPoint y: 633, distance: 116.3
click at [682, 633] on div "Napoleon - Entice 50" Electric Fireplace $1199.99 Changed to Unedited Napoleon …" at bounding box center [671, 587] width 814 height 116
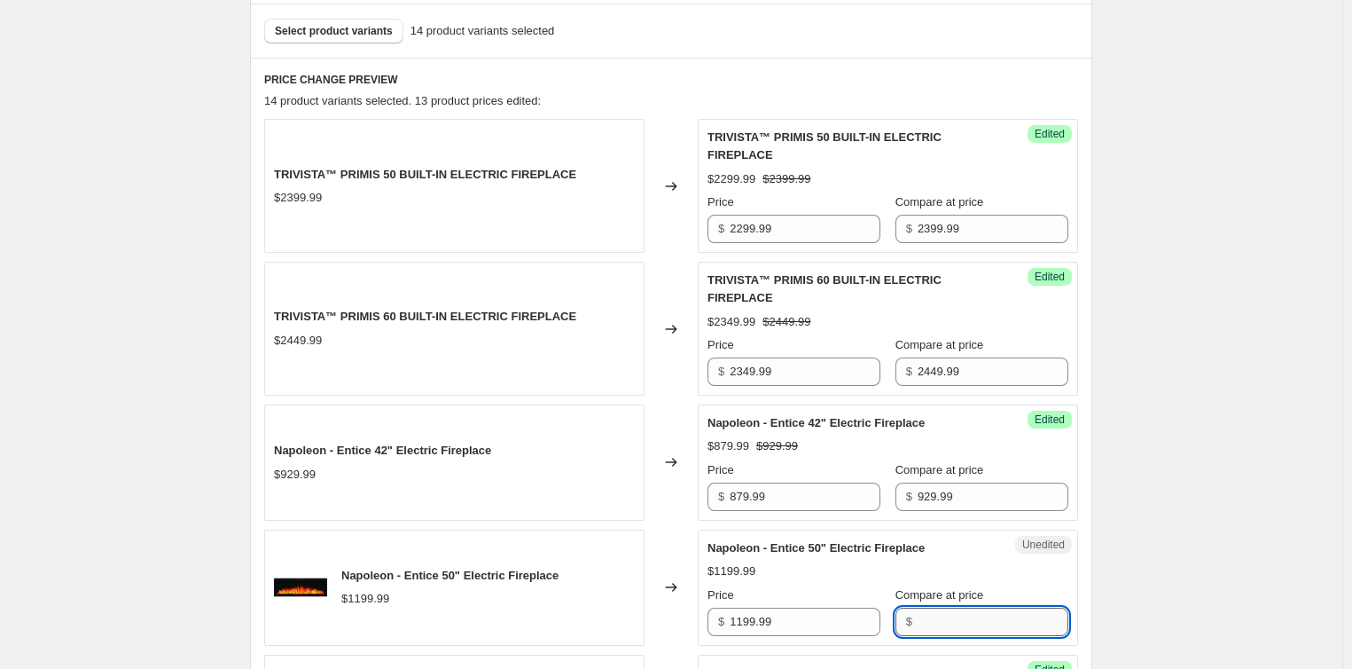
drag, startPoint x: 956, startPoint y: 624, endPoint x: 937, endPoint y: 633, distance: 20.6
click at [956, 624] on input "Compare at price" at bounding box center [993, 621] width 151 height 28
paste input "1199.99"
type input "1199.99"
click at [755, 622] on input "1199.99" at bounding box center [805, 621] width 151 height 28
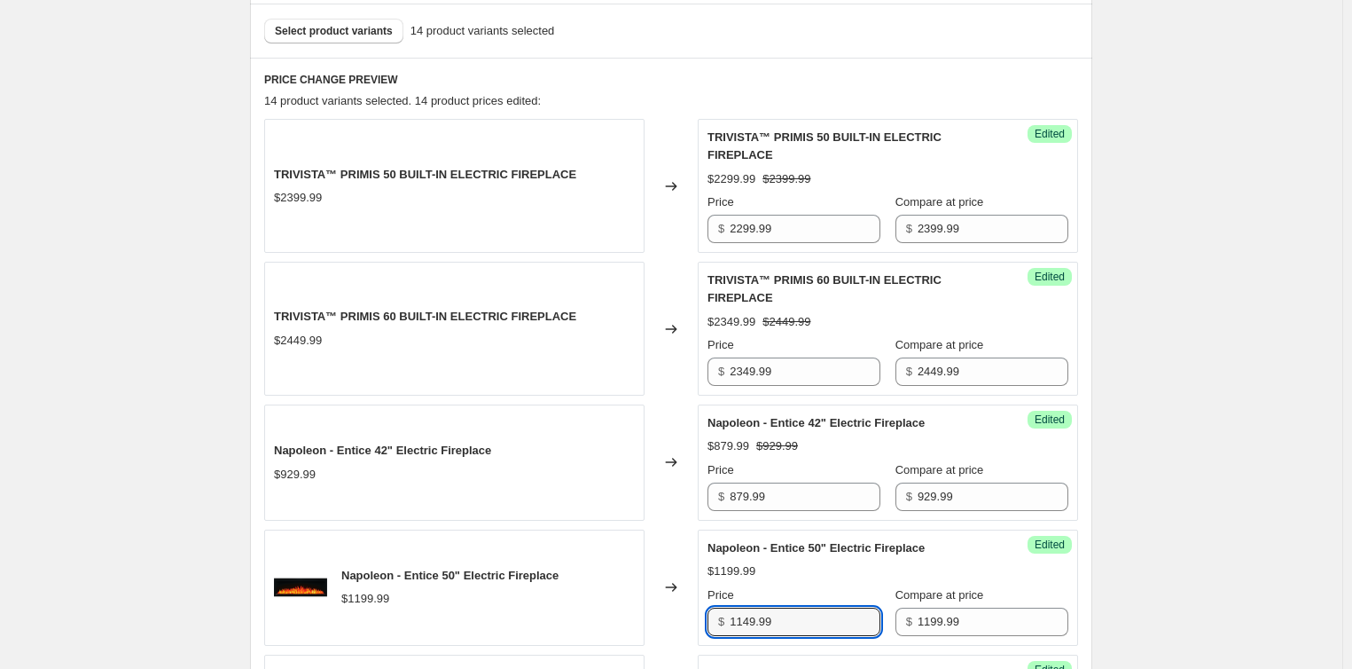
type input "1149.99"
click at [335, 30] on span "Select product variants" at bounding box center [334, 31] width 118 height 14
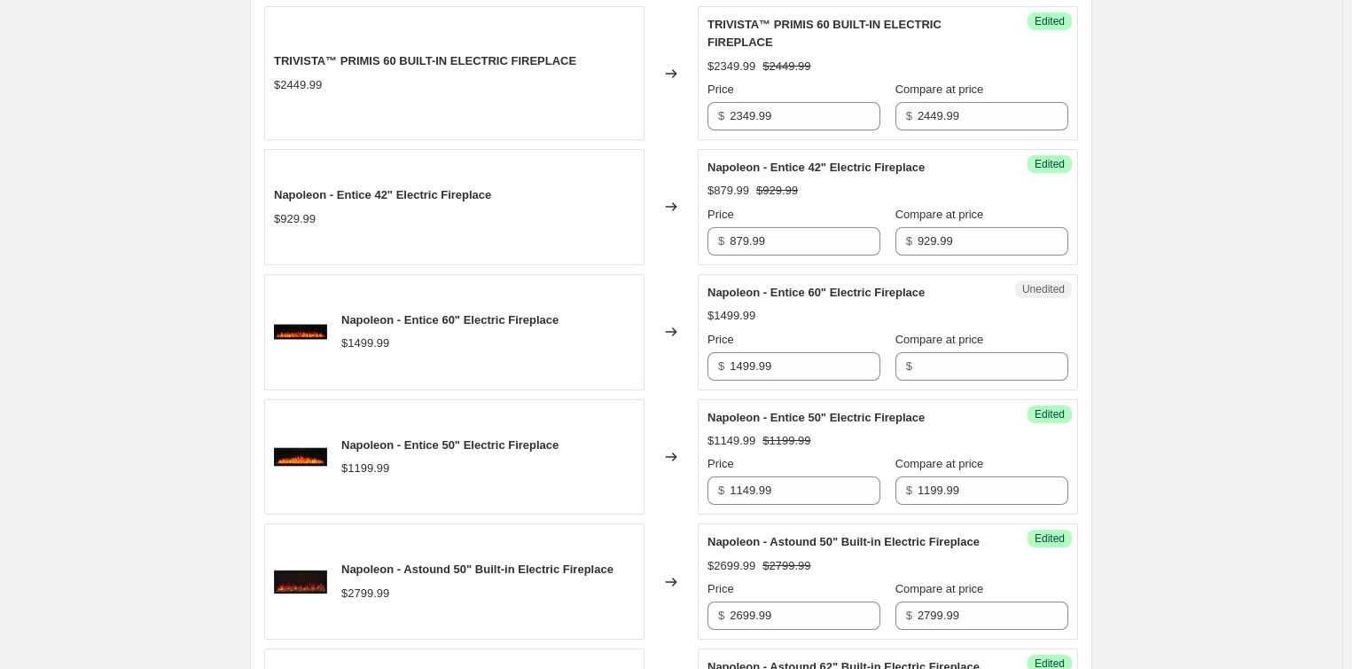
scroll to position [798, 0]
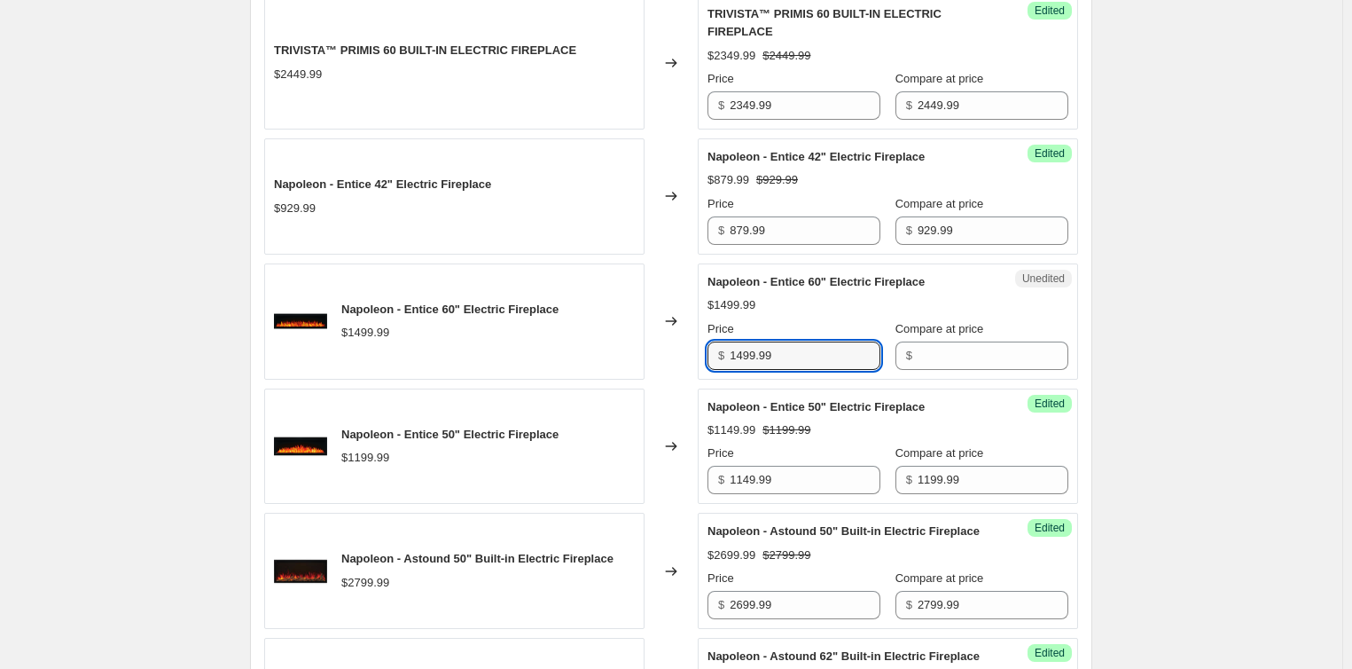
drag, startPoint x: 780, startPoint y: 349, endPoint x: 640, endPoint y: 353, distance: 140.1
click at [639, 353] on div "Napoleon - Entice 60" Electric Fireplace $1499.99 Changed to Unedited Napoleon …" at bounding box center [671, 321] width 814 height 116
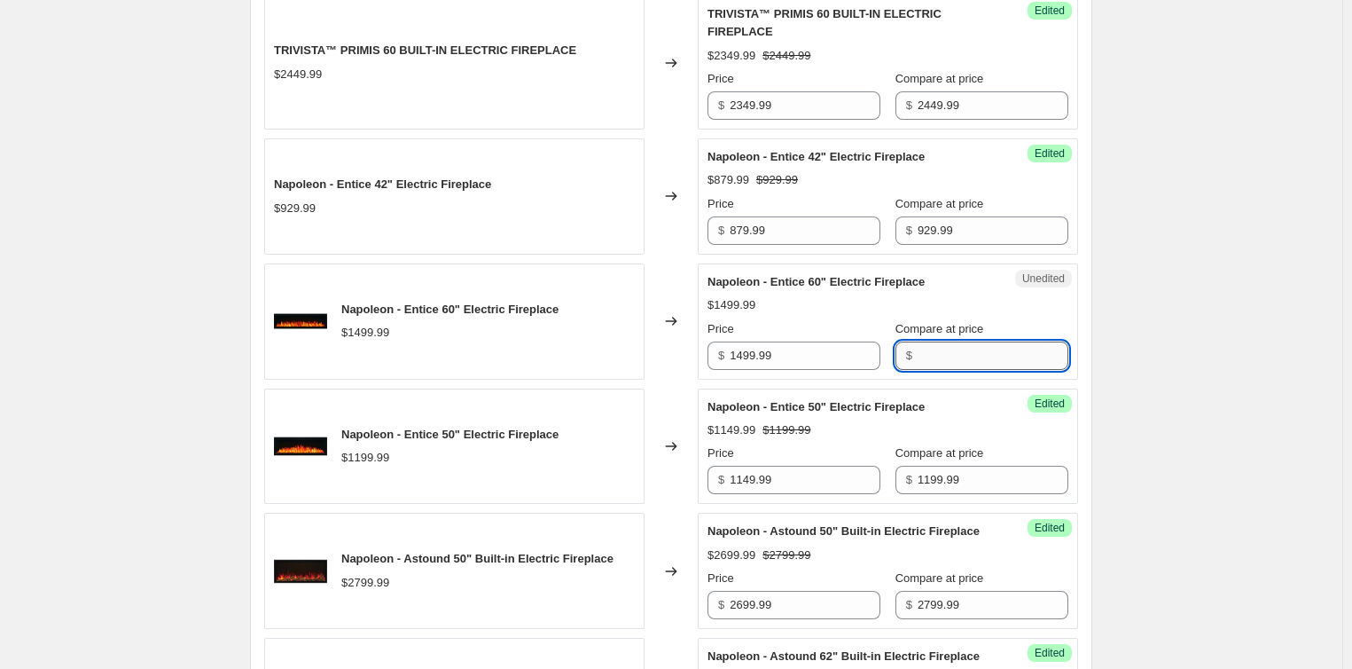
click at [976, 362] on input "Compare at price" at bounding box center [993, 355] width 151 height 28
paste input "1499.99"
type input "1499.99"
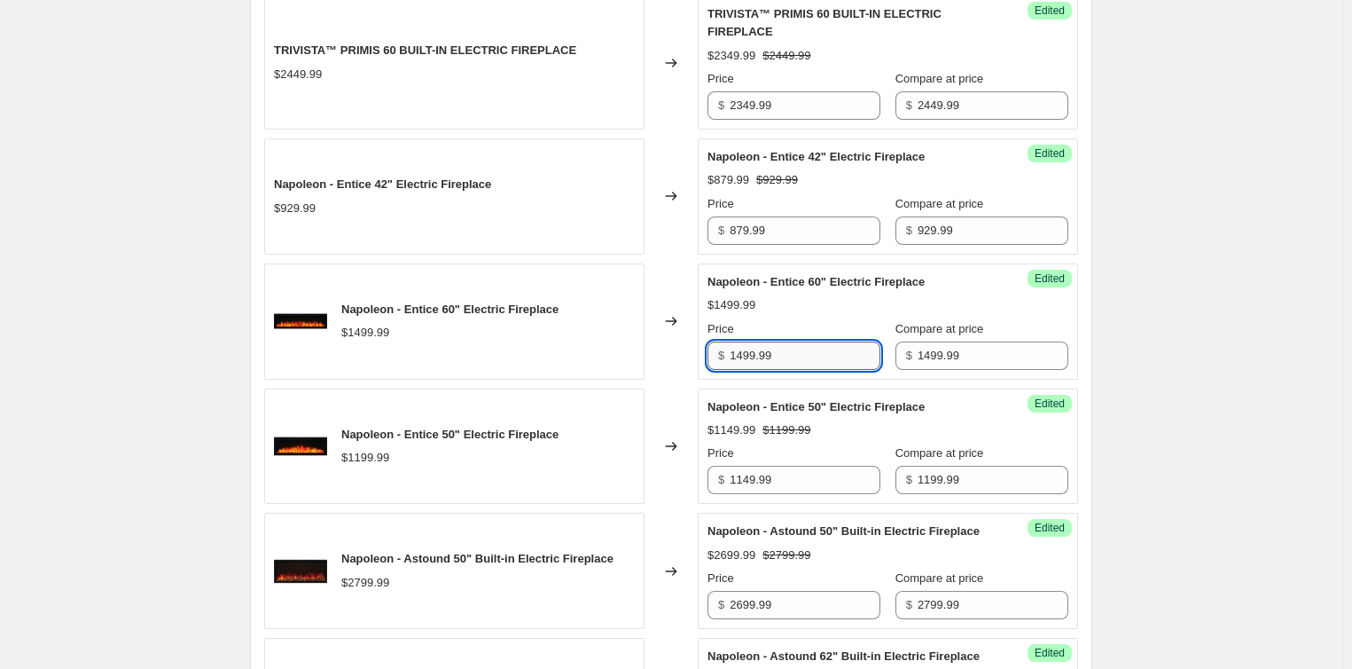
click at [752, 350] on input "1499.99" at bounding box center [805, 355] width 151 height 28
type input "1449.99"
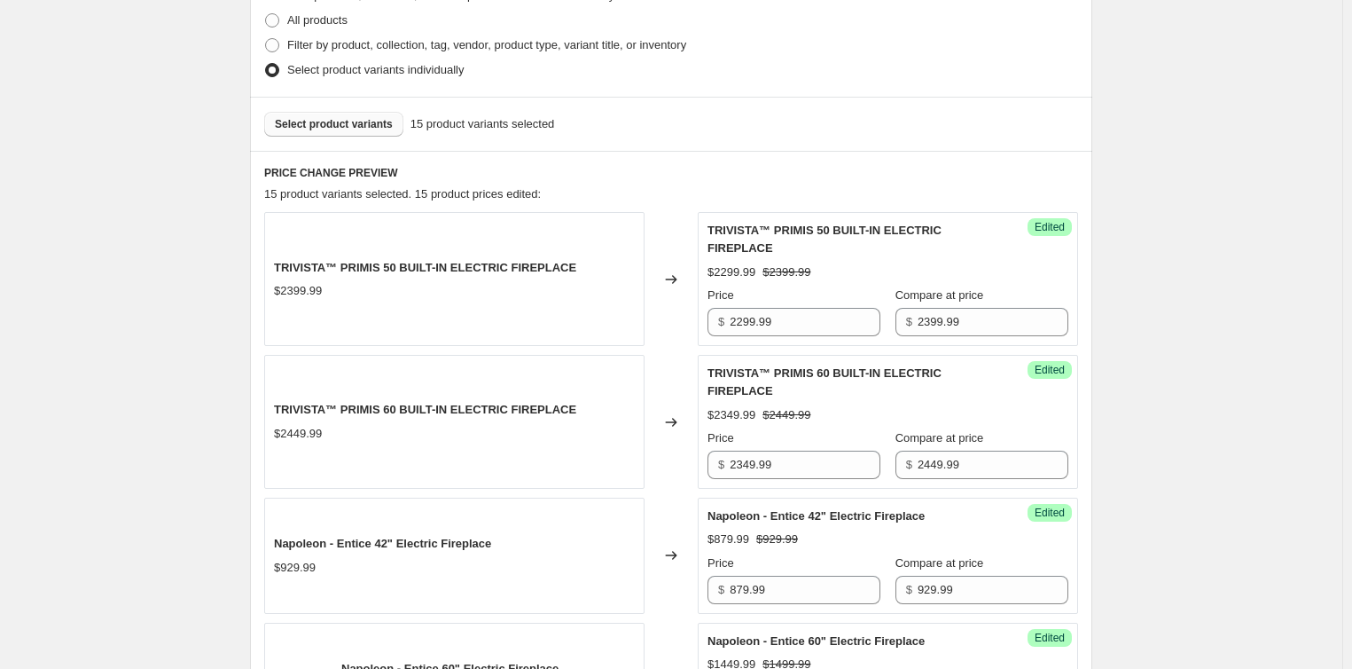
scroll to position [443, 0]
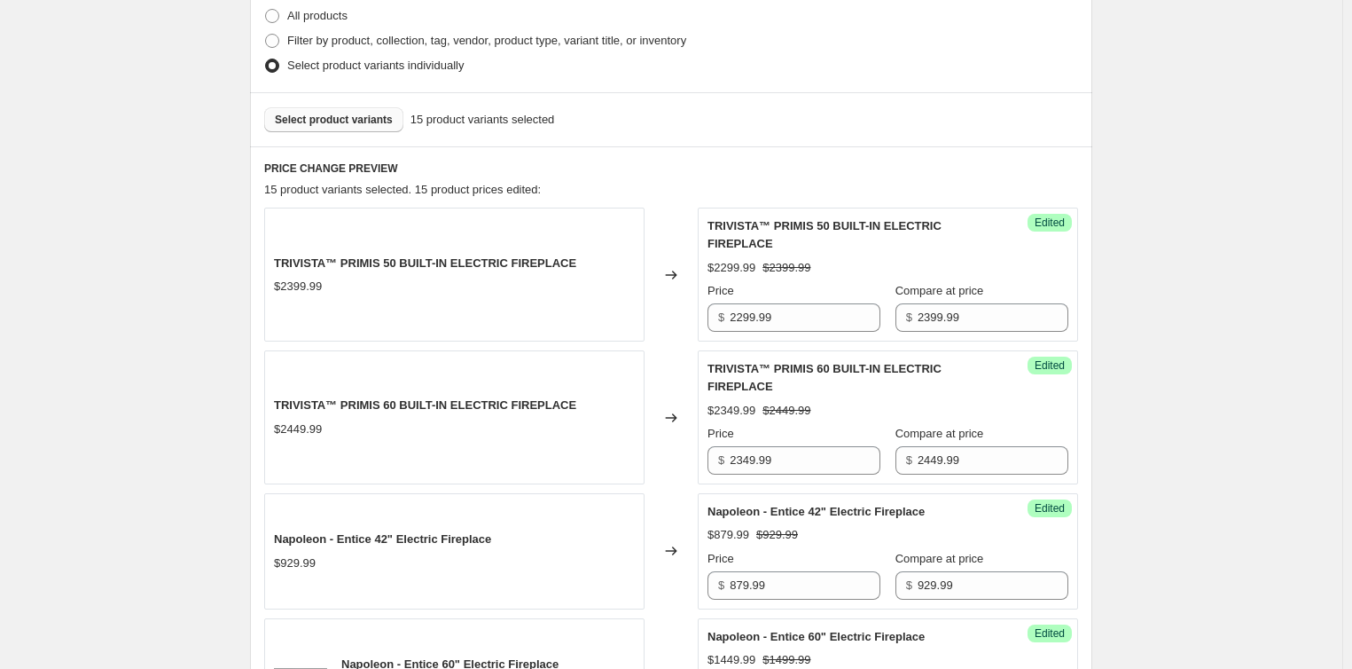
click at [344, 123] on span "Select product variants" at bounding box center [334, 120] width 118 height 14
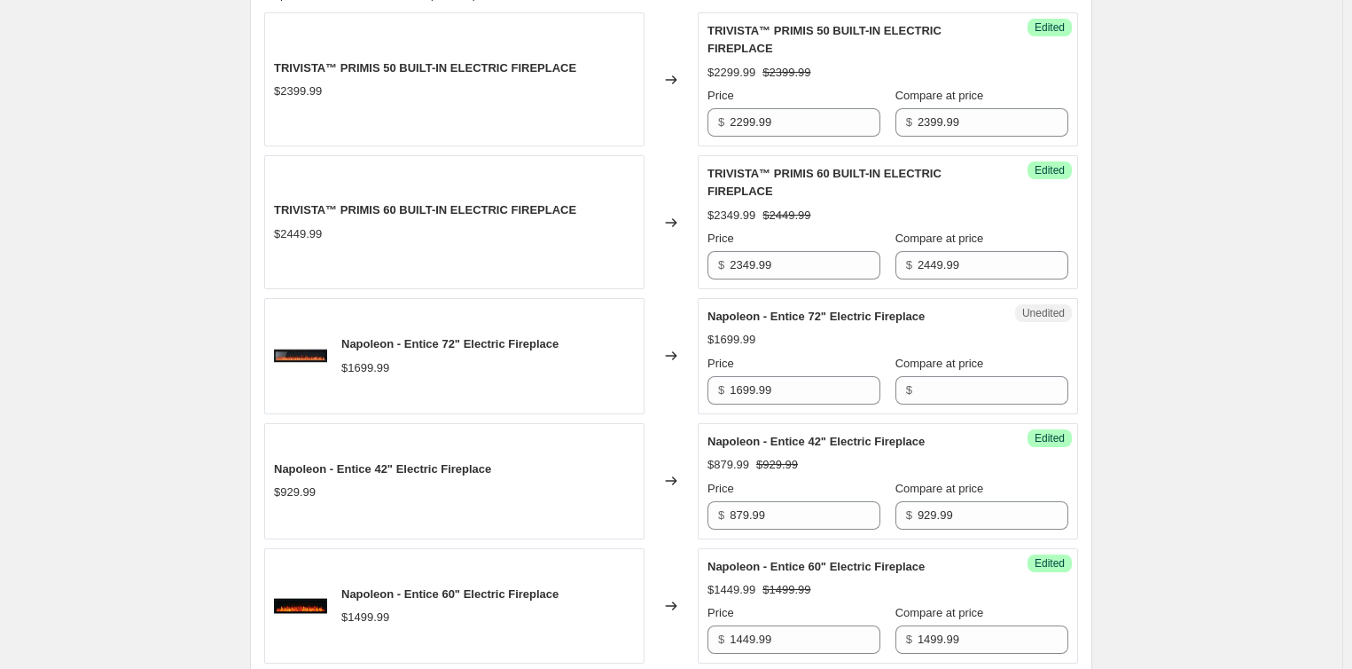
scroll to position [709, 0]
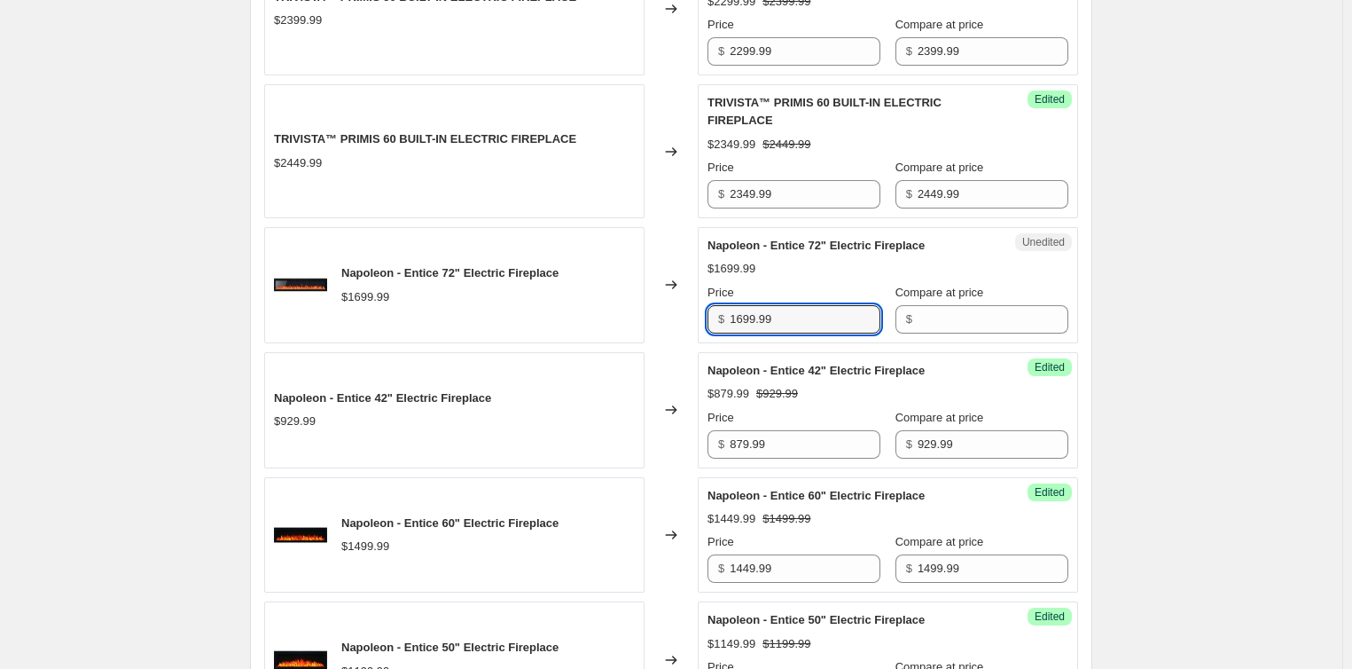
drag, startPoint x: 803, startPoint y: 311, endPoint x: 628, endPoint y: 316, distance: 175.6
click at [628, 316] on div "Napoleon - Entice 72" Electric Fireplace $1699.99 Changed to Unedited Napoleon …" at bounding box center [671, 285] width 814 height 116
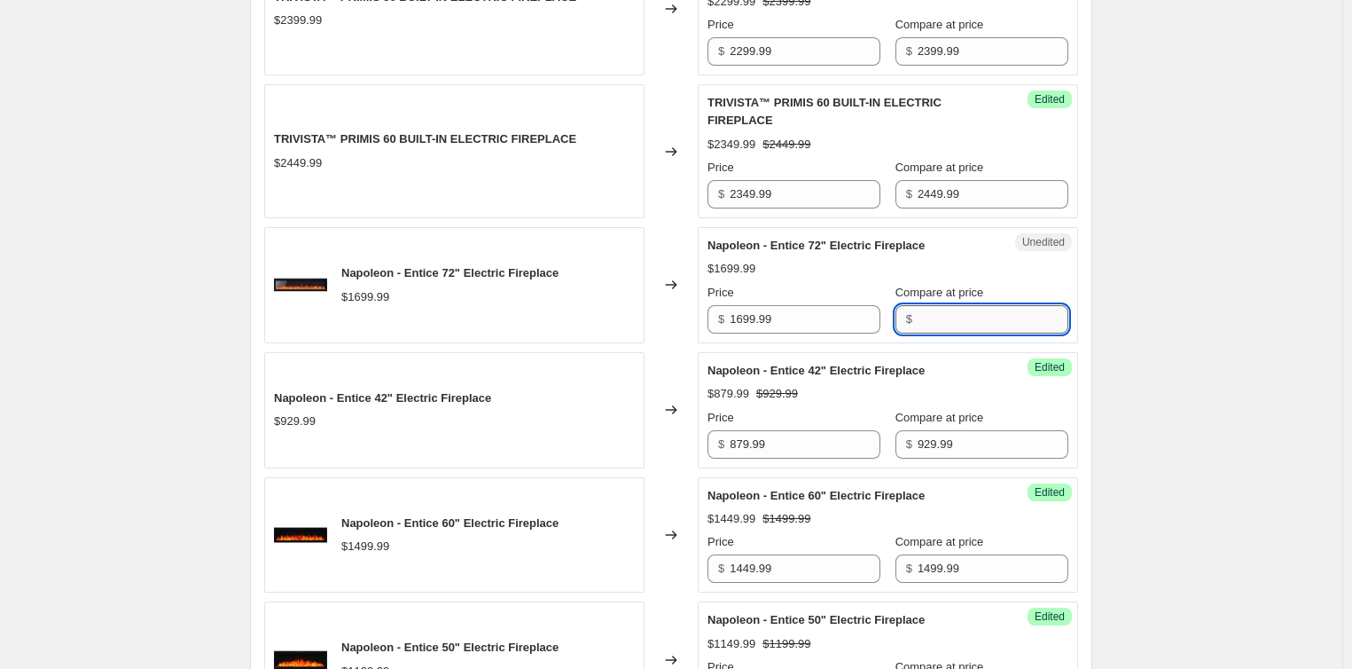
drag, startPoint x: 990, startPoint y: 312, endPoint x: 935, endPoint y: 323, distance: 56.0
click at [990, 312] on input "Compare at price" at bounding box center [993, 319] width 151 height 28
paste input "1699.99"
type input "1699.99"
click at [755, 316] on input "1699.99" at bounding box center [805, 319] width 151 height 28
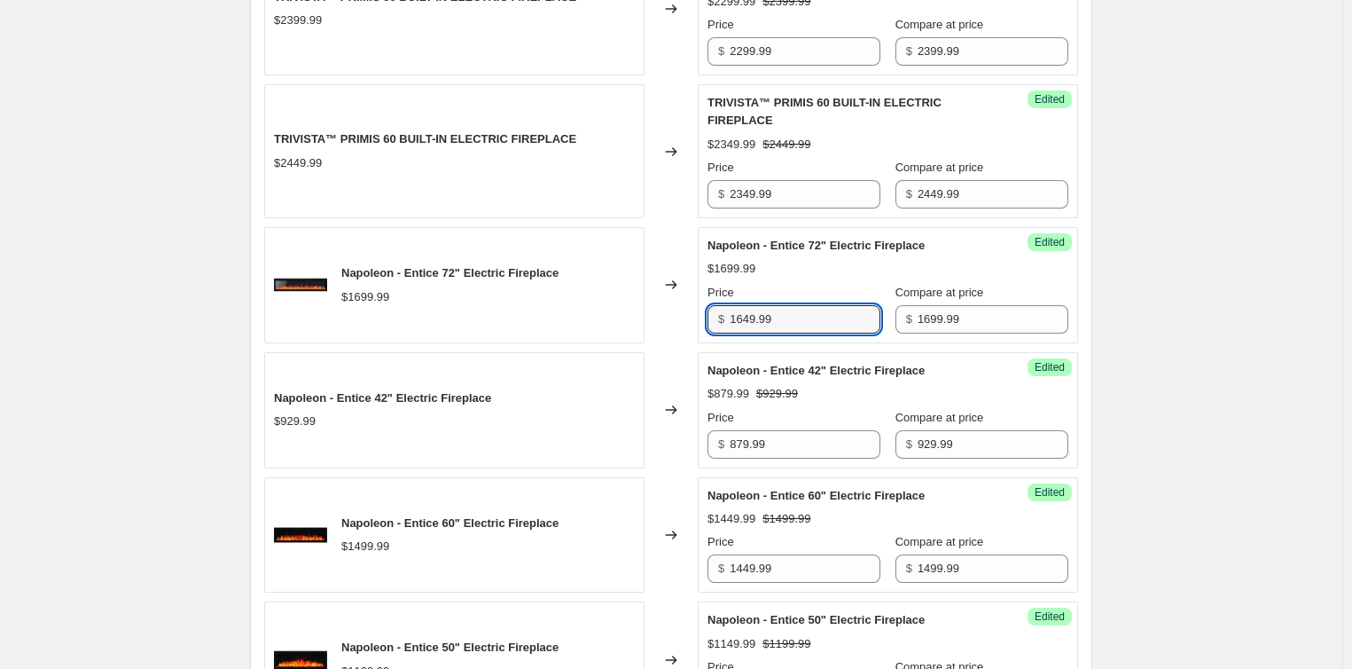
type input "1649.99"
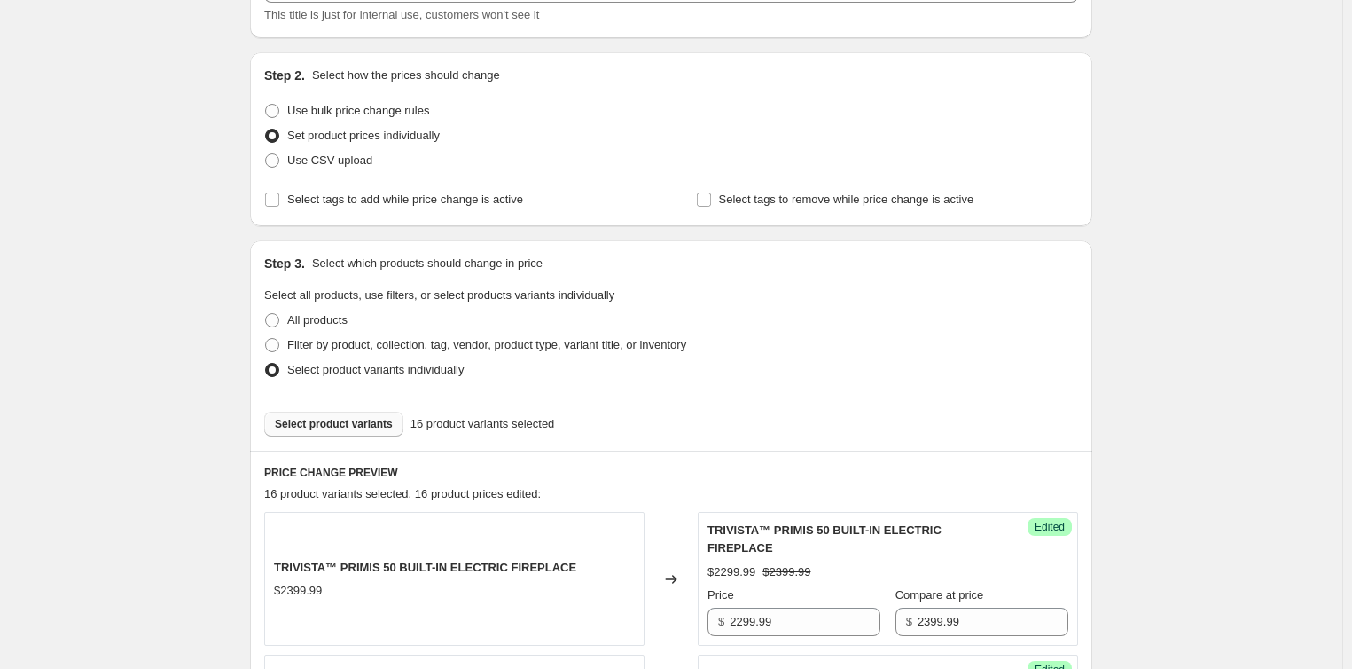
scroll to position [266, 0]
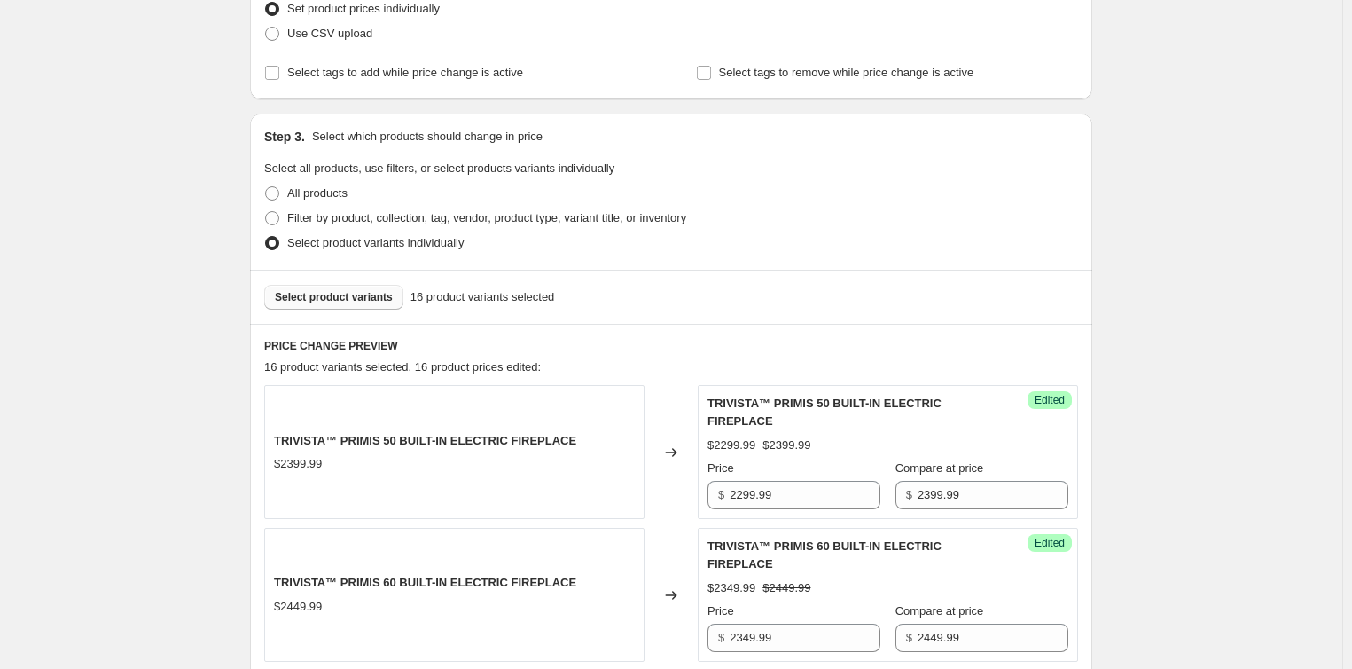
click at [344, 285] on button "Select product variants" at bounding box center [333, 297] width 139 height 25
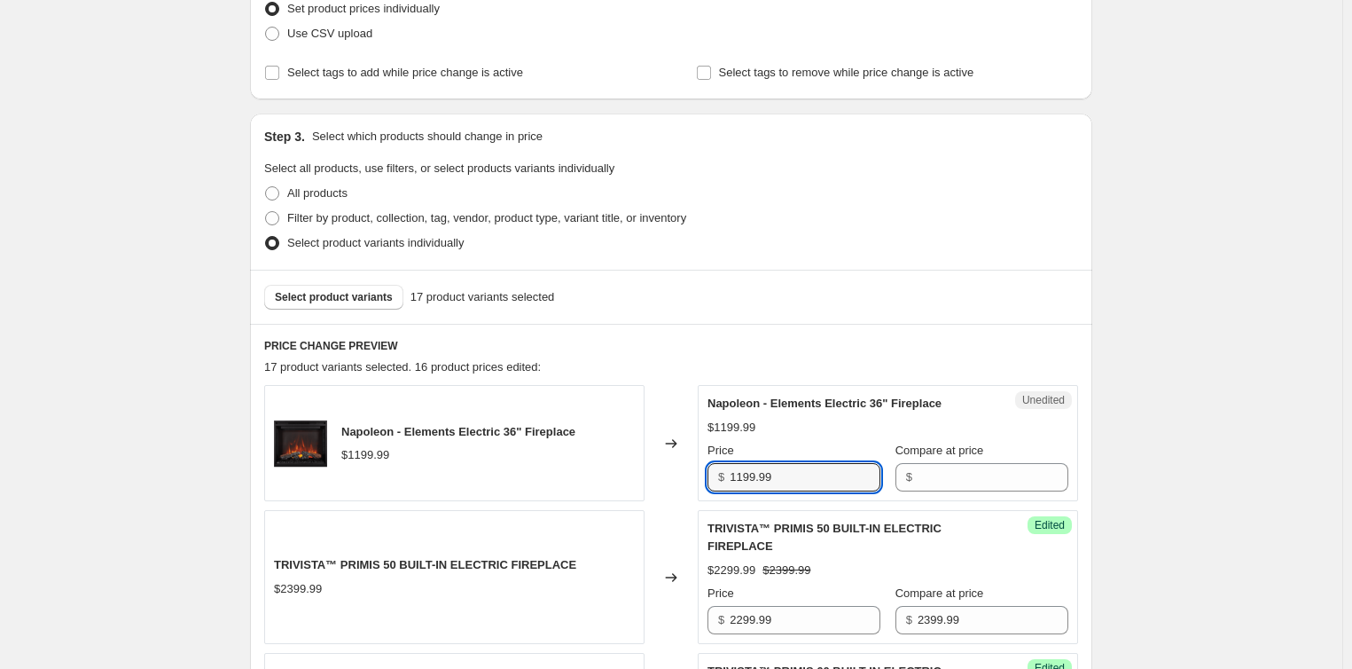
drag, startPoint x: 767, startPoint y: 473, endPoint x: 591, endPoint y: 473, distance: 175.5
click at [589, 473] on div "Napoleon - Elements Electric 36" Fireplace $1199.99 Changed to Unedited Napoleo…" at bounding box center [671, 443] width 814 height 116
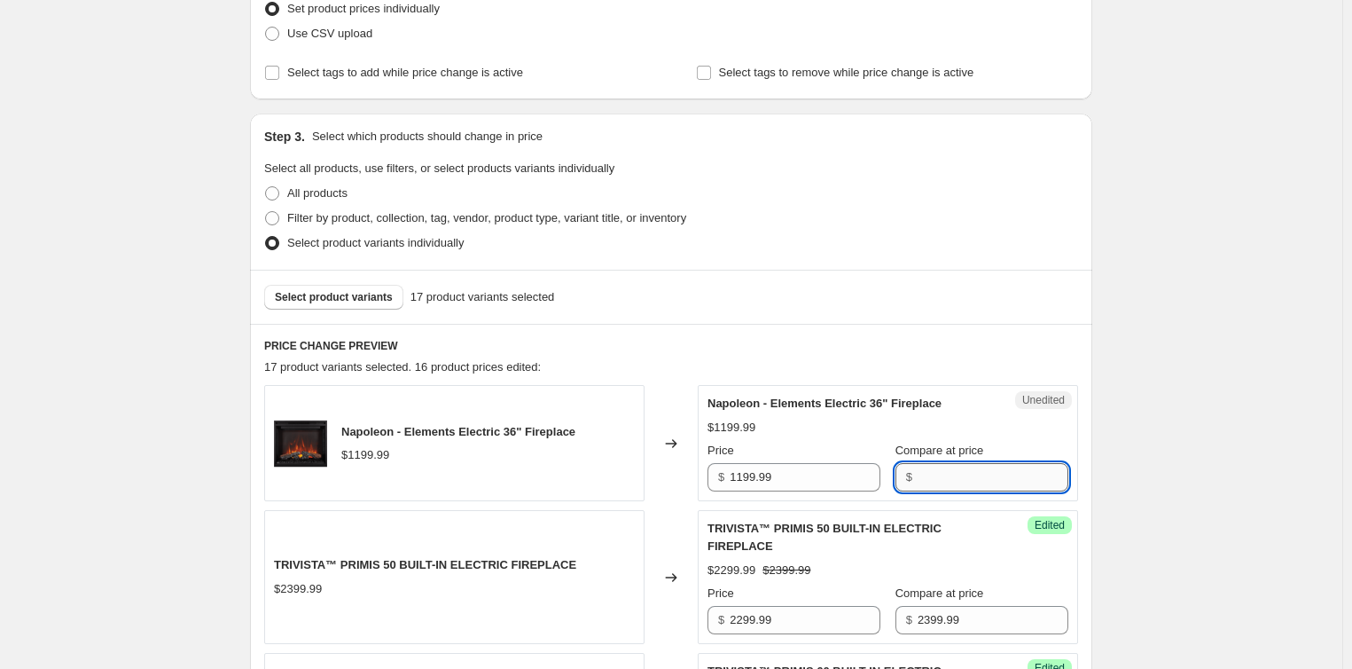
drag, startPoint x: 965, startPoint y: 478, endPoint x: 949, endPoint y: 479, distance: 16.0
click at [965, 478] on input "Compare at price" at bounding box center [993, 477] width 151 height 28
paste input "1199.99"
type input "1199.99"
click at [752, 478] on input "1199.99" at bounding box center [805, 477] width 151 height 28
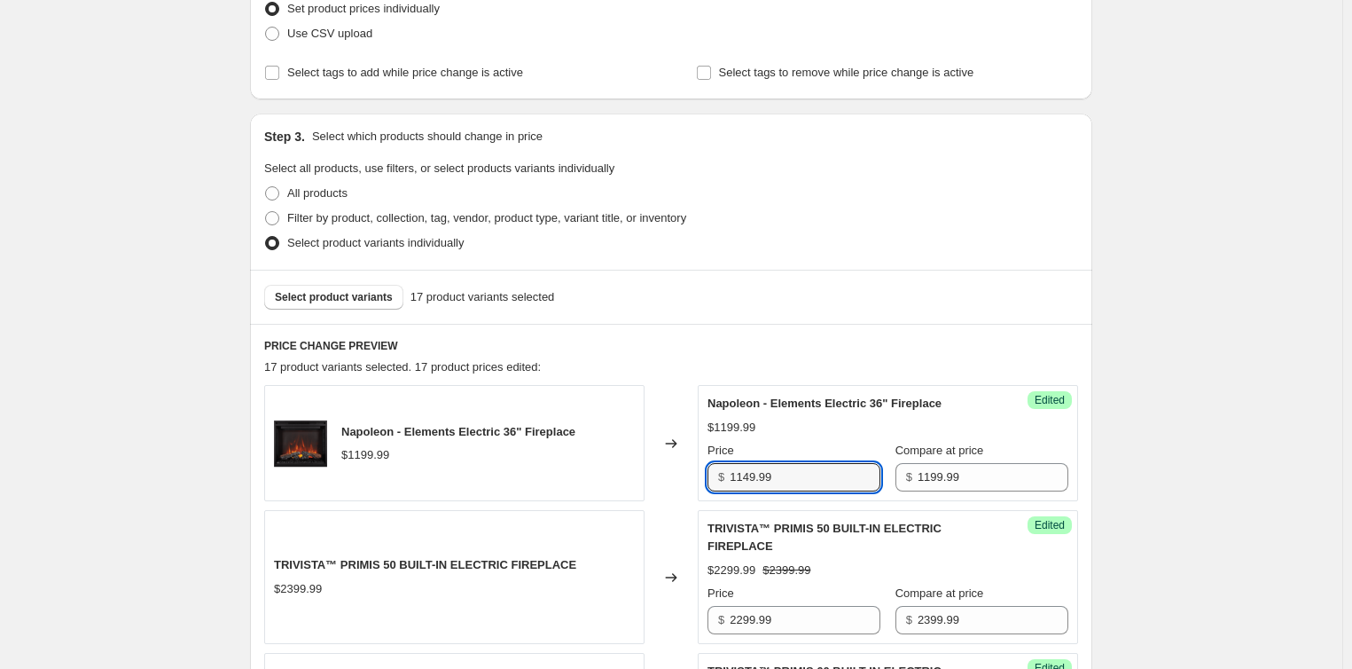
type input "1149.99"
click at [356, 296] on span "Select product variants" at bounding box center [334, 297] width 118 height 14
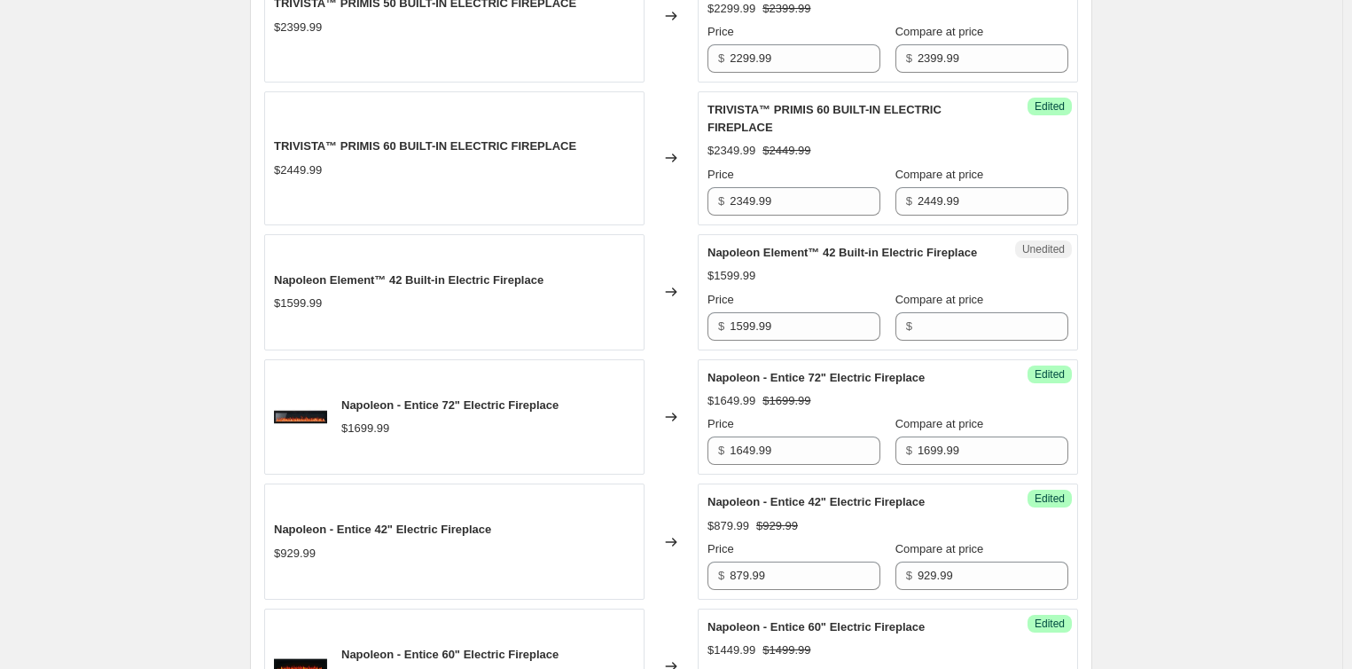
scroll to position [975, 0]
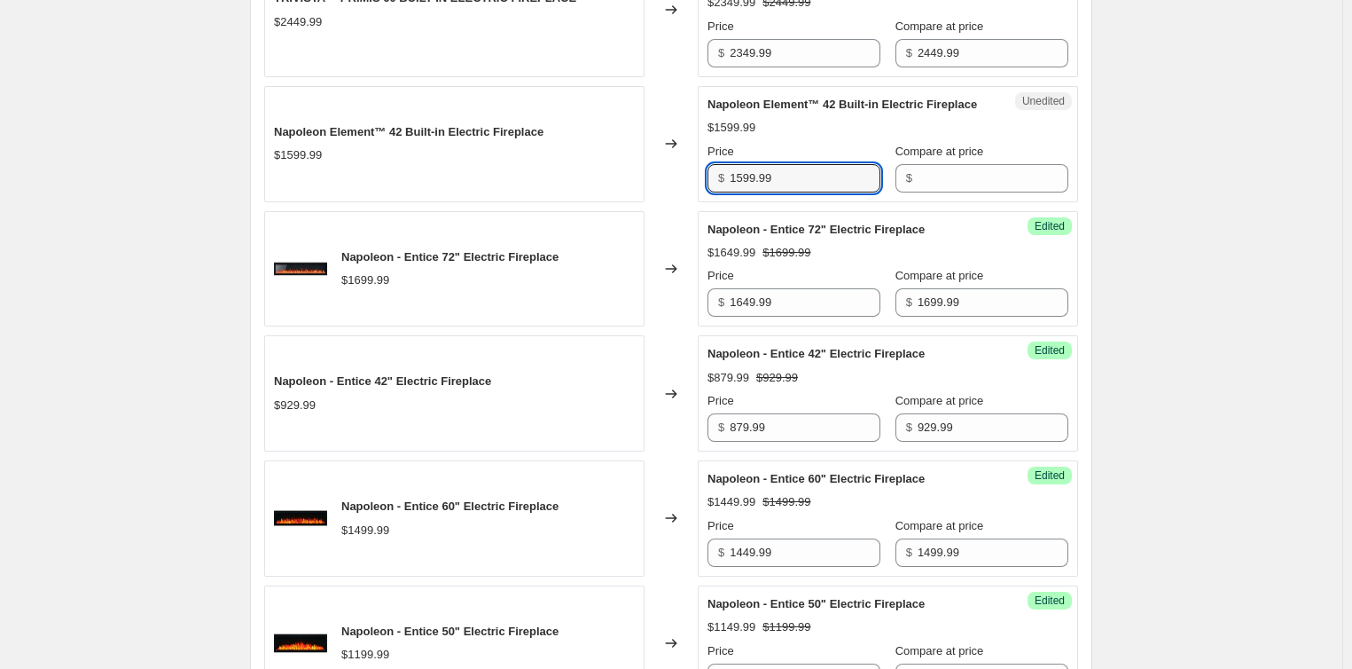
drag, startPoint x: 792, startPoint y: 196, endPoint x: 559, endPoint y: 203, distance: 232.4
click at [559, 202] on div "Napoleon Element™ 42 Built-in Electric Fireplace $1599.99 Changed to Unedited N…" at bounding box center [671, 144] width 814 height 116
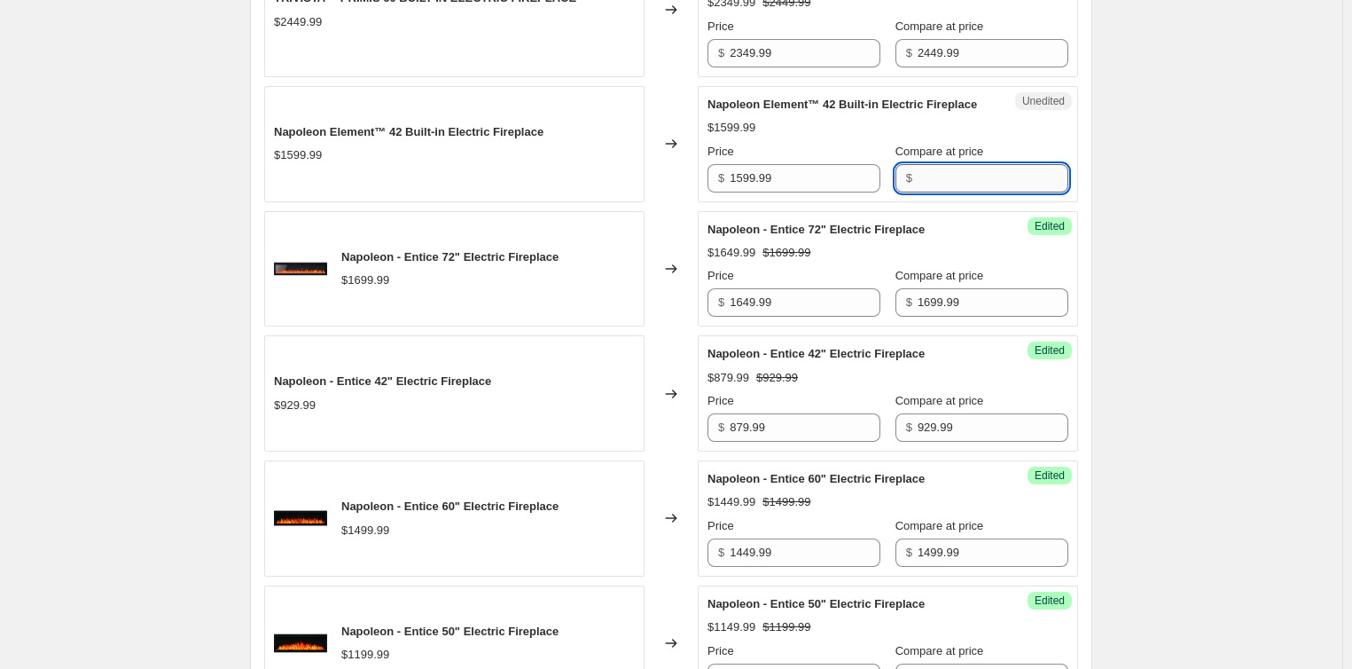
click at [961, 192] on input "Compare at price" at bounding box center [993, 178] width 151 height 28
paste input "1599.99"
type input "1599.99"
click at [749, 192] on input "1599.99" at bounding box center [805, 178] width 151 height 28
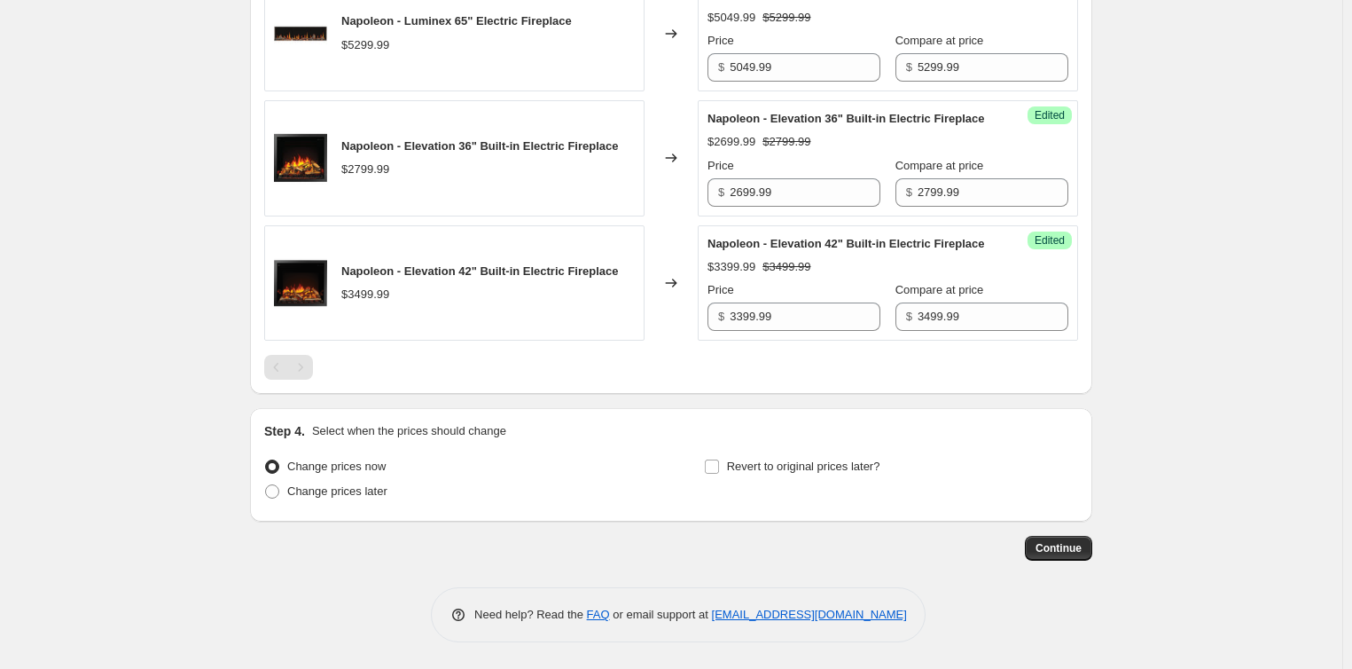
scroll to position [2761, 0]
type input "1549.99"
click at [777, 467] on span "Revert to original prices later?" at bounding box center [803, 465] width 153 height 13
click at [719, 467] on input "Revert to original prices later?" at bounding box center [712, 466] width 14 height 14
checkbox input "true"
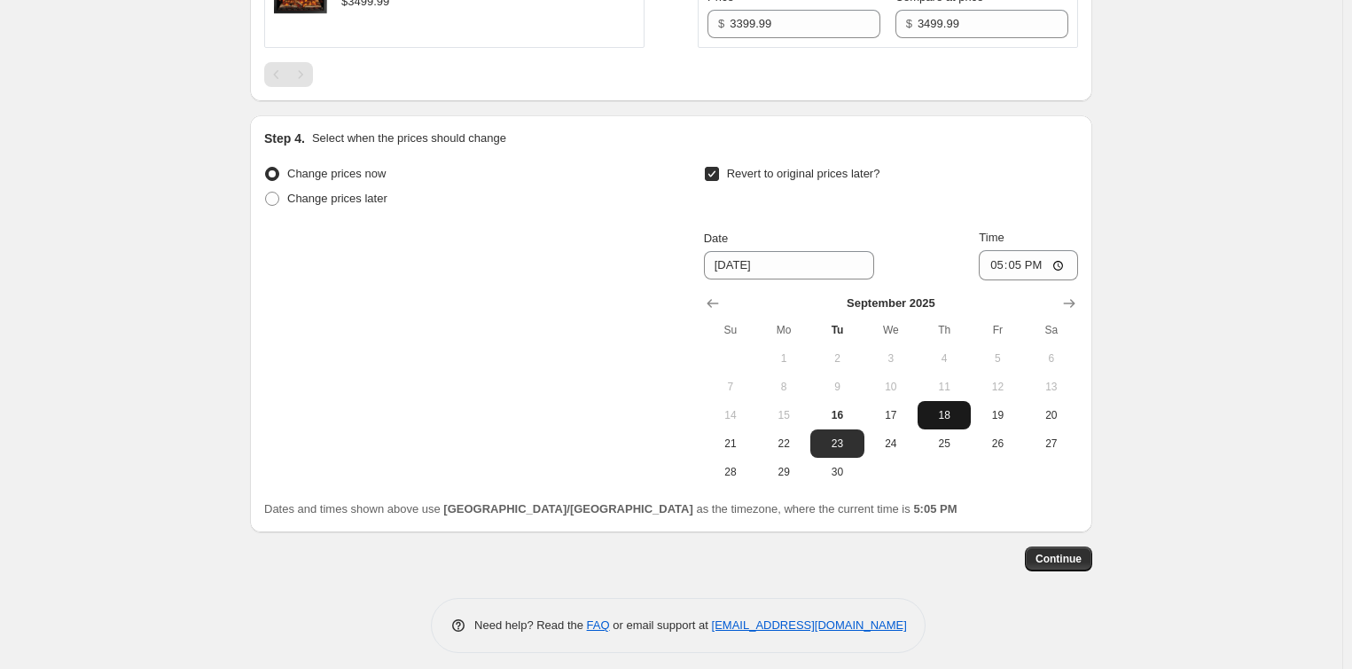
scroll to position [3064, 0]
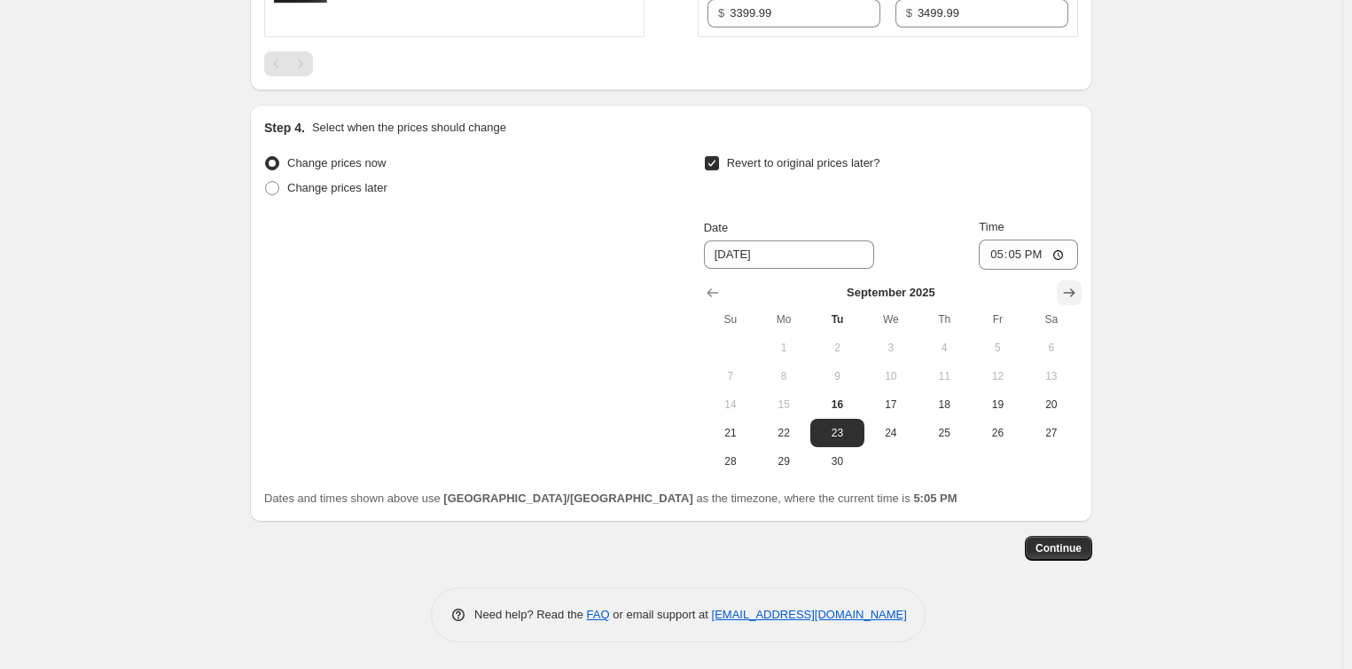
click at [1078, 293] on icon "Show next month, October 2025" at bounding box center [1069, 293] width 18 height 18
click at [1078, 293] on icon "Show next month, November 2025" at bounding box center [1069, 293] width 18 height 18
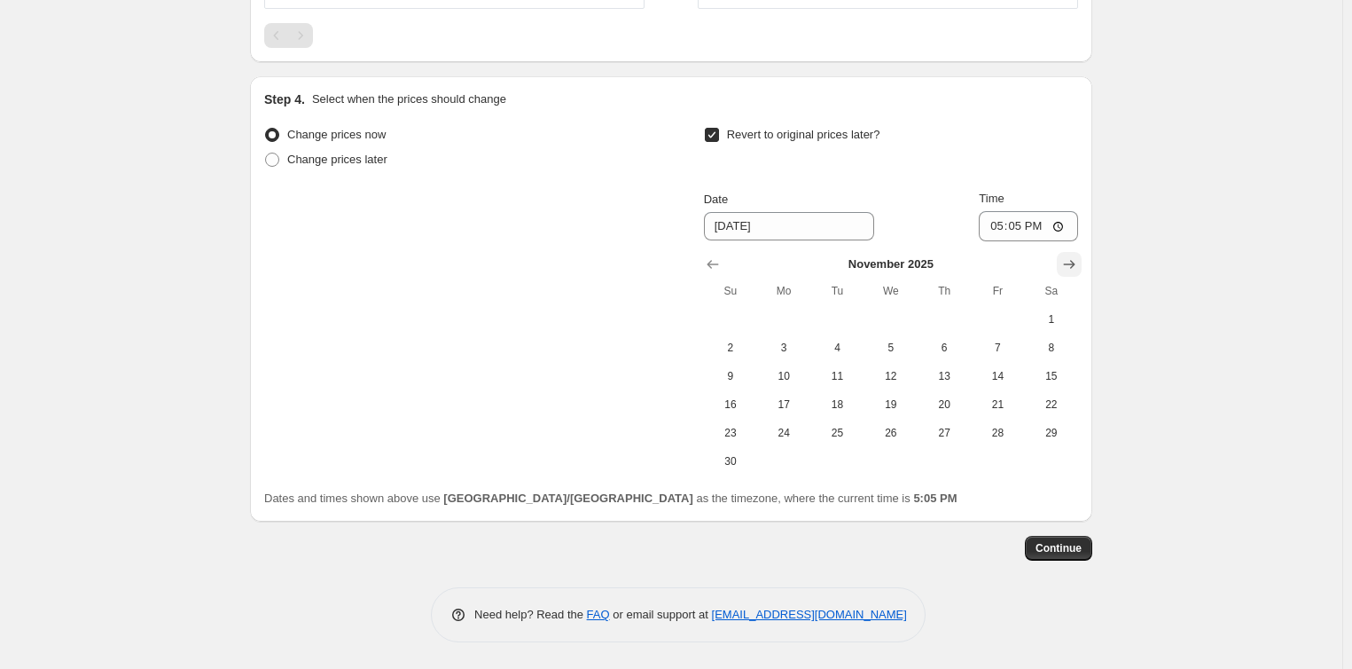
click at [1078, 273] on icon "Show next month, December 2025" at bounding box center [1069, 264] width 18 height 18
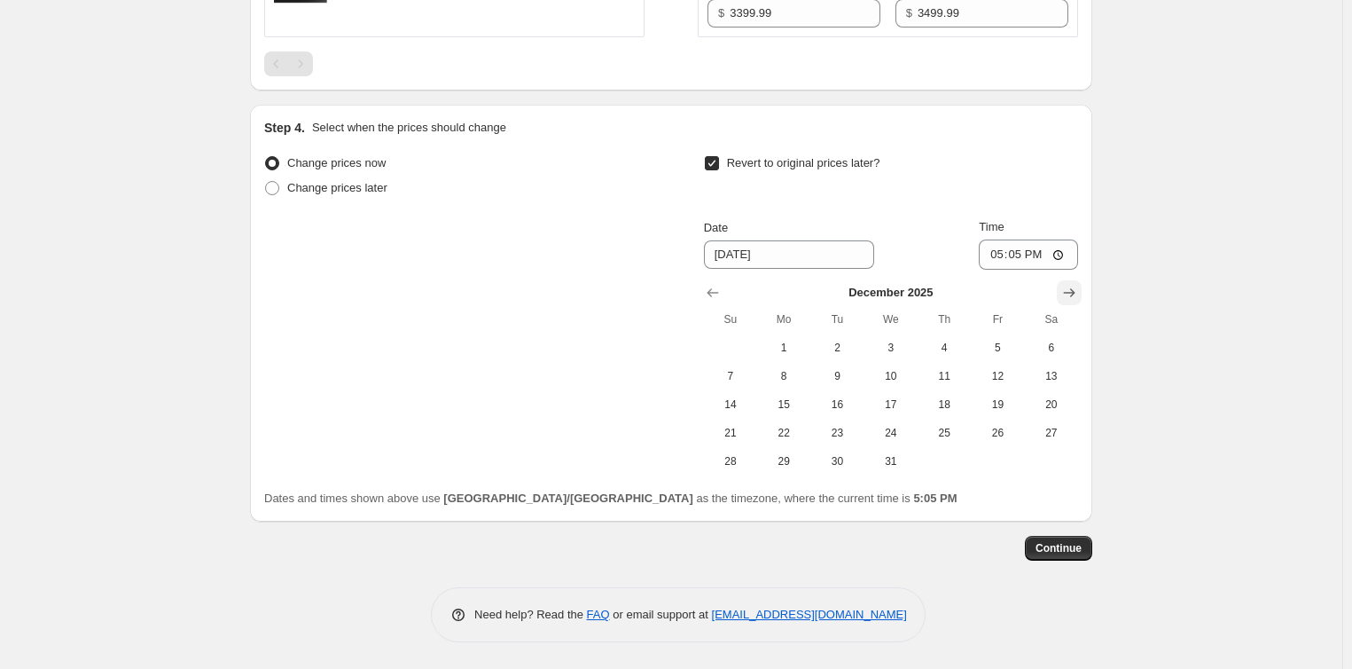
click at [1078, 293] on icon "Show next month, January 2026" at bounding box center [1069, 293] width 18 height 18
click at [1010, 467] on span "30" at bounding box center [997, 461] width 39 height 14
type input "[DATE]"
click at [998, 254] on input "17:05" at bounding box center [1028, 254] width 99 height 30
type input "23:05"
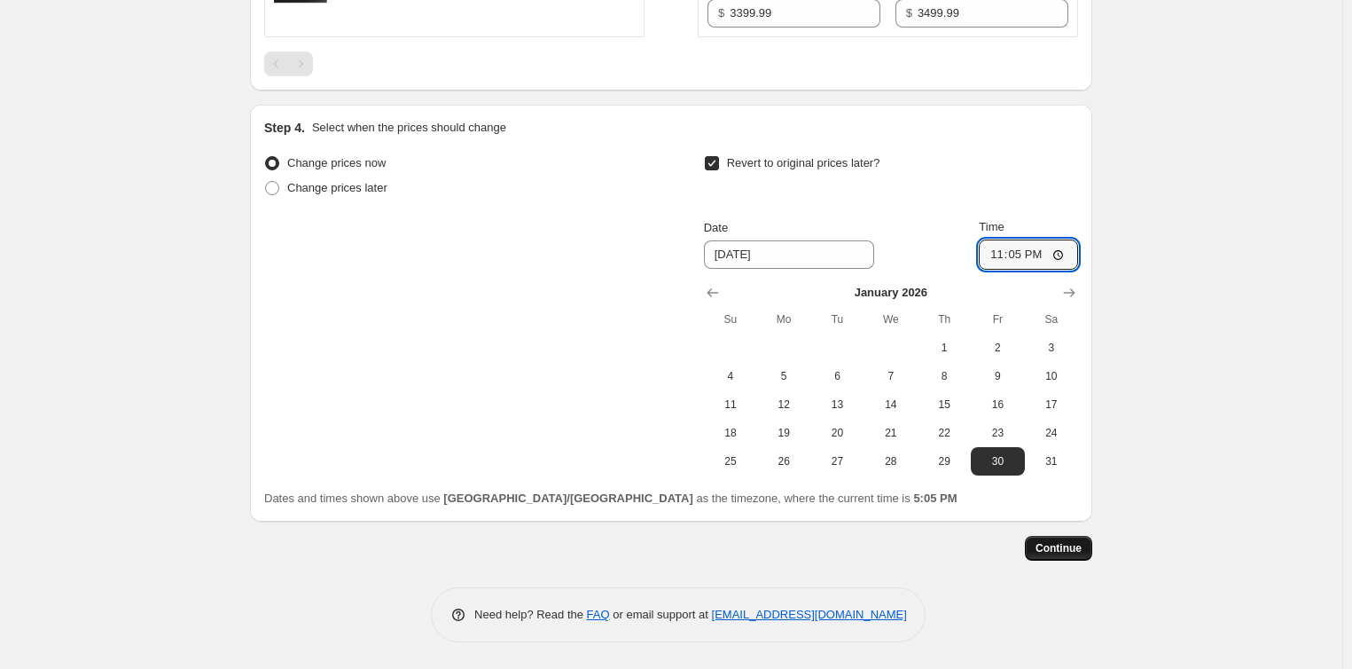
click at [1066, 551] on span "Continue" at bounding box center [1059, 548] width 46 height 14
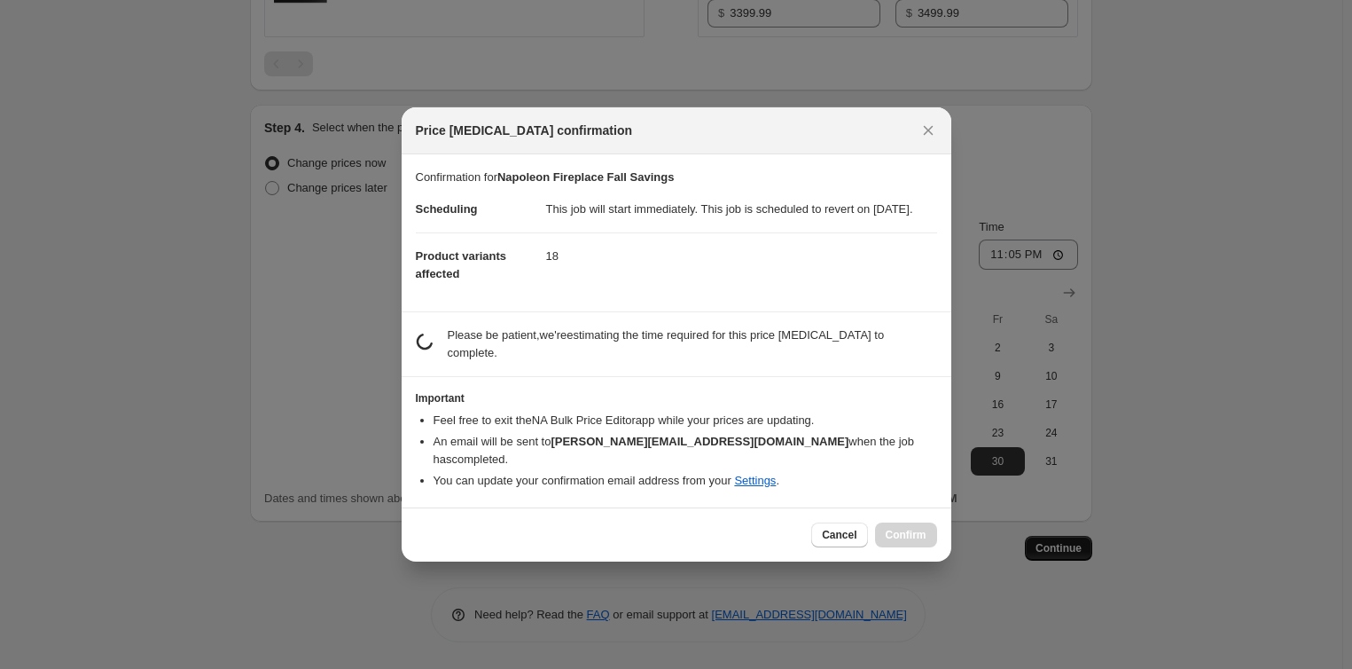
scroll to position [0, 0]
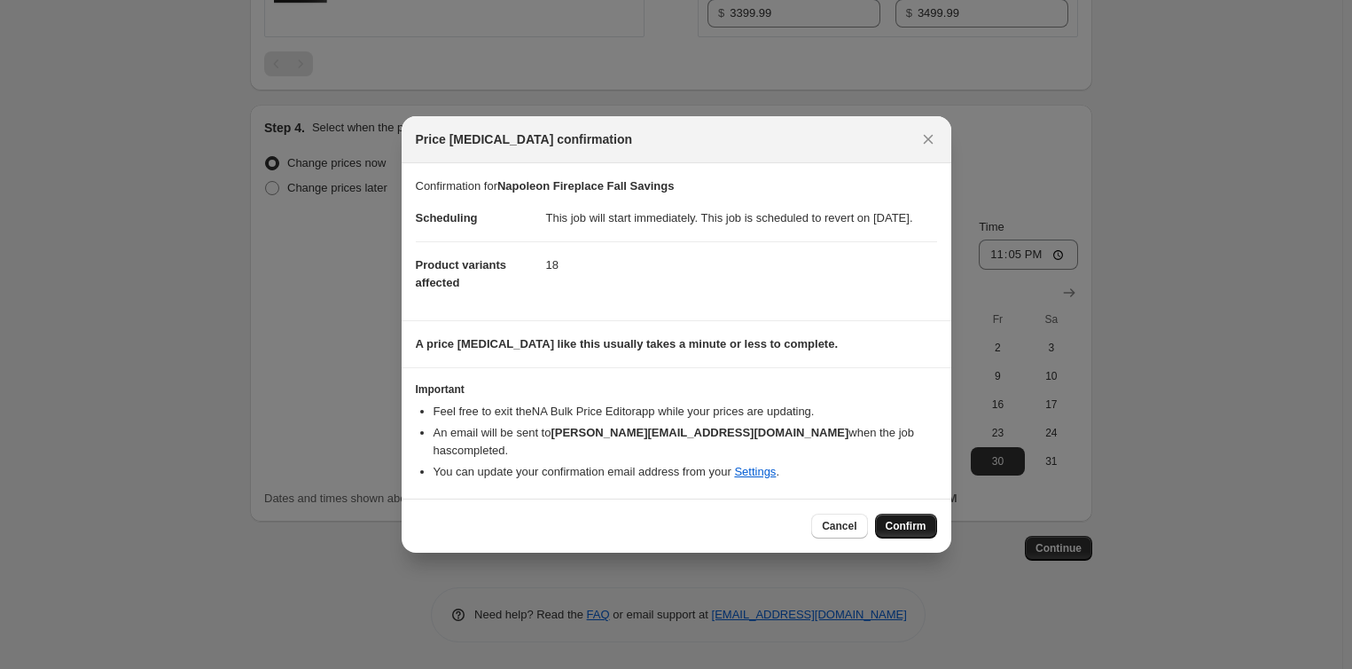
click at [919, 527] on span "Confirm" at bounding box center [906, 526] width 41 height 14
